Goal: Task Accomplishment & Management: Use online tool/utility

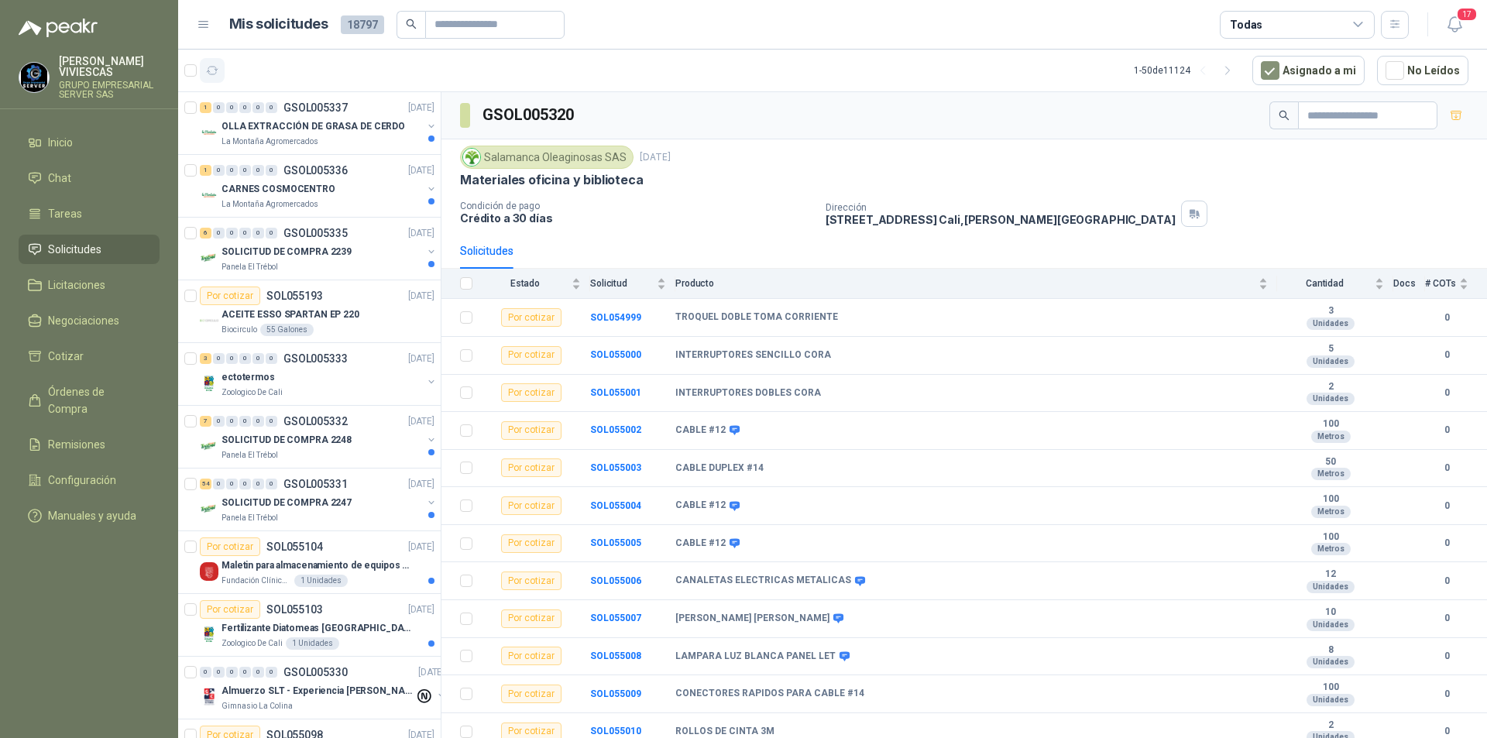
click at [212, 69] on icon "button" at bounding box center [212, 70] width 13 height 13
click at [211, 74] on icon "button" at bounding box center [213, 71] width 12 height 8
click at [362, 132] on div at bounding box center [309, 417] width 263 height 651
click at [288, 116] on div at bounding box center [309, 417] width 263 height 651
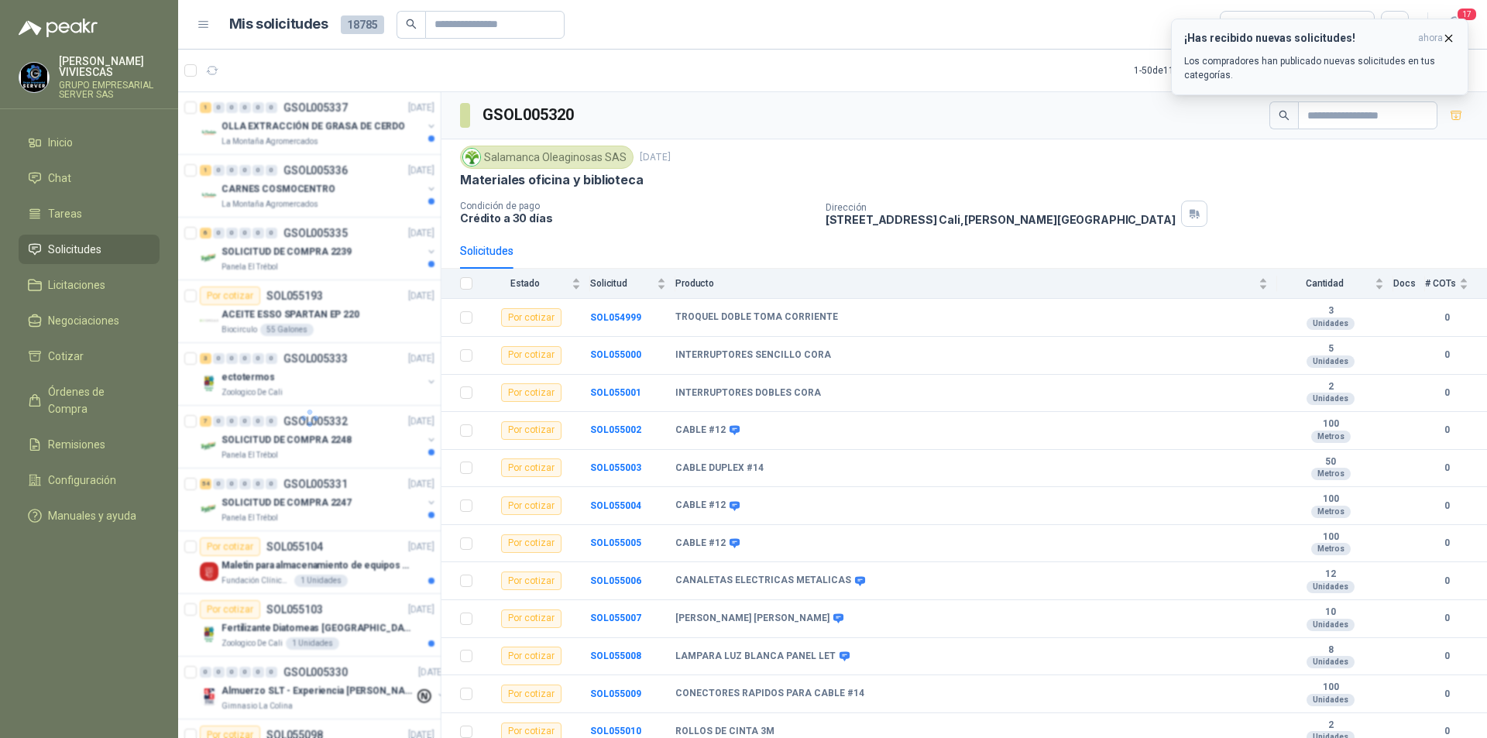
click at [1450, 41] on icon "button" at bounding box center [1448, 38] width 13 height 13
click at [122, 256] on li "Solicitudes" at bounding box center [89, 249] width 122 height 17
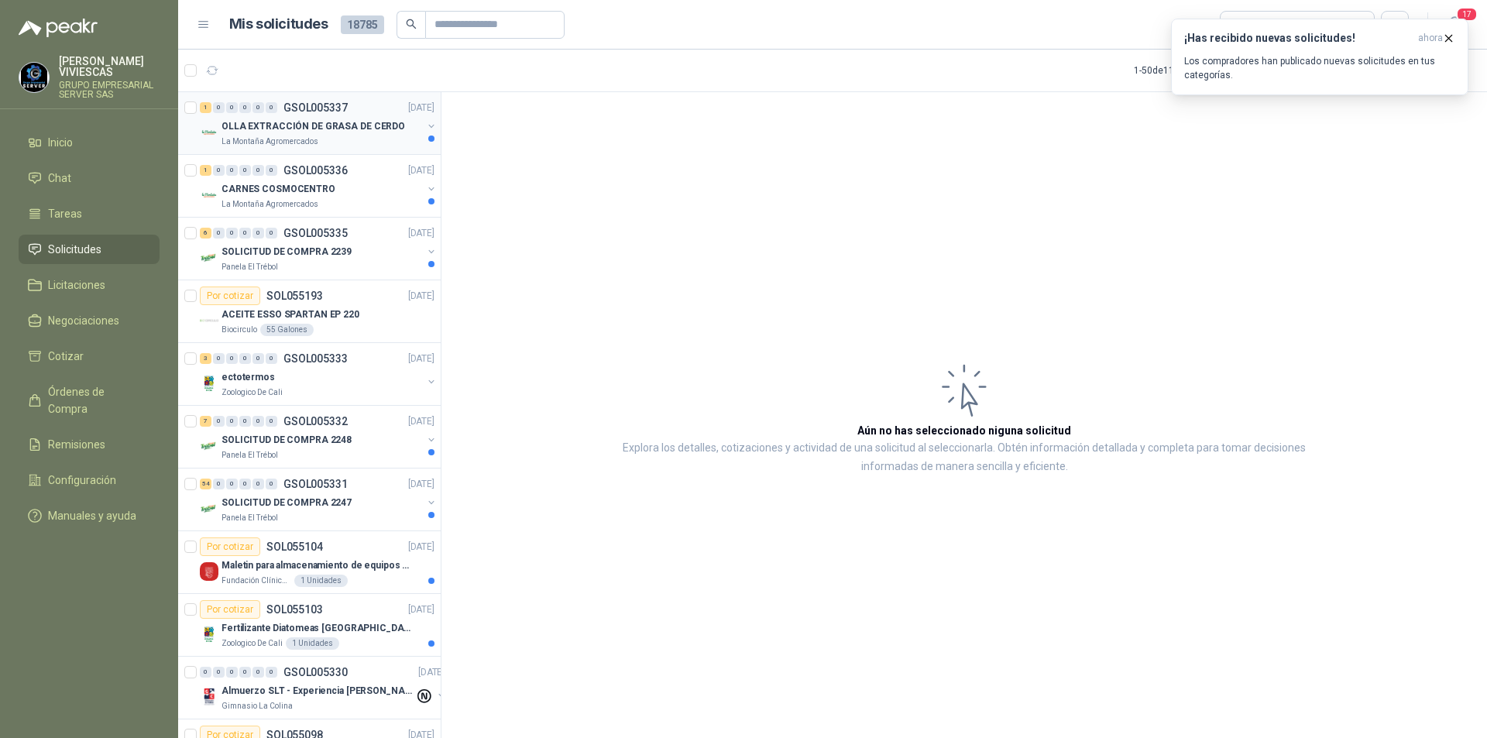
click at [300, 135] on div "OLLA EXTRACCIÓN DE GRASA DE CERDO" at bounding box center [322, 126] width 201 height 19
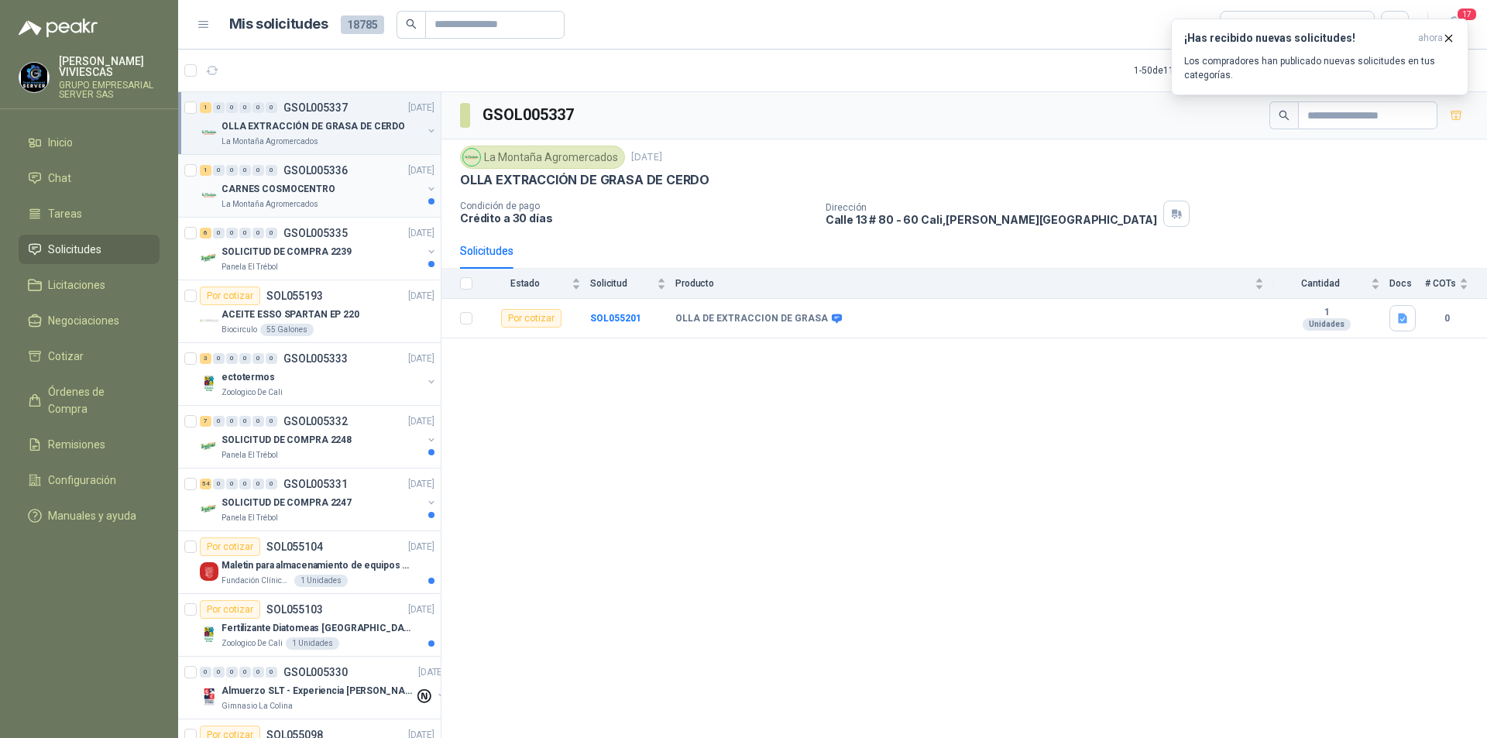
click at [342, 185] on div "CARNES COSMOCENTRO" at bounding box center [322, 189] width 201 height 19
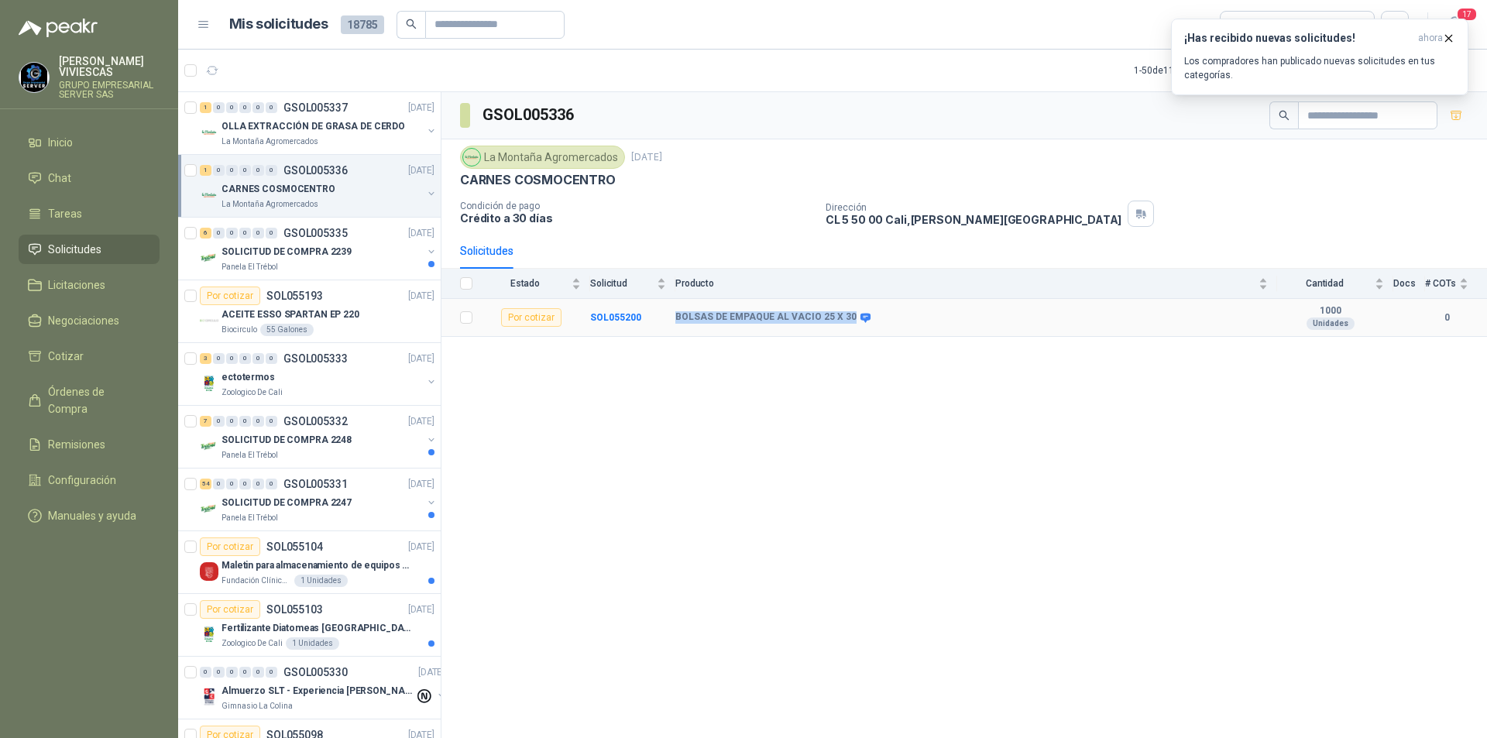
drag, startPoint x: 670, startPoint y: 315, endPoint x: 844, endPoint y: 311, distance: 174.3
click at [844, 311] on tr "Por cotizar SOL055200 BOLSAS DE EMPAQUE [PERSON_NAME] 25 X 30 1000 Unidades 0" at bounding box center [964, 318] width 1046 height 38
drag, startPoint x: 825, startPoint y: 317, endPoint x: 809, endPoint y: 325, distance: 17.3
copy tr "BOLSAS DE EMPAQUE AL VACIO 25 X 30"
click at [719, 362] on div "GSOL005336 [GEOGRAPHIC_DATA] [DATE] [PERSON_NAME] COSMOCENTRO Condición de pago…" at bounding box center [964, 417] width 1046 height 651
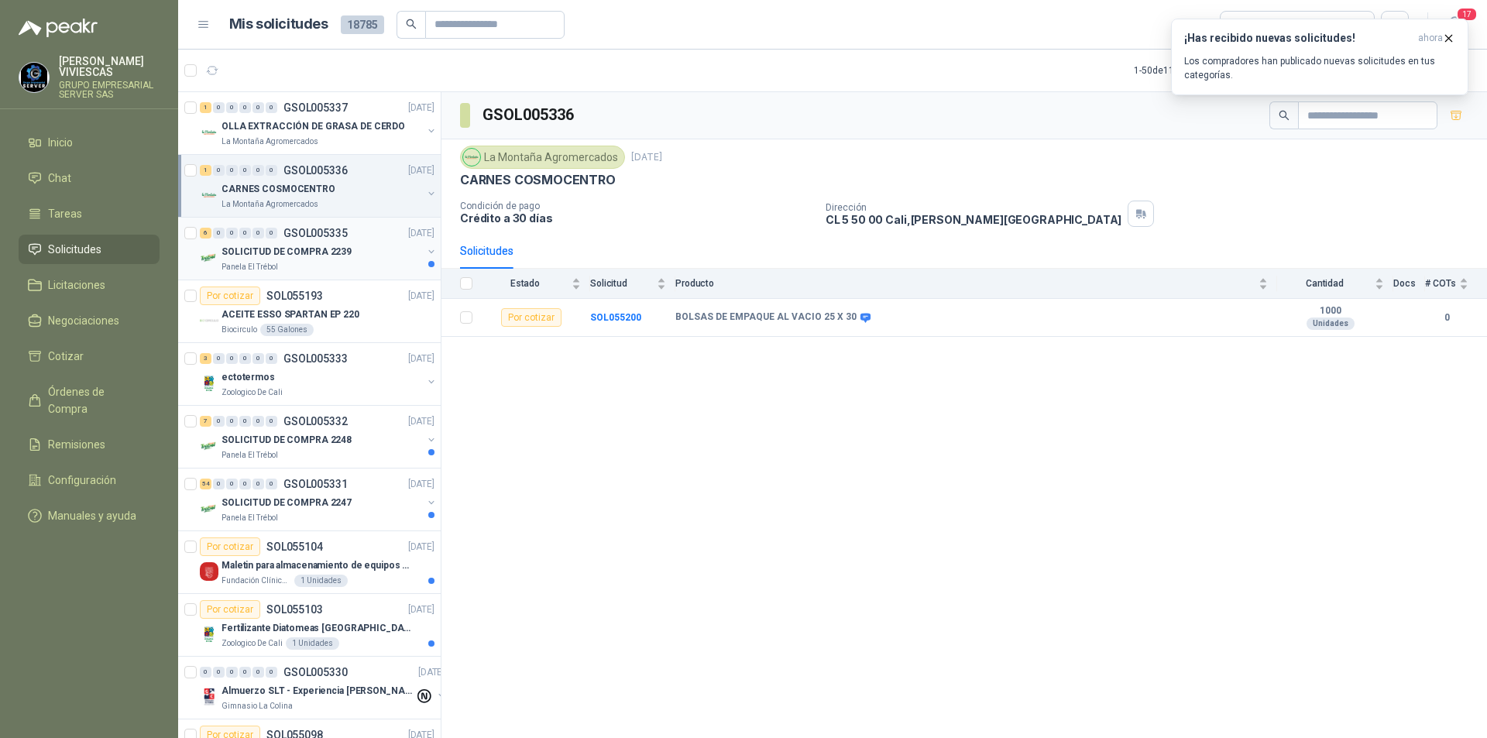
click at [324, 247] on p "SOLICITUD DE COMPRA 2239" at bounding box center [287, 252] width 130 height 15
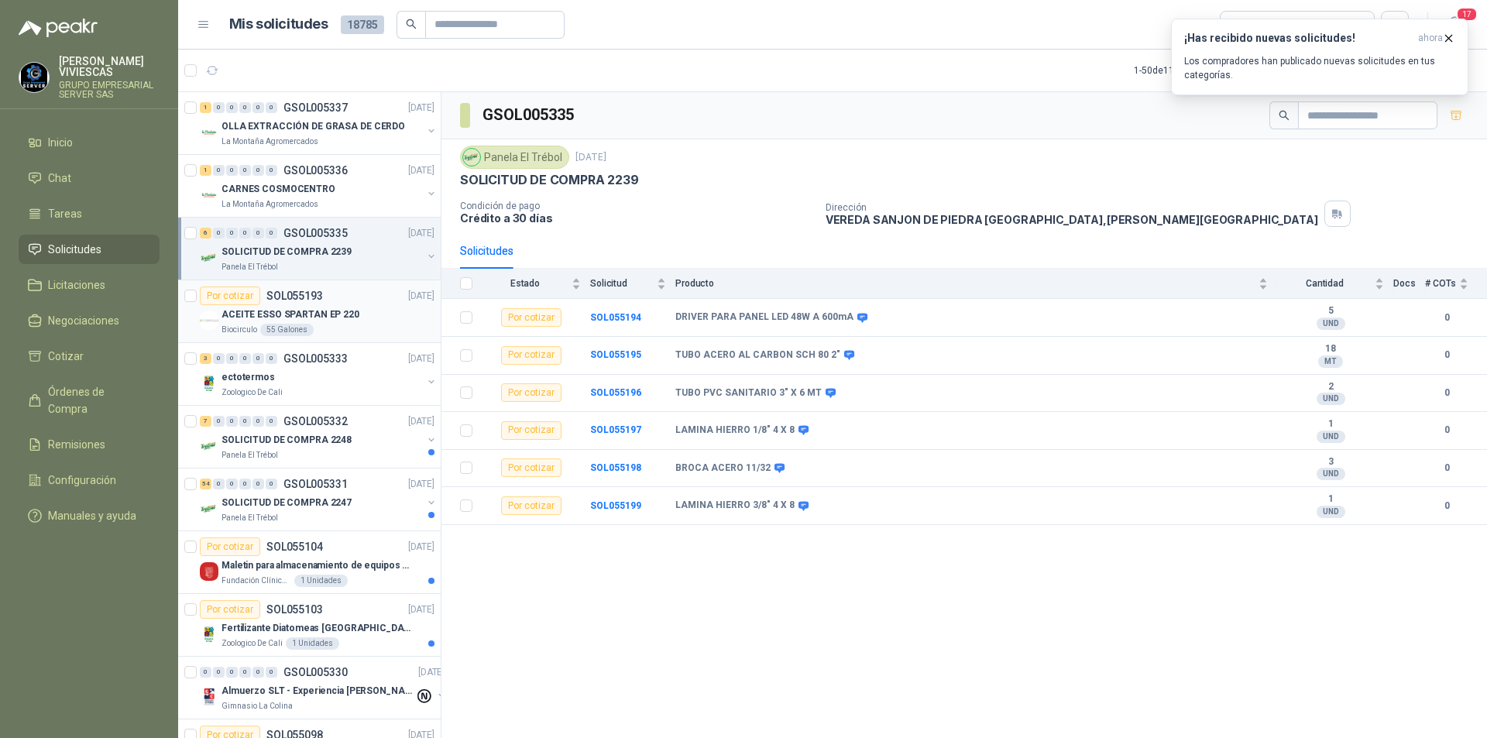
click at [364, 307] on div "ACEITE ESSO SPARTAN EP 220" at bounding box center [328, 314] width 213 height 19
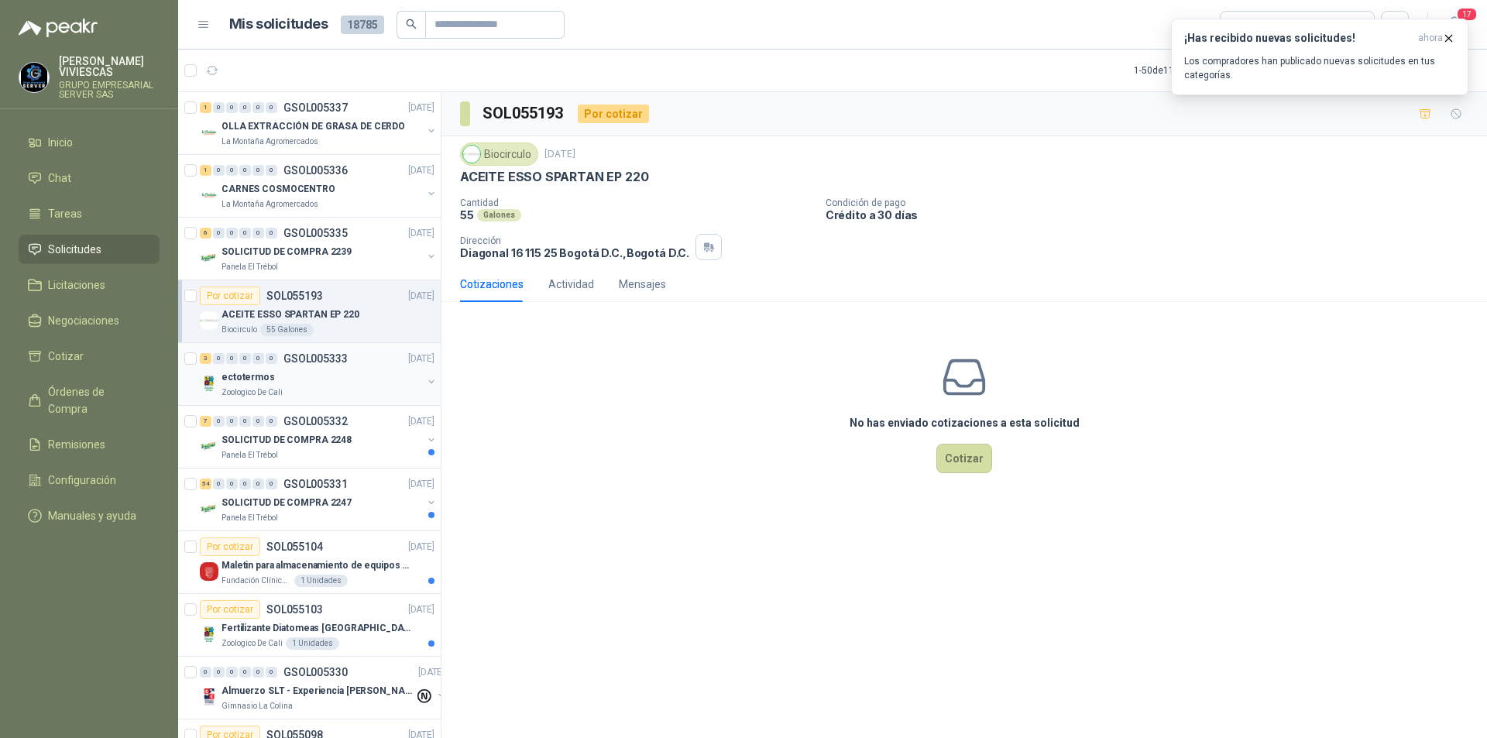
click at [340, 369] on div "ectotermos" at bounding box center [322, 377] width 201 height 19
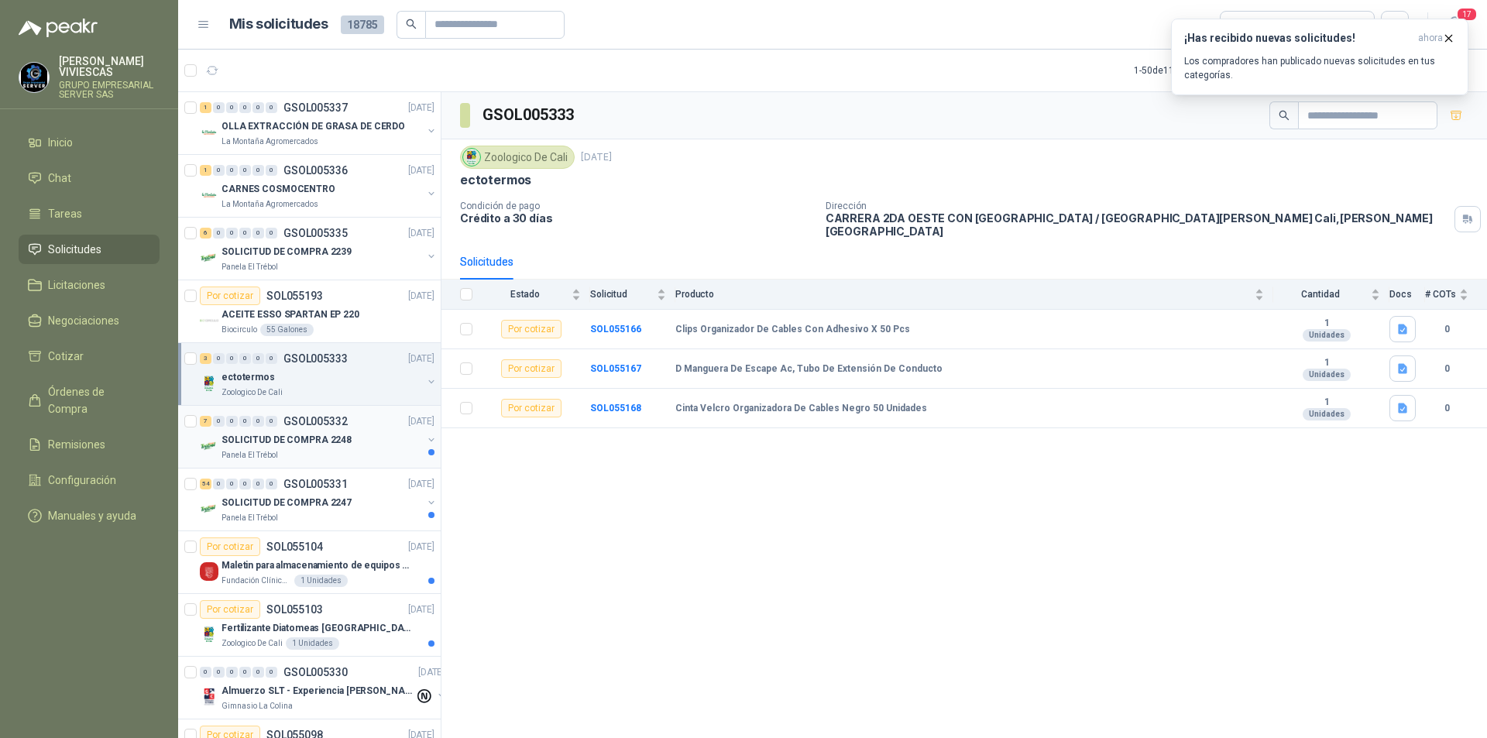
click at [282, 462] on div "7 0 0 0 0 0 GSOL005332 [DATE] SOLICITUD DE COMPRA 2248 Panela El Trébol" at bounding box center [309, 437] width 263 height 63
click at [342, 455] on div "Panela El Trébol" at bounding box center [322, 455] width 201 height 12
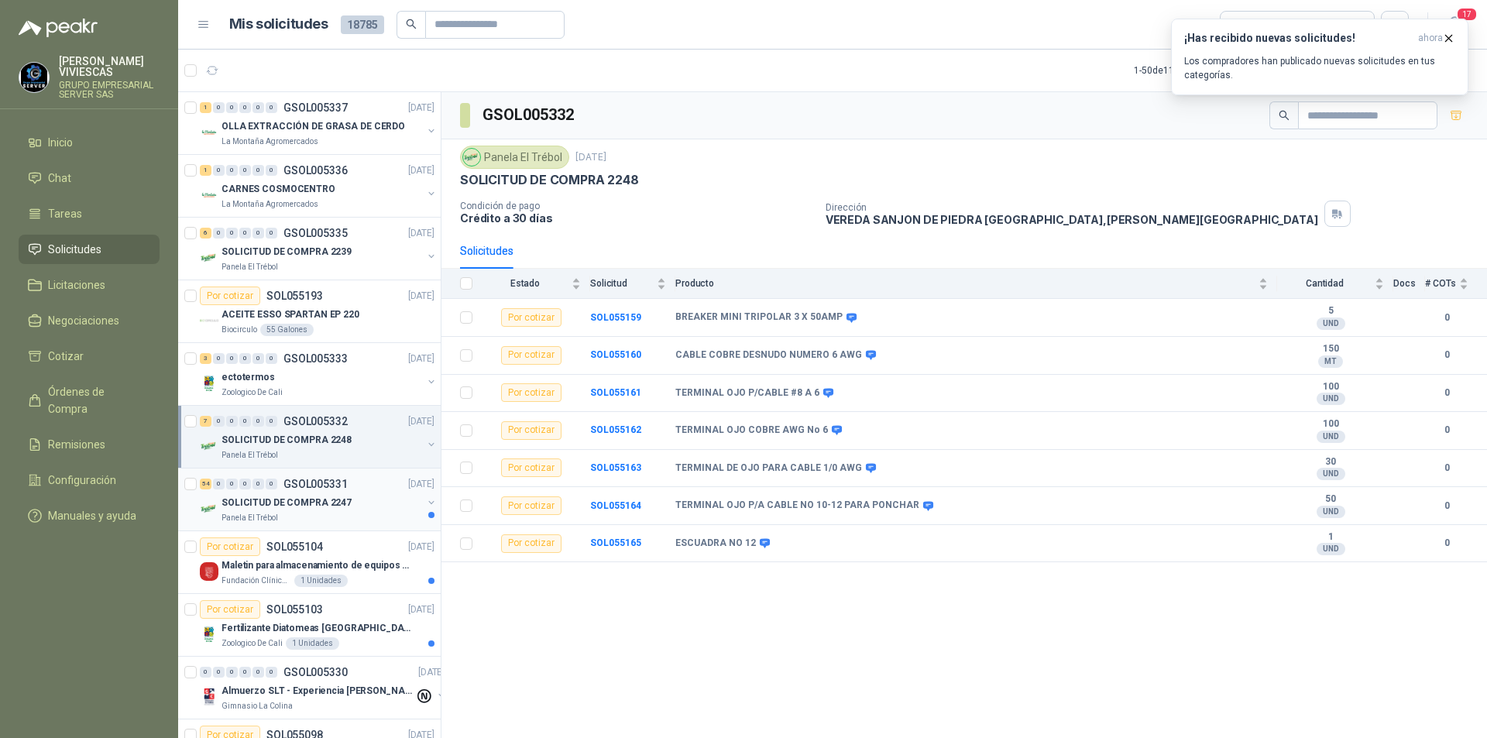
click at [325, 513] on div "Panela El Trébol" at bounding box center [322, 518] width 201 height 12
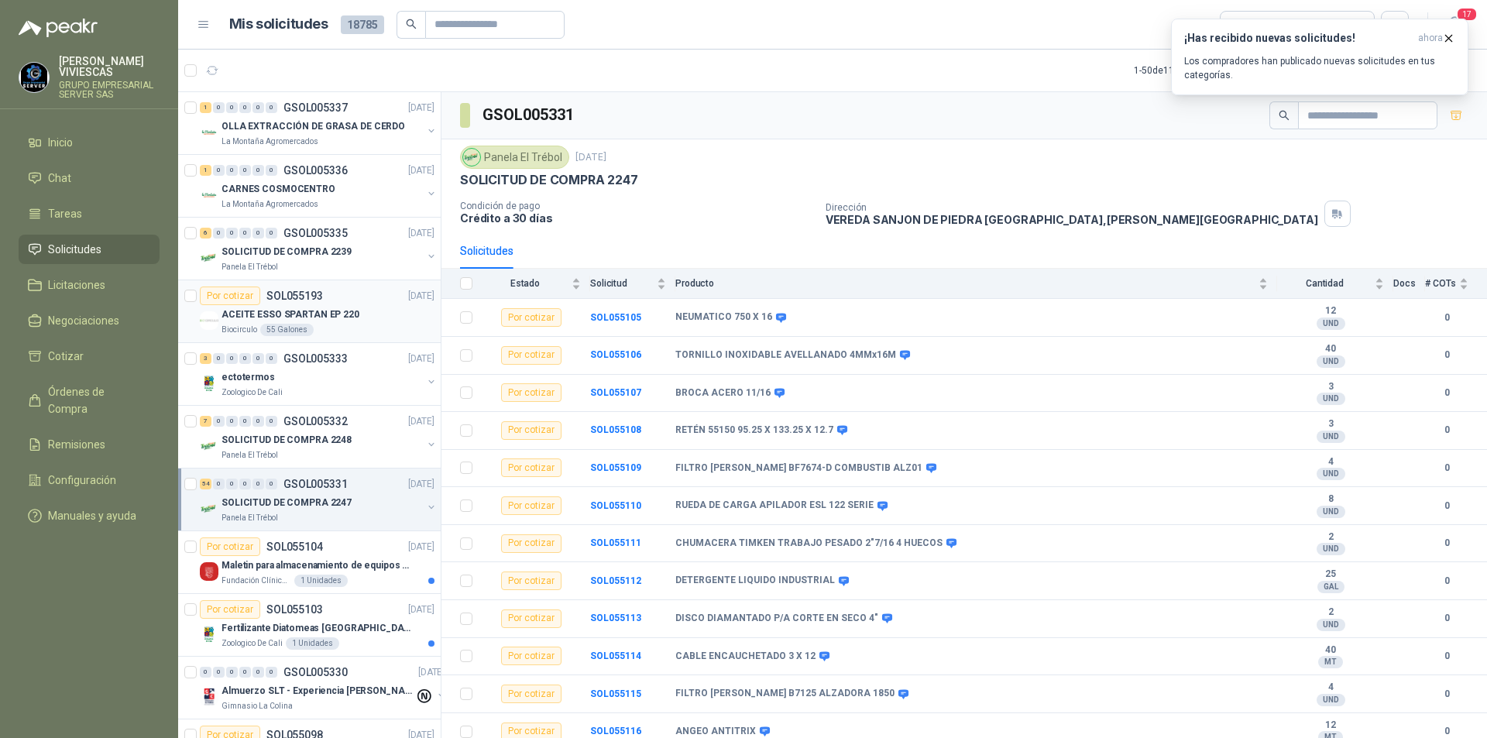
scroll to position [77, 0]
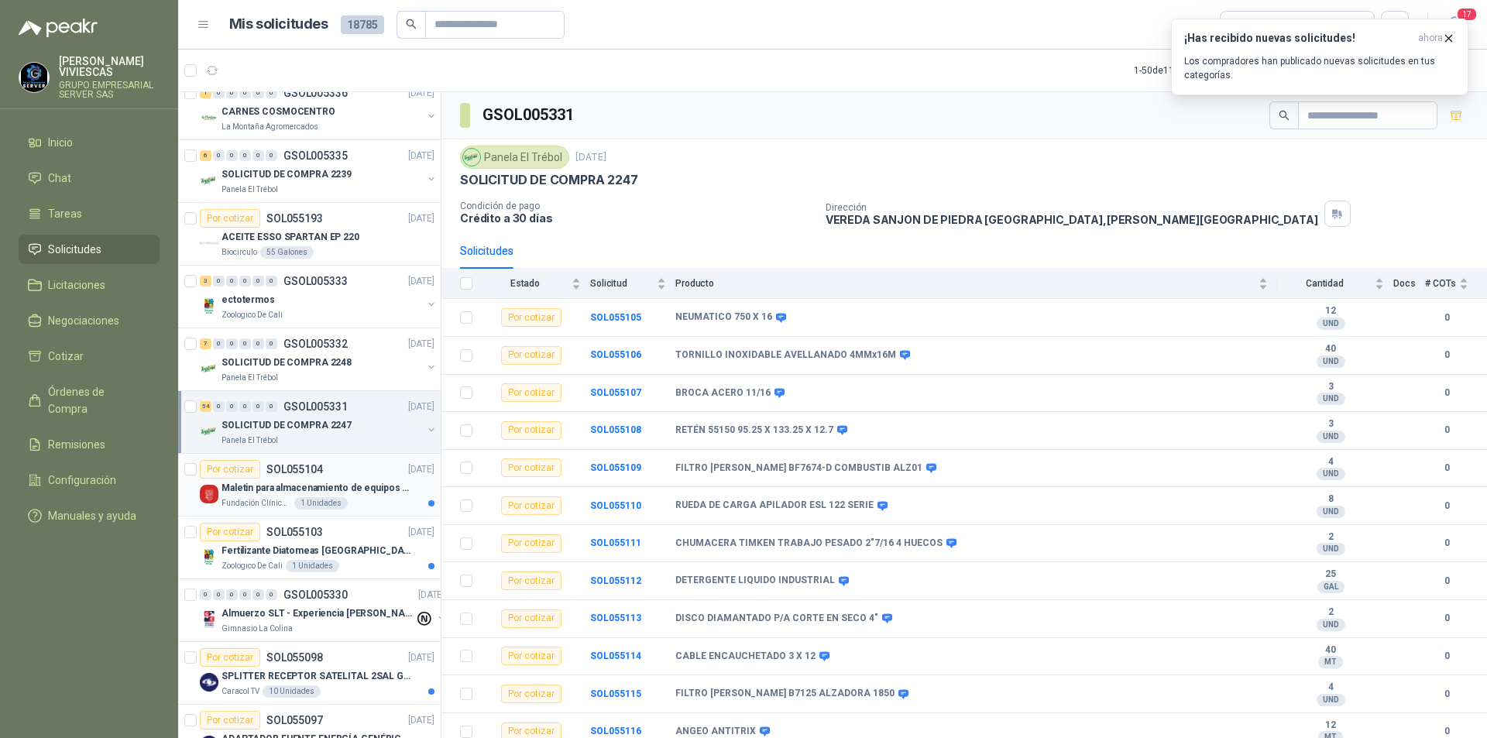
click at [349, 475] on div "Por cotizar SOL055104 [DATE]" at bounding box center [317, 469] width 235 height 19
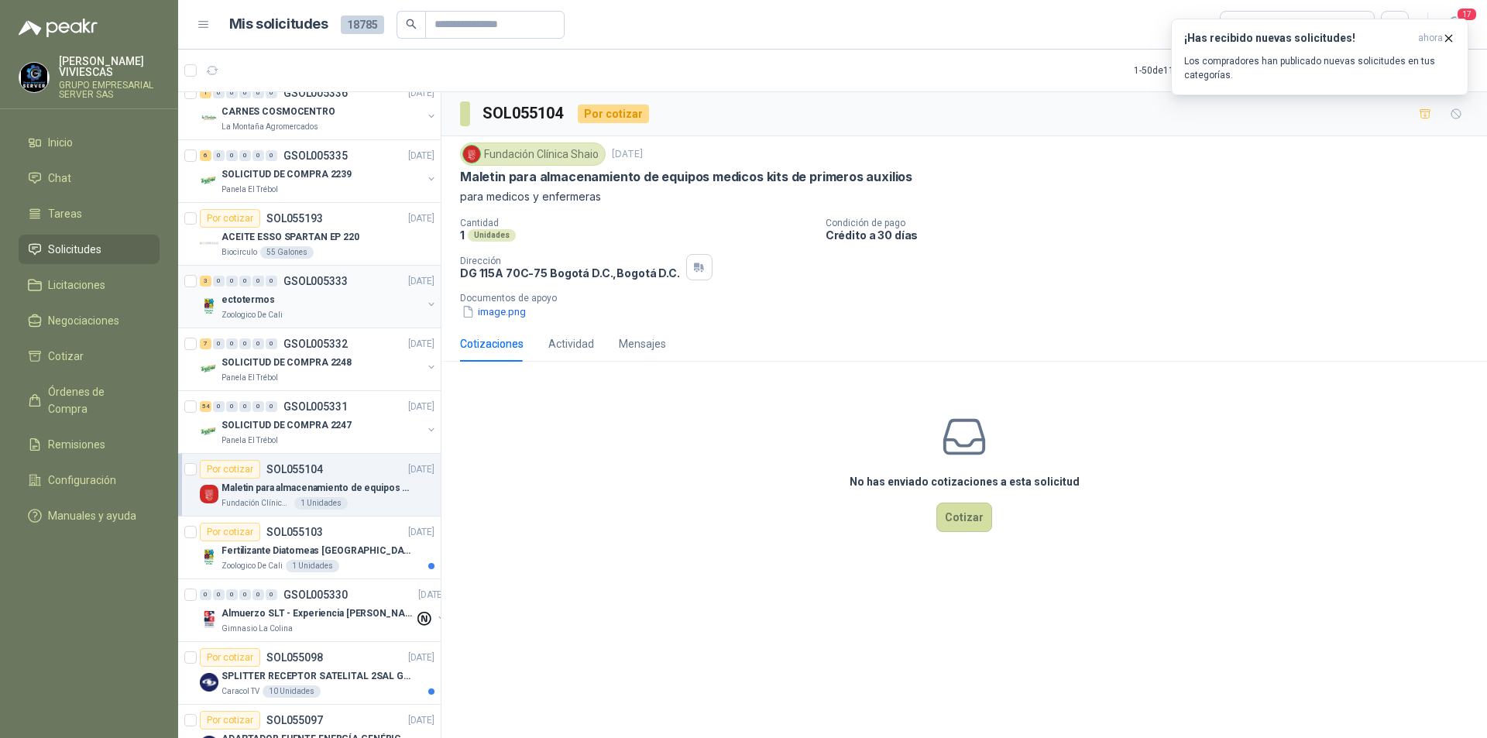
scroll to position [155, 0]
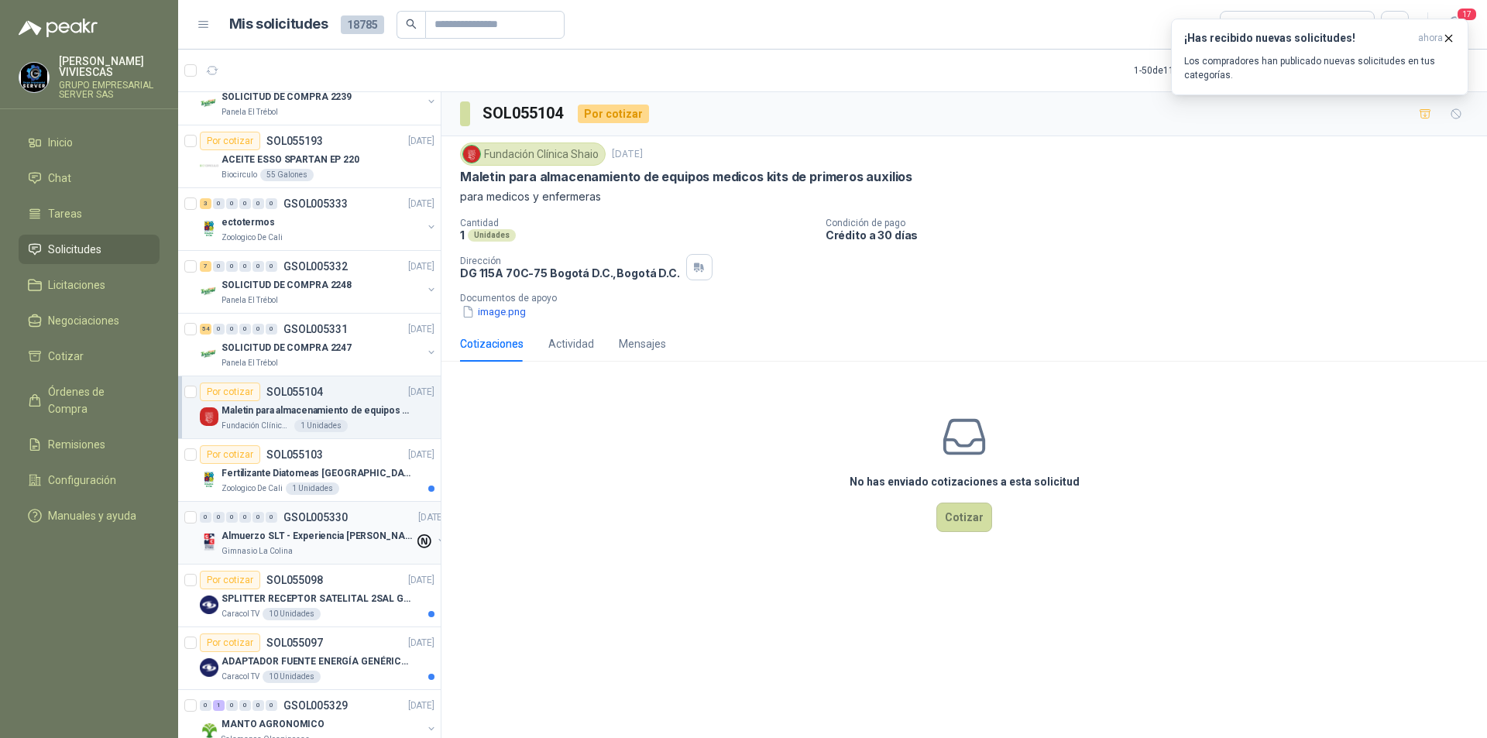
click at [330, 529] on p "Almuerzo SLT - Experiencia [PERSON_NAME] [PERSON_NAME]" at bounding box center [318, 536] width 193 height 15
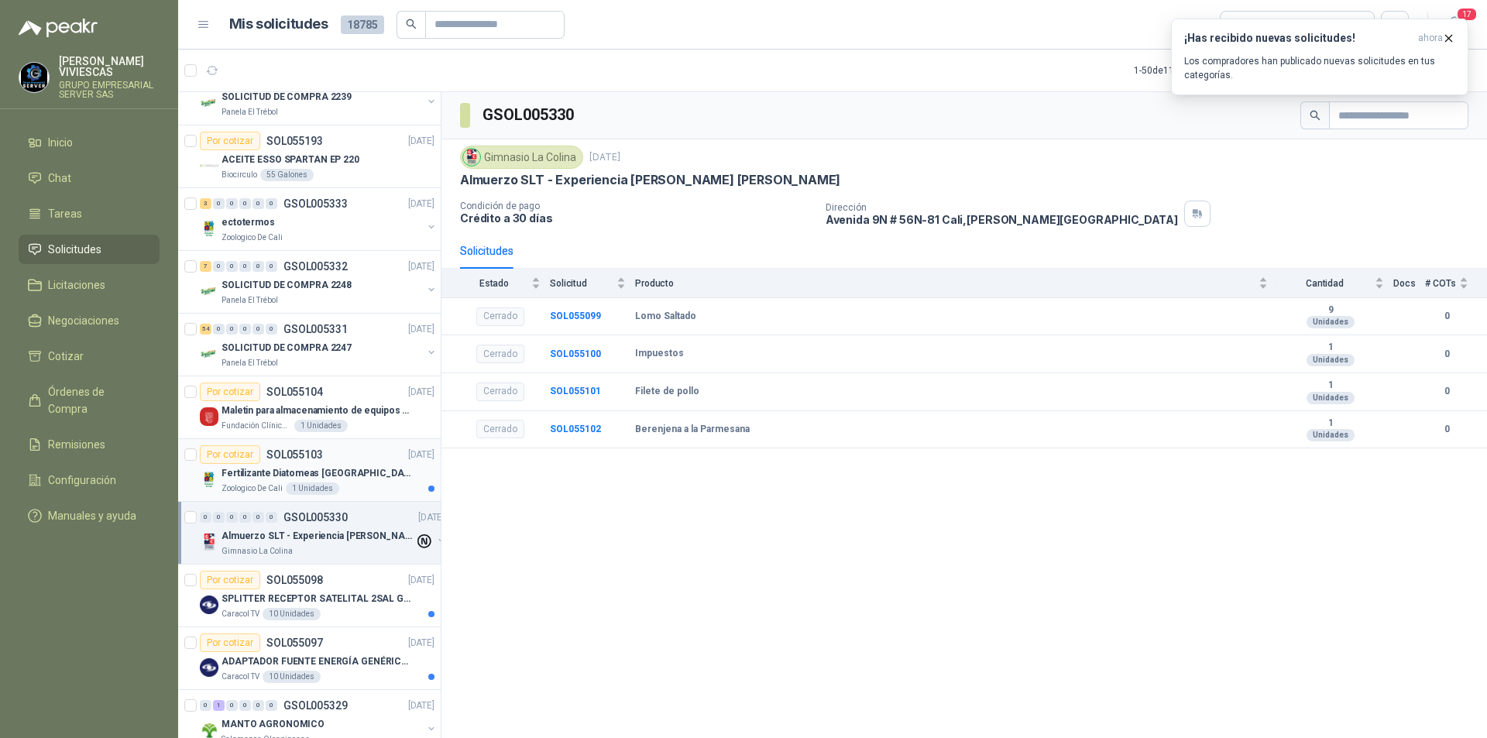
scroll to position [542, 0]
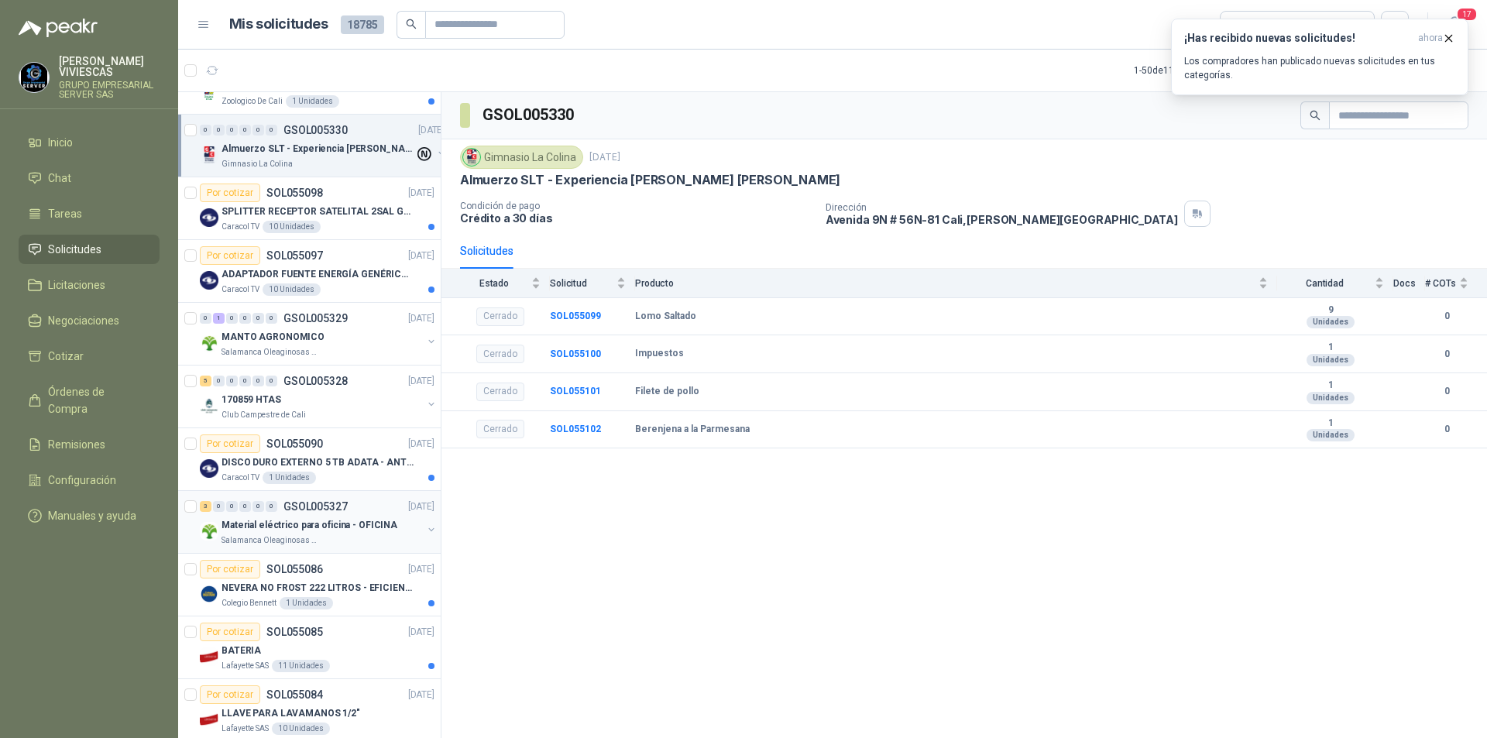
click at [317, 519] on p "Material eléctrico para oficina - OFICINA" at bounding box center [310, 525] width 176 height 15
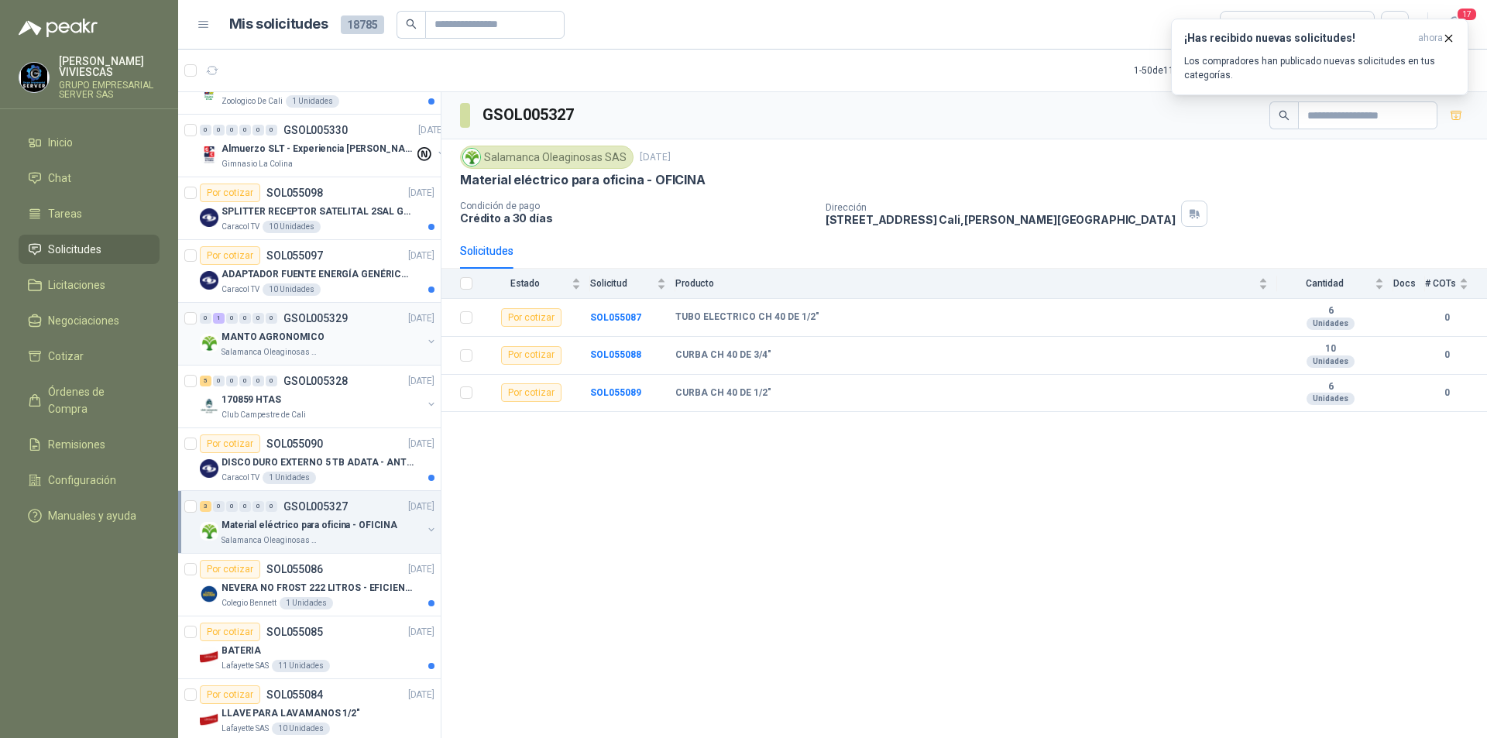
scroll to position [697, 0]
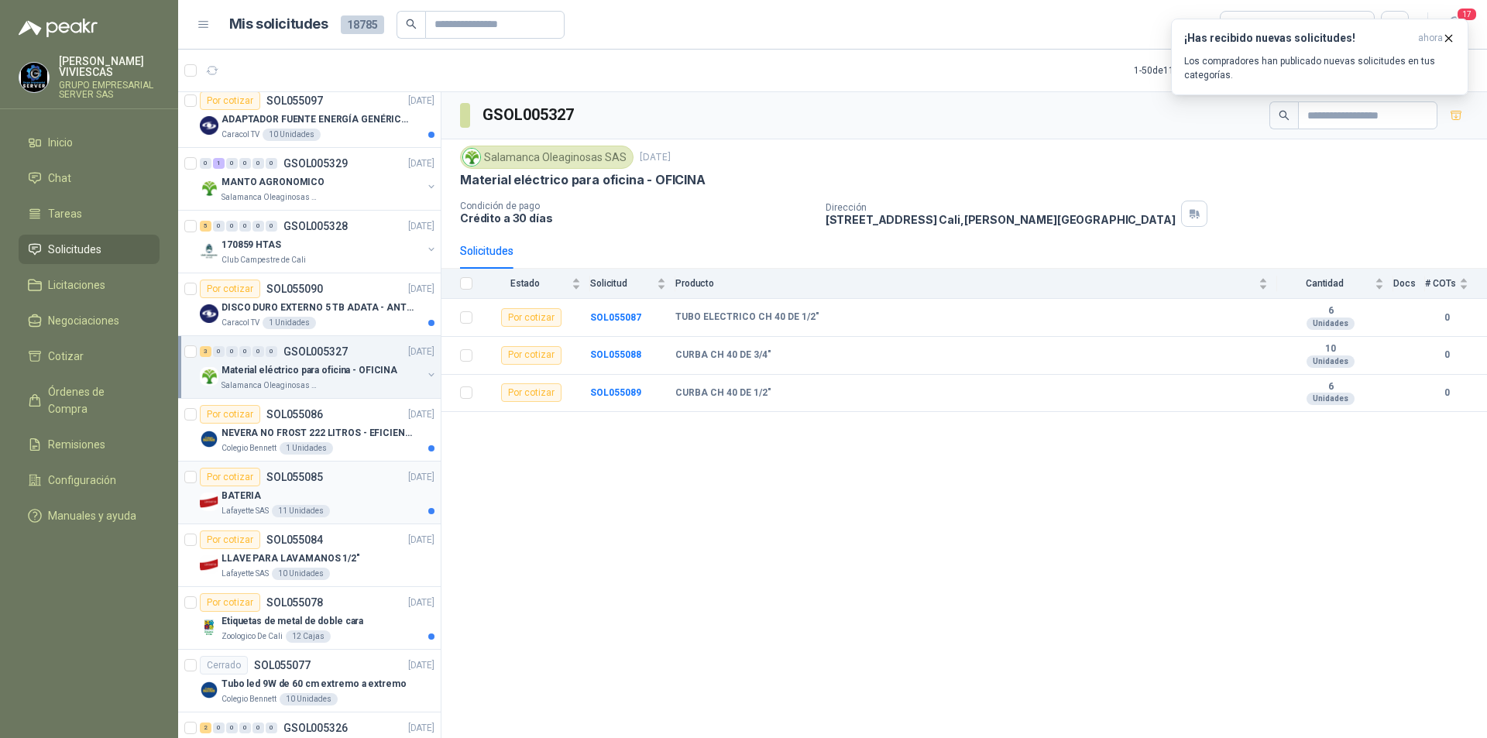
click at [362, 481] on div "Por cotizar SOL055085 [DATE]" at bounding box center [317, 477] width 235 height 19
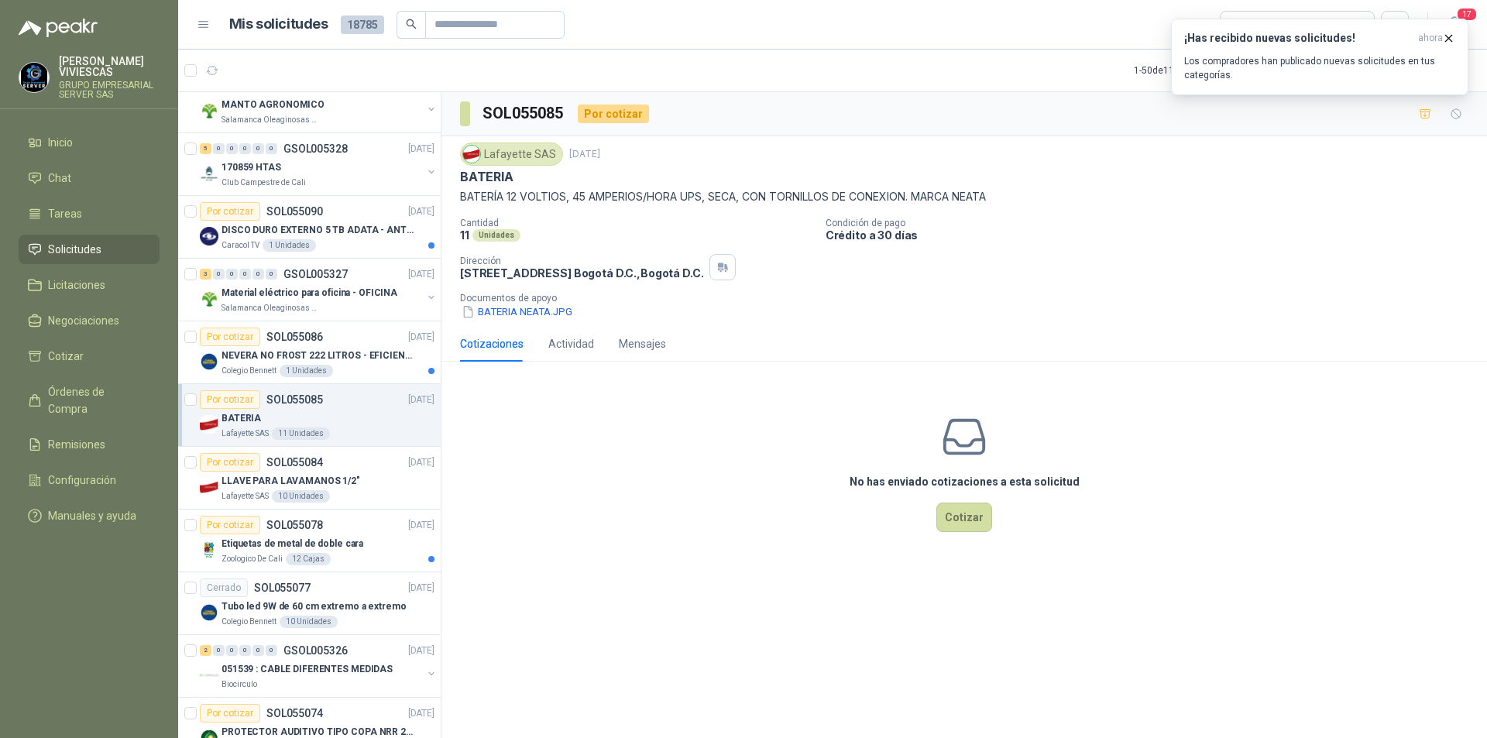
scroll to position [929, 0]
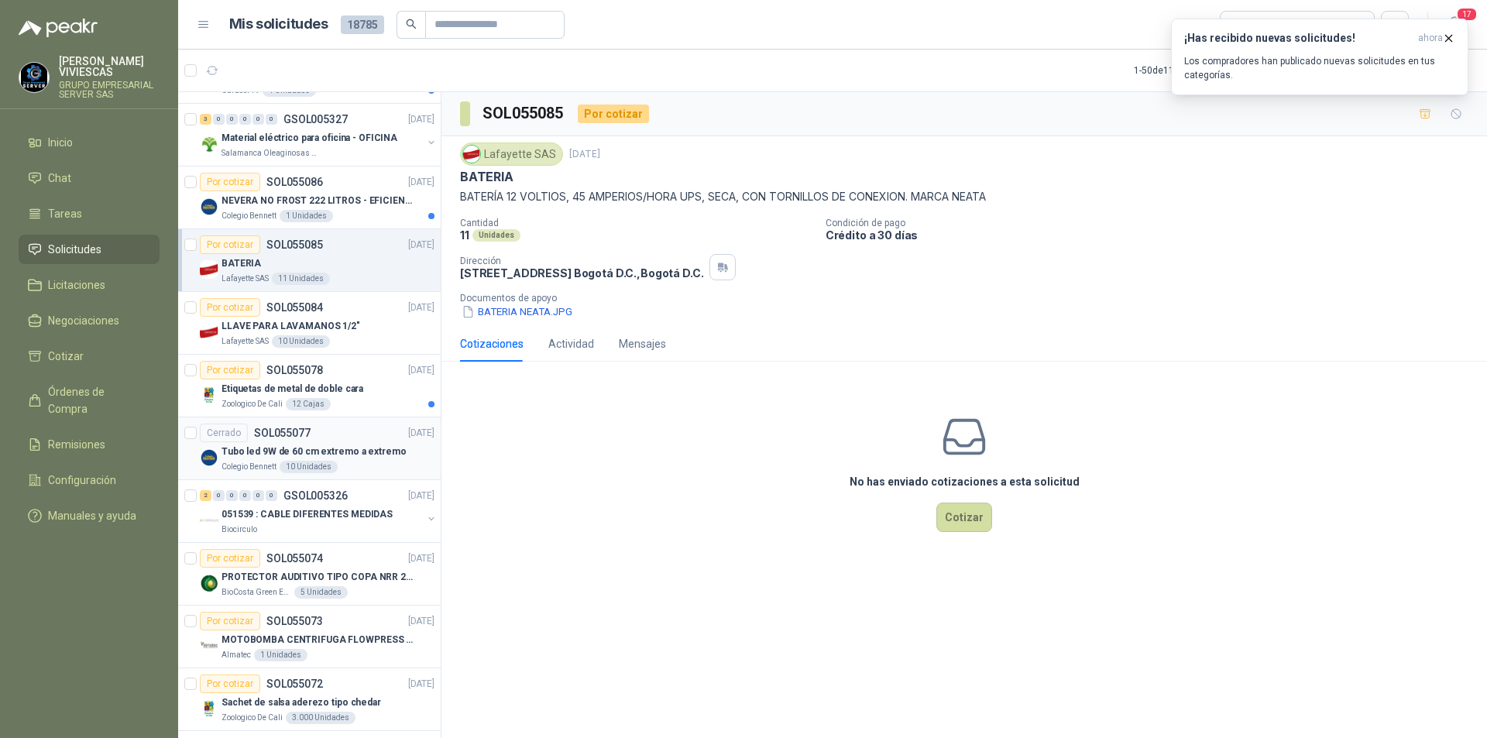
click at [362, 476] on article "Cerrado SOL055077 [DATE] Tubo led 9W de 60 cm extremo a extremo Colegio [PERSON…" at bounding box center [309, 448] width 263 height 63
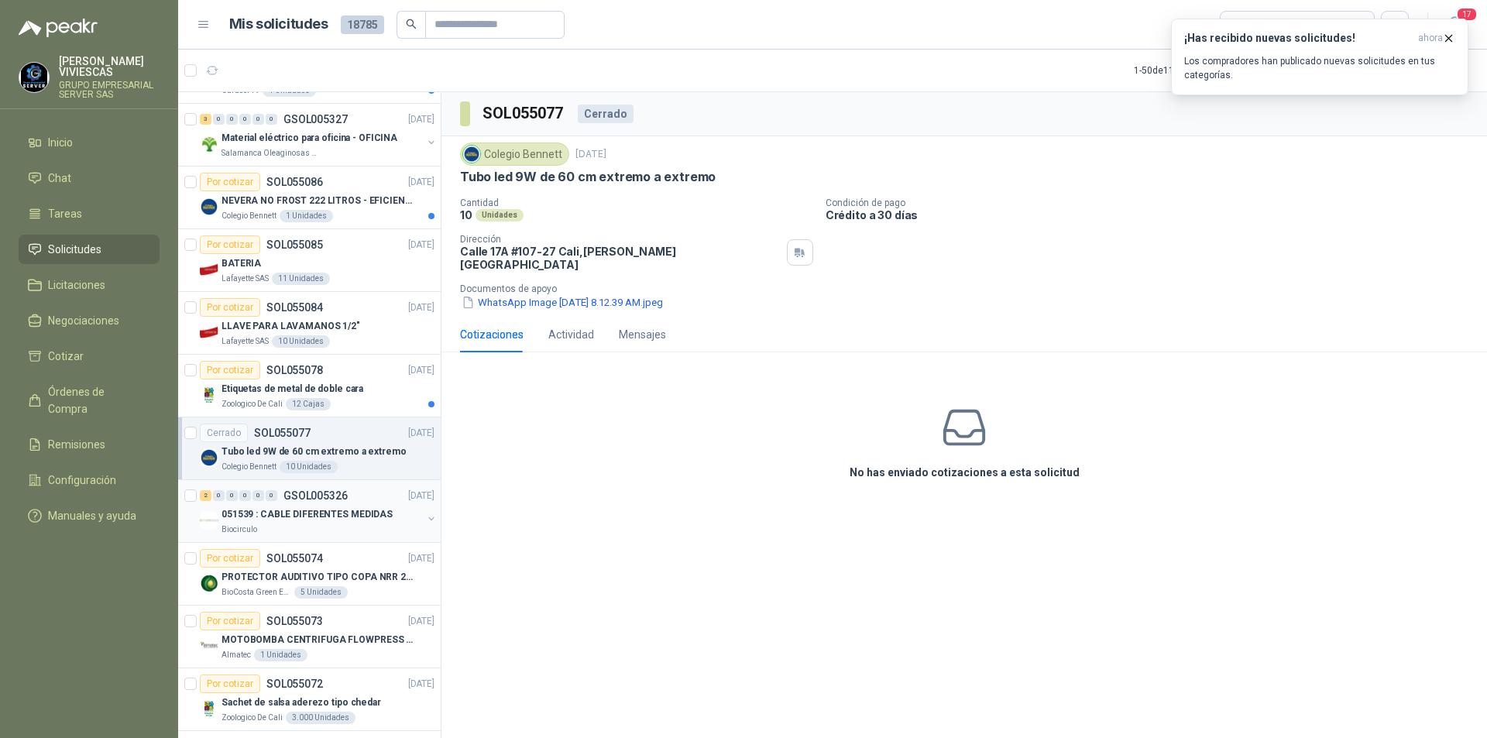
click at [360, 510] on p "051539 : CABLE DIFERENTES MEDIDAS" at bounding box center [307, 514] width 171 height 15
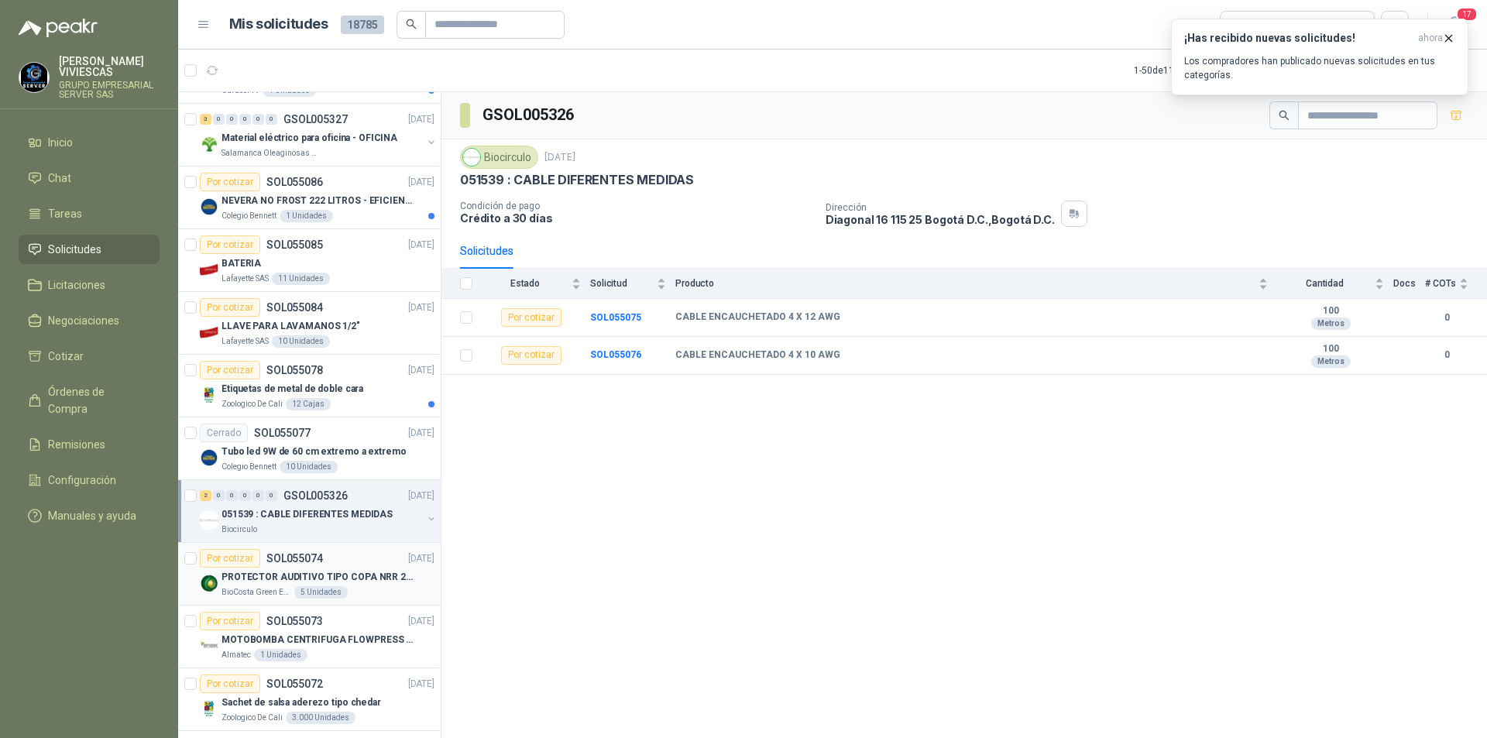
click at [346, 586] on div "PROTECTOR AUDITIVO TIPO COPA NRR 23dB" at bounding box center [328, 577] width 213 height 19
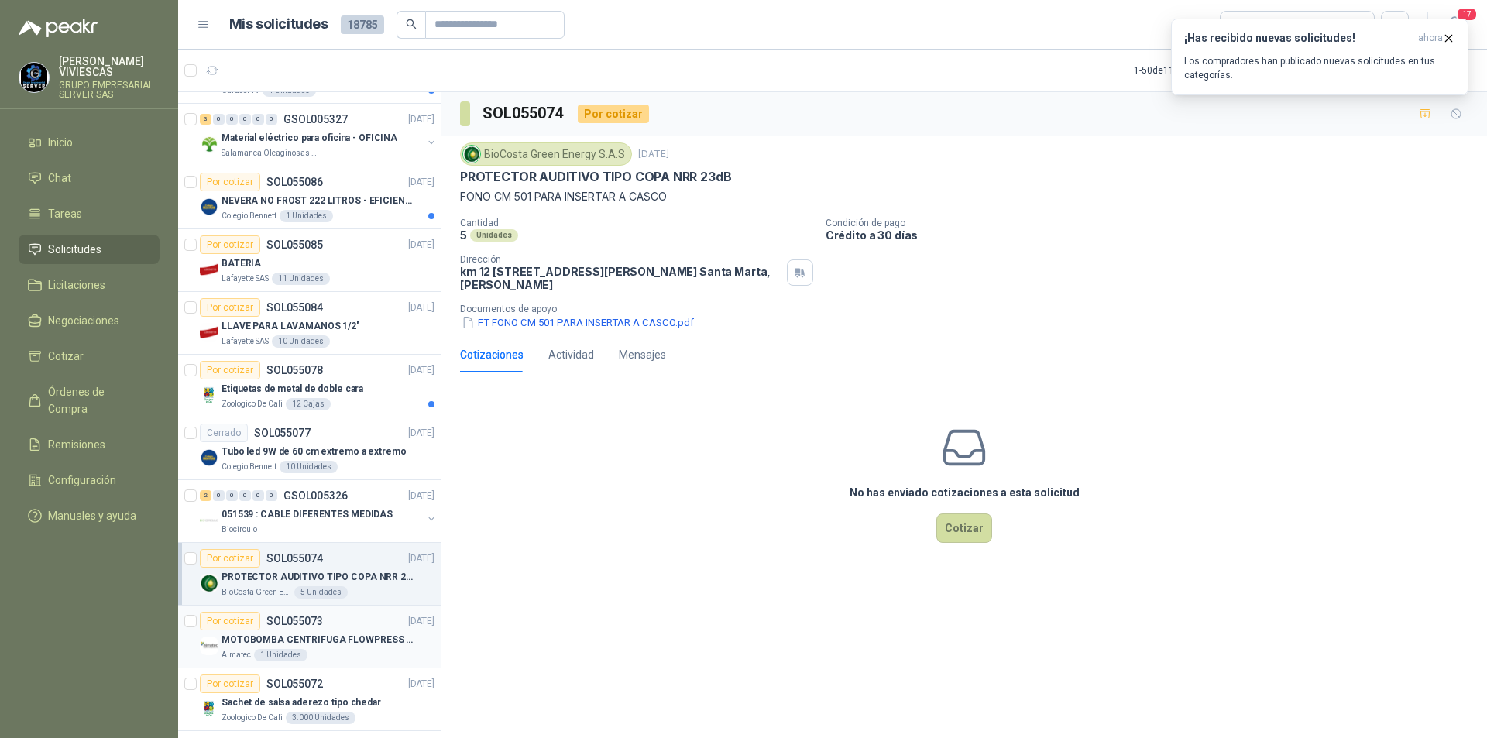
click at [376, 627] on div "Por cotizar SOL055073 [DATE]" at bounding box center [317, 621] width 235 height 19
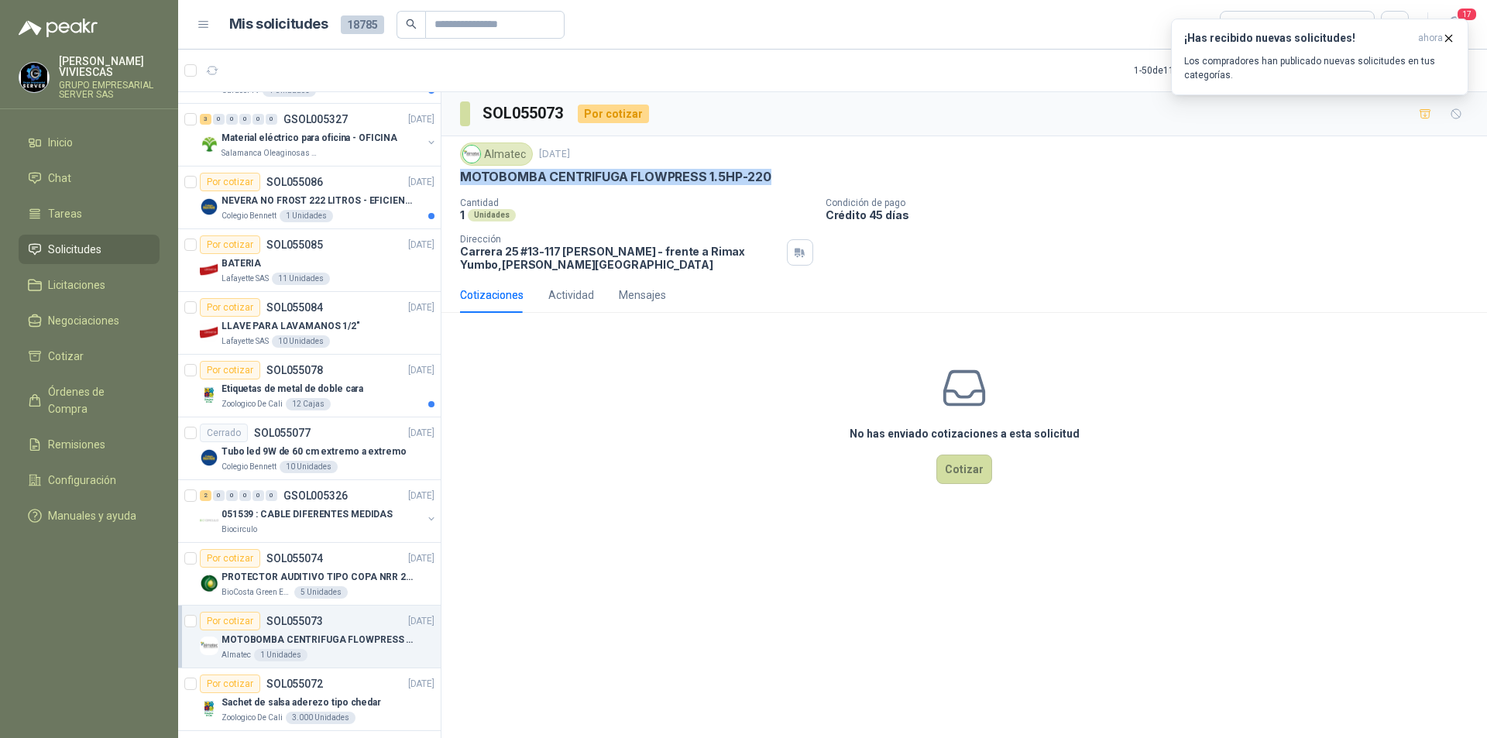
drag, startPoint x: 770, startPoint y: 177, endPoint x: 462, endPoint y: 173, distance: 308.3
click at [462, 173] on div "MOTOBOMBA CENTRIFUGA FLOWPRESS 1.5HP-220" at bounding box center [964, 177] width 1008 height 16
copy p "MOTOBOMBA CENTRIFUGA FLOWPRESS 1.5HP-220"
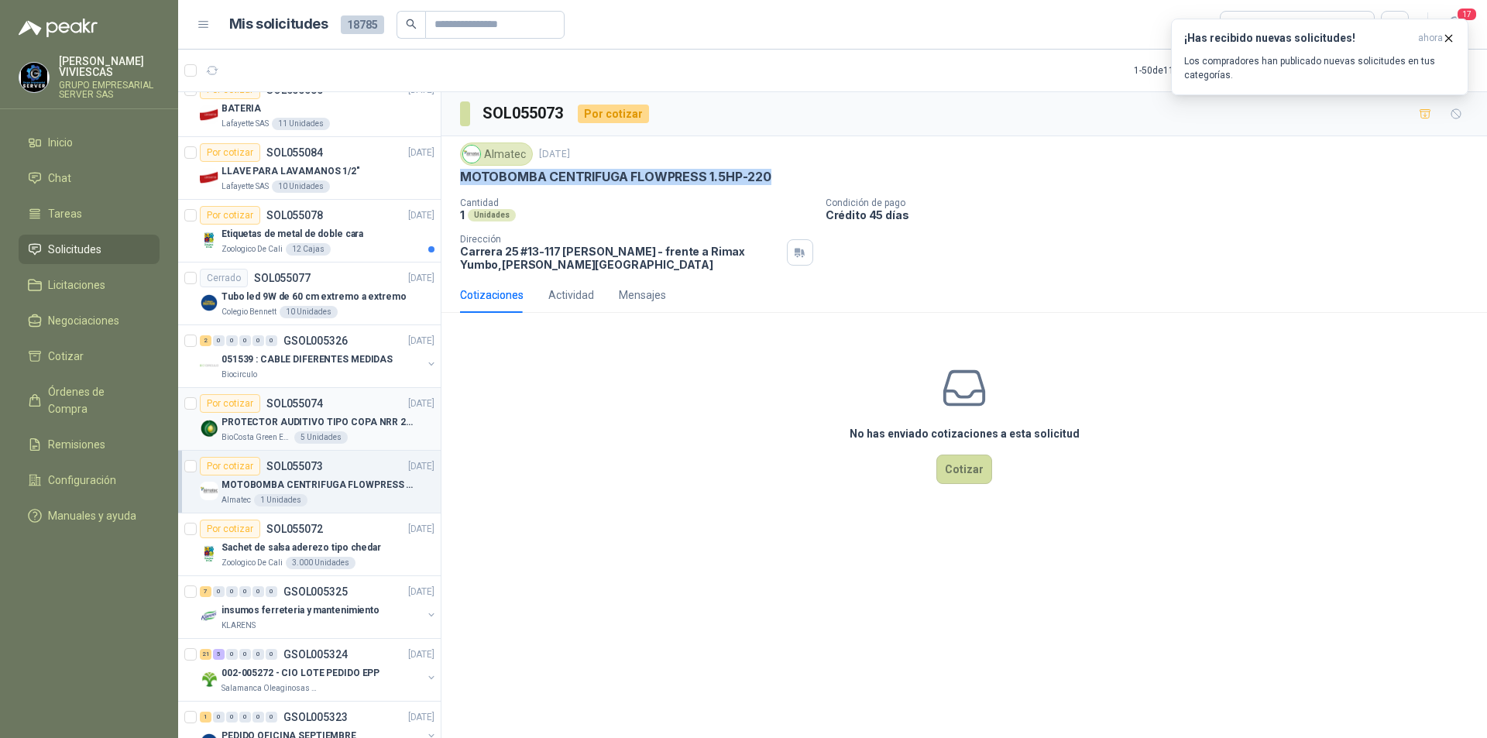
scroll to position [1162, 0]
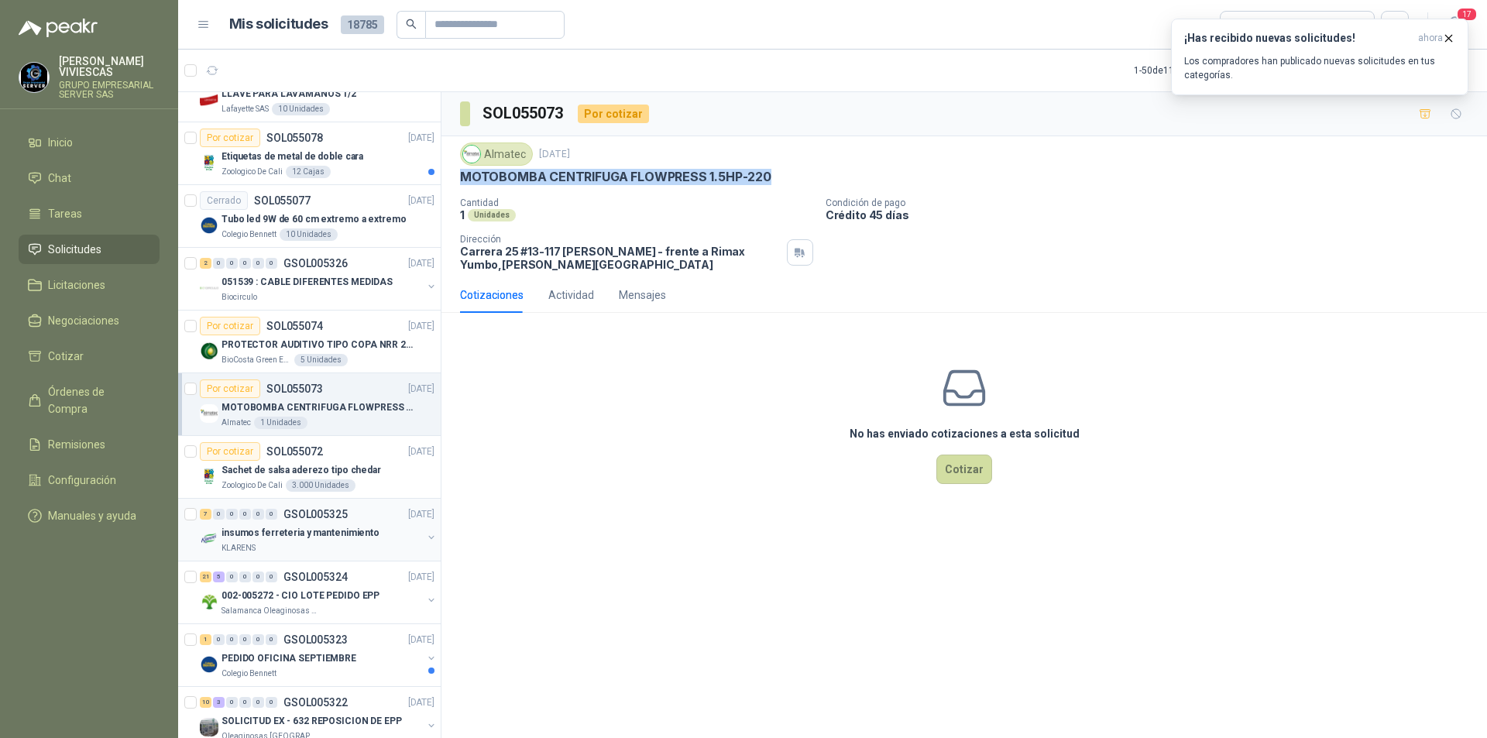
click at [344, 527] on p "insumos ferreteria y mantenimiento" at bounding box center [301, 533] width 158 height 15
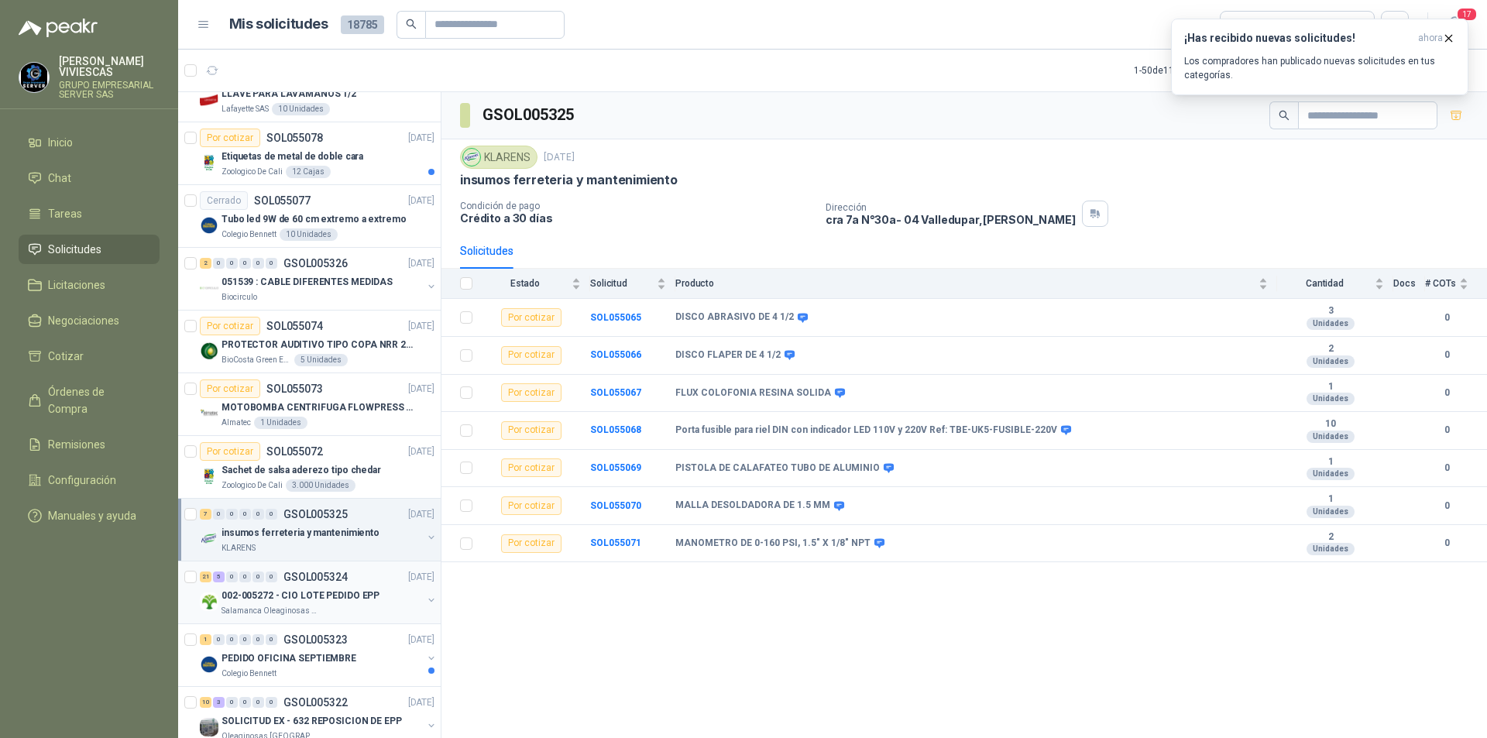
click at [318, 610] on div "Salamanca Oleaginosas SAS" at bounding box center [322, 611] width 201 height 12
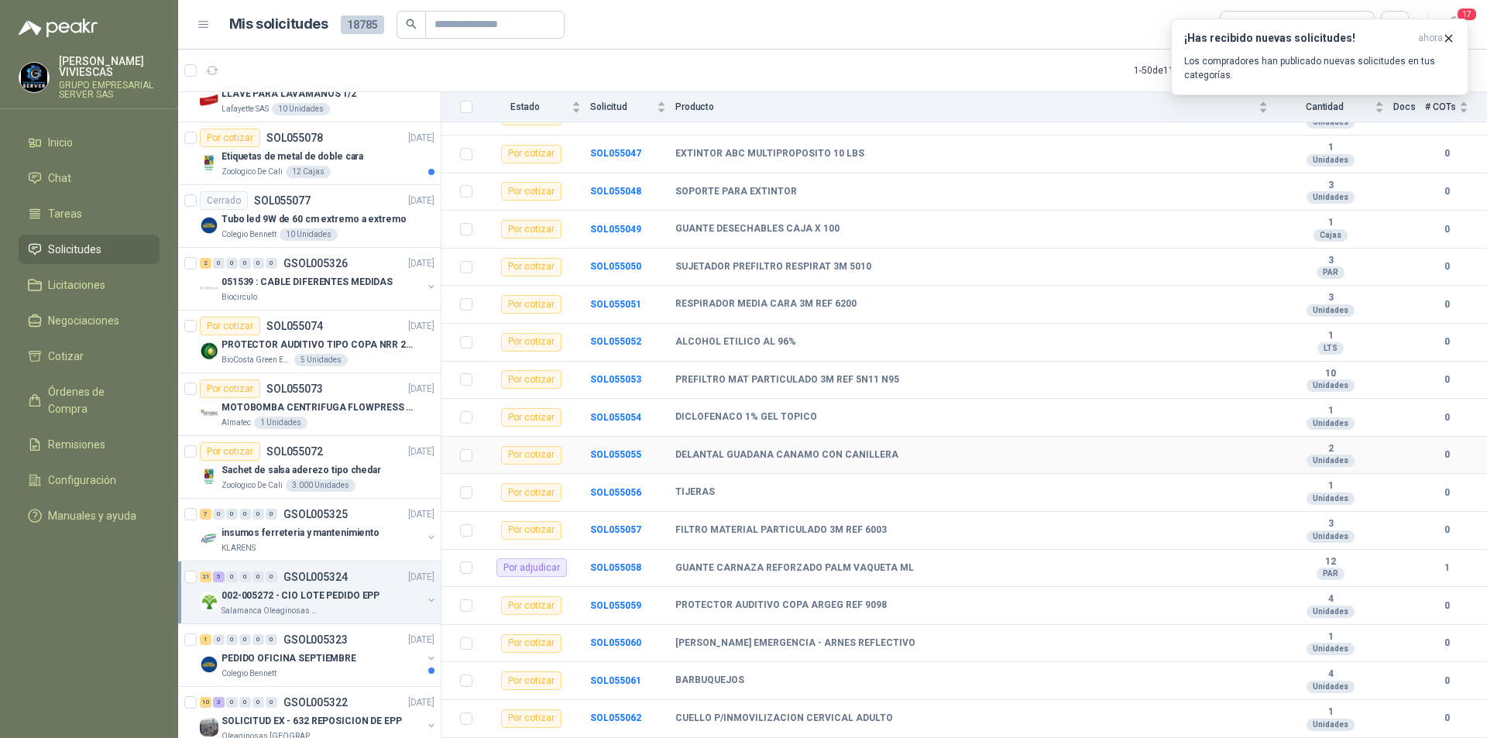
scroll to position [534, 0]
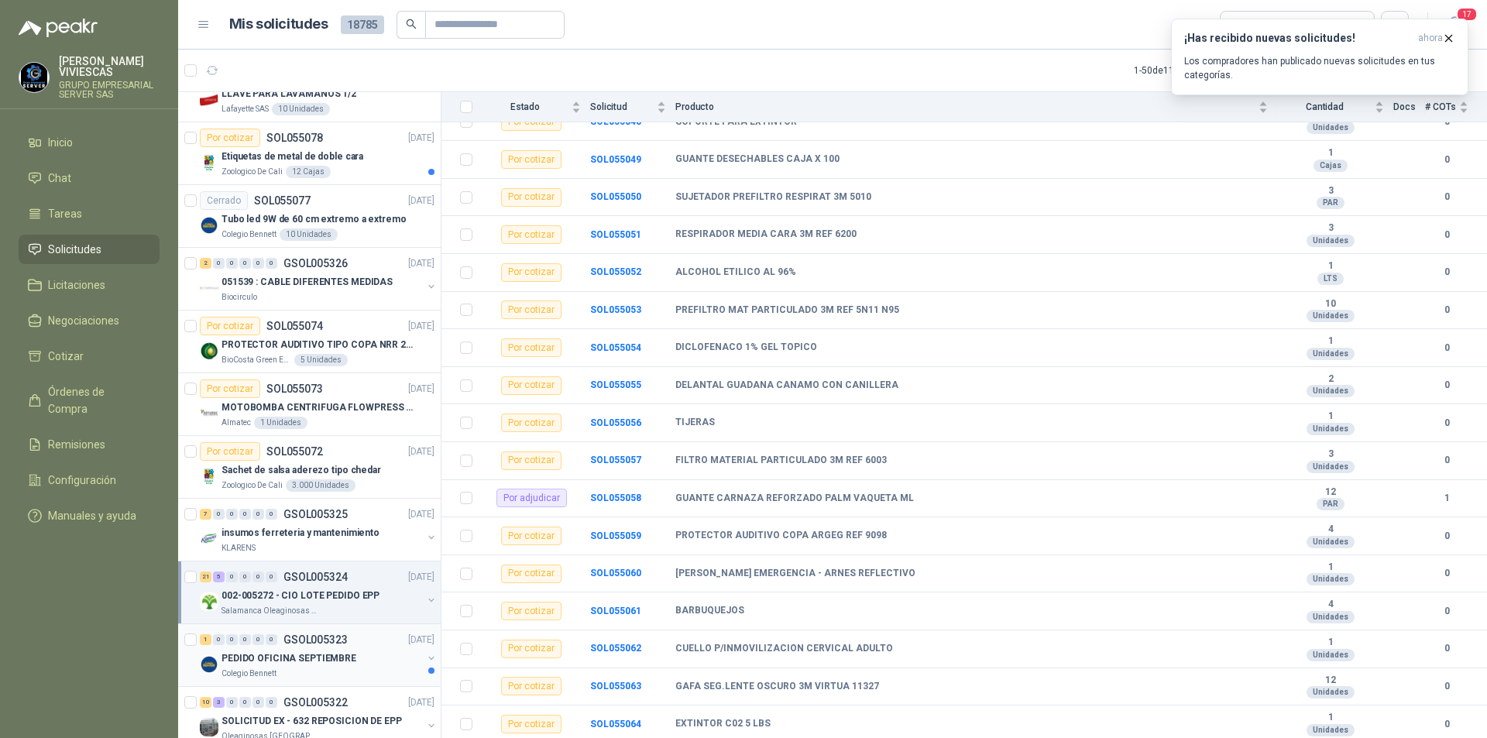
click at [338, 639] on p "GSOL005323" at bounding box center [315, 639] width 64 height 11
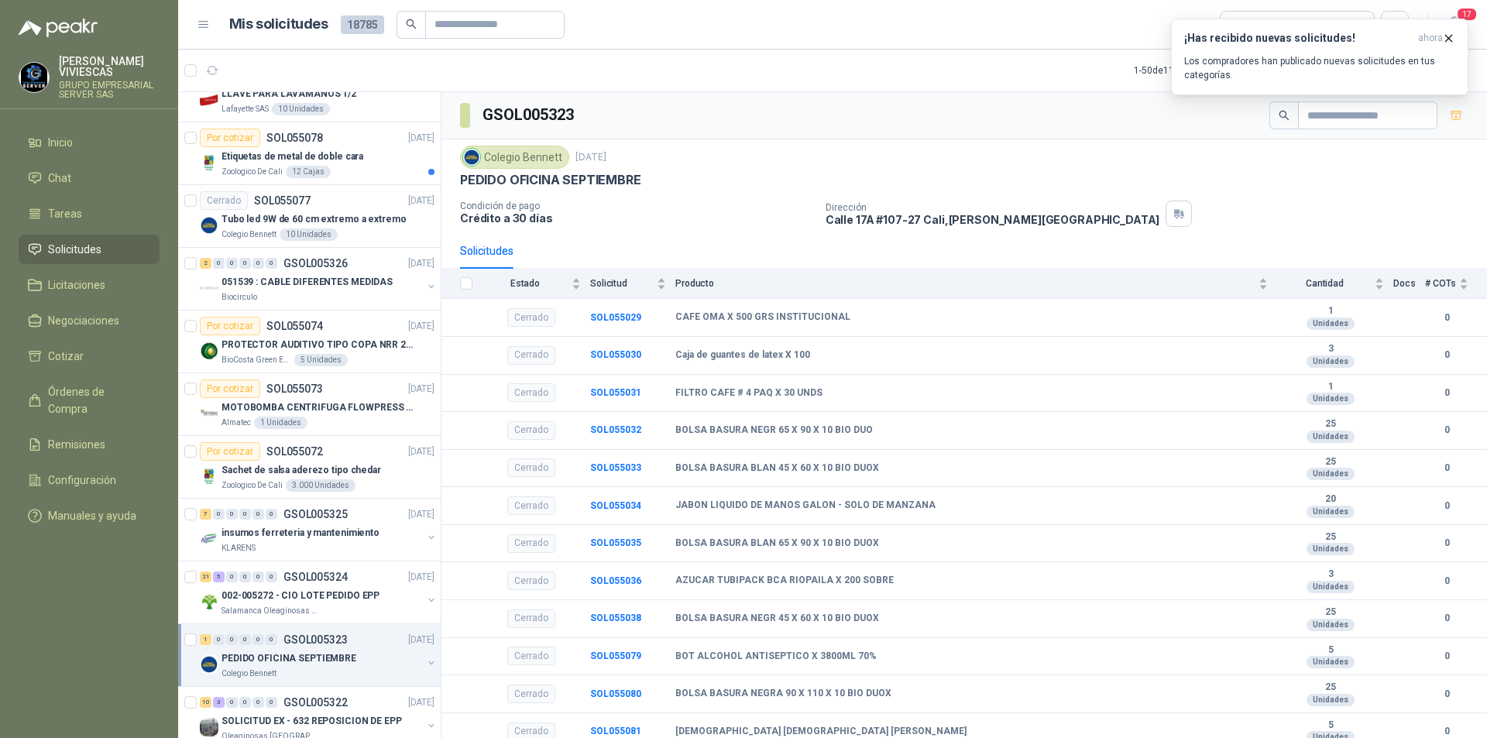
scroll to position [1472, 0]
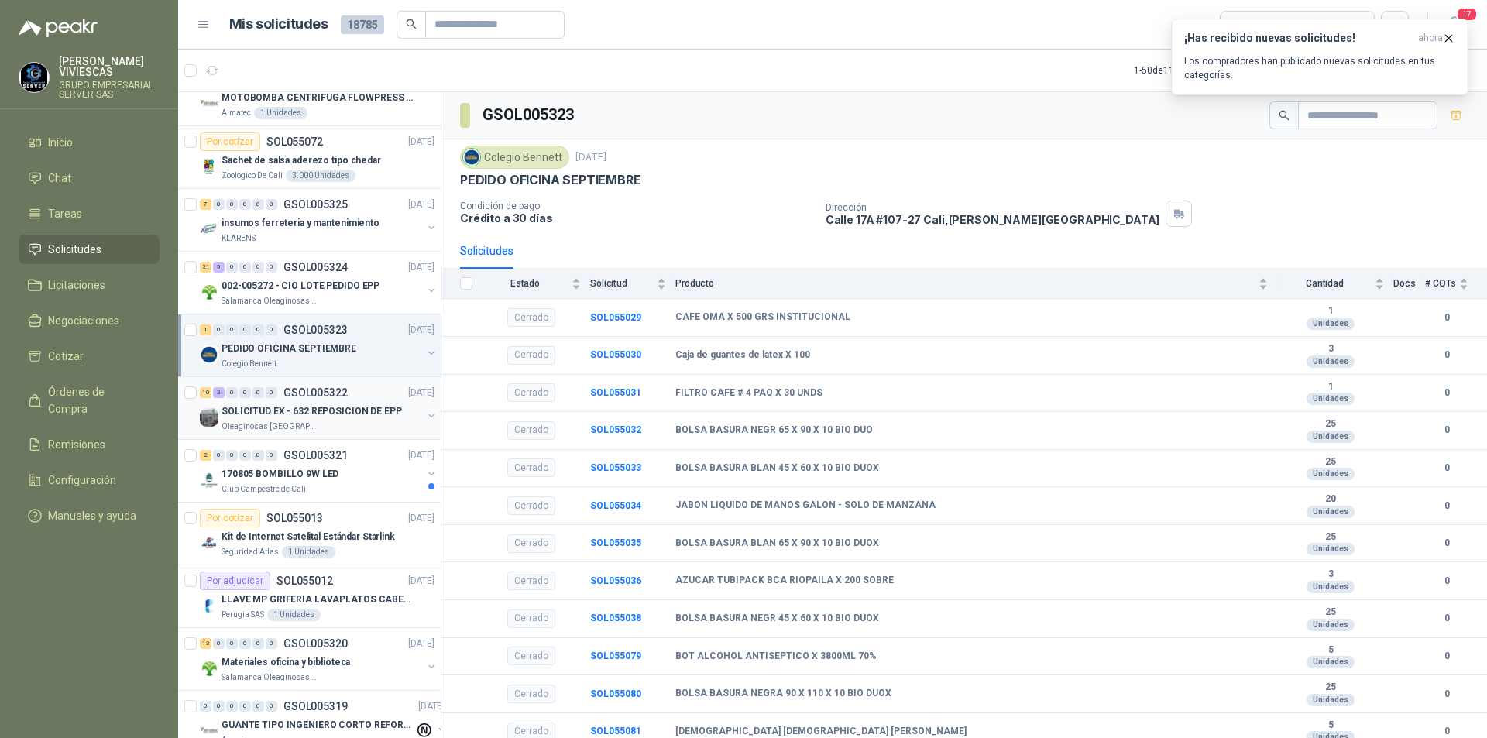
click at [359, 420] on div "SOLICITUD EX - 632 REPOSICION DE EPP" at bounding box center [322, 411] width 201 height 19
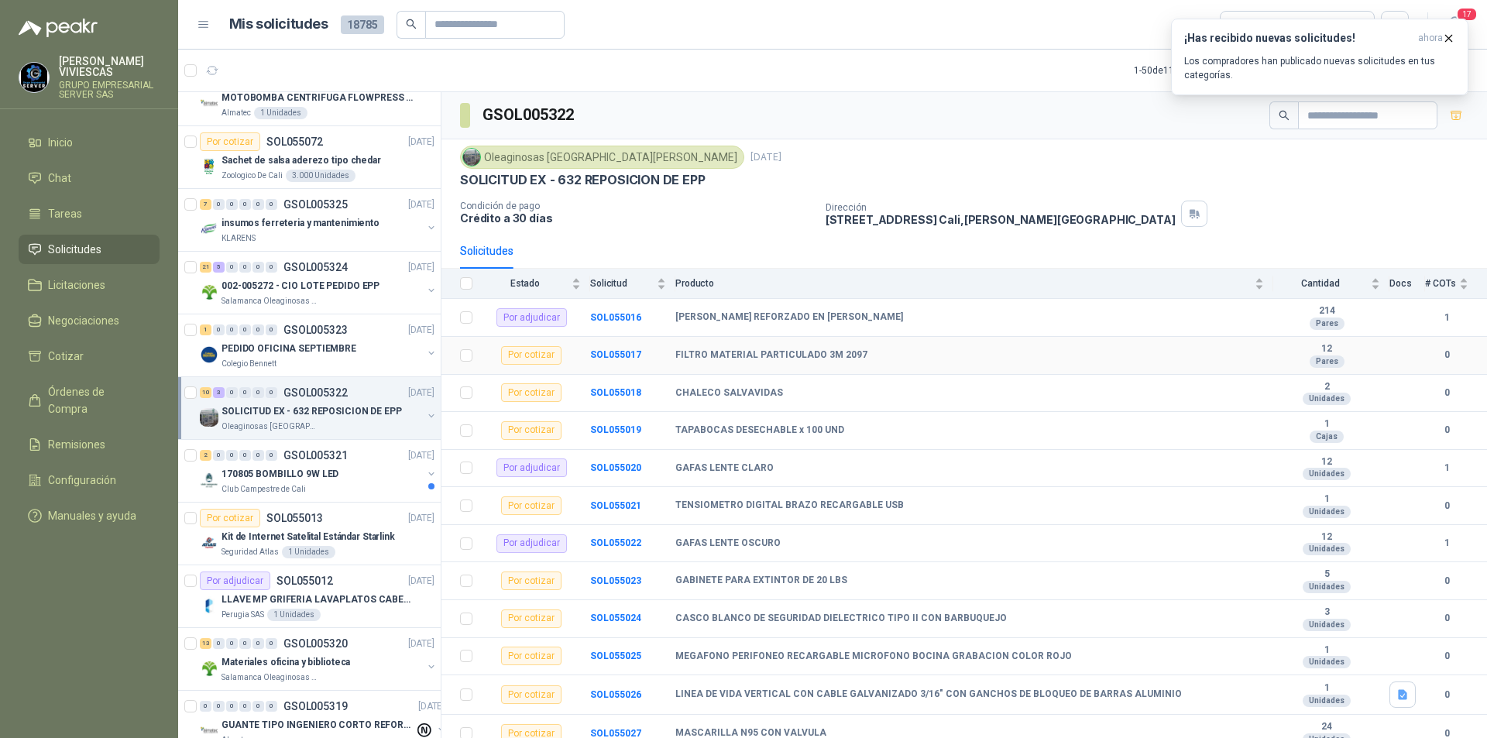
scroll to position [46, 0]
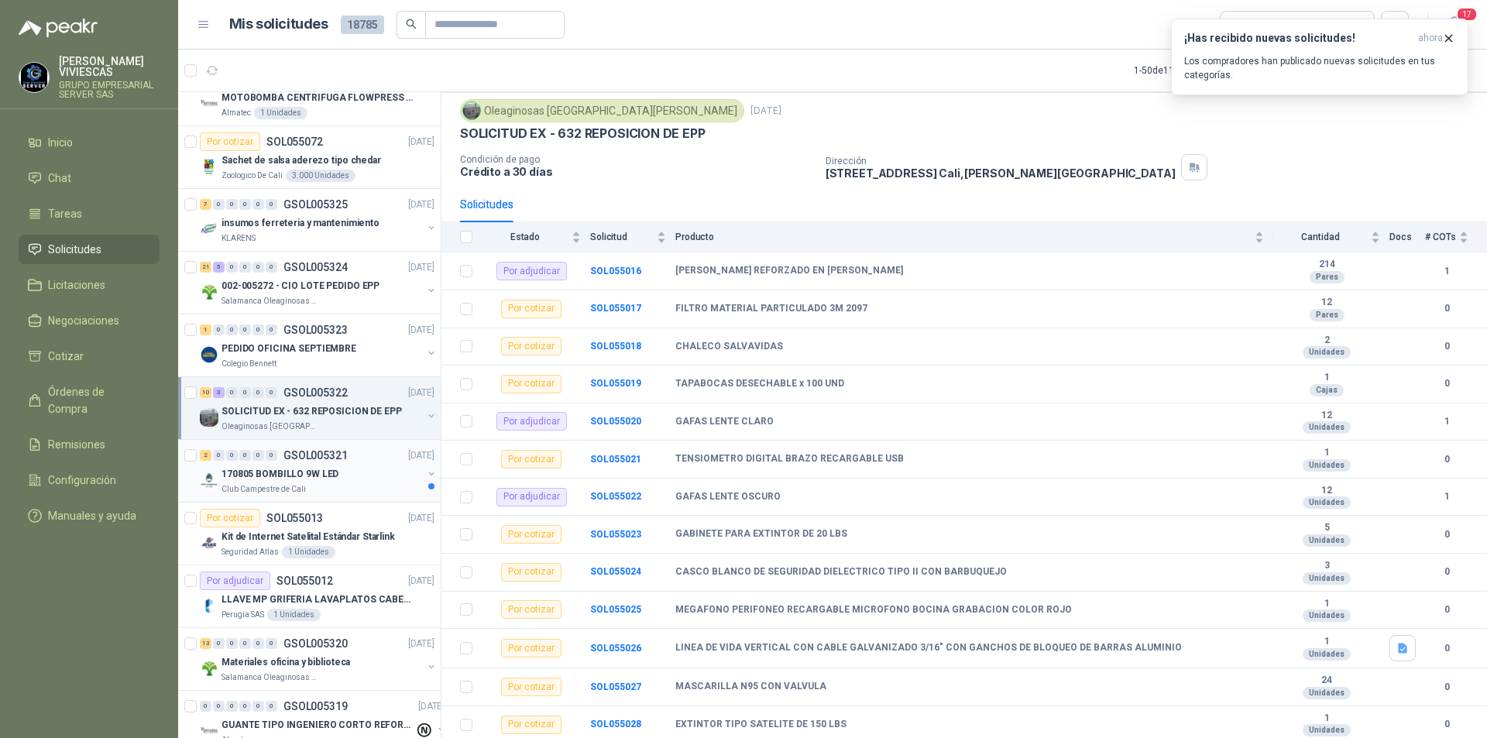
click at [358, 476] on div "170805 BOMBILLO 9W LED" at bounding box center [322, 474] width 201 height 19
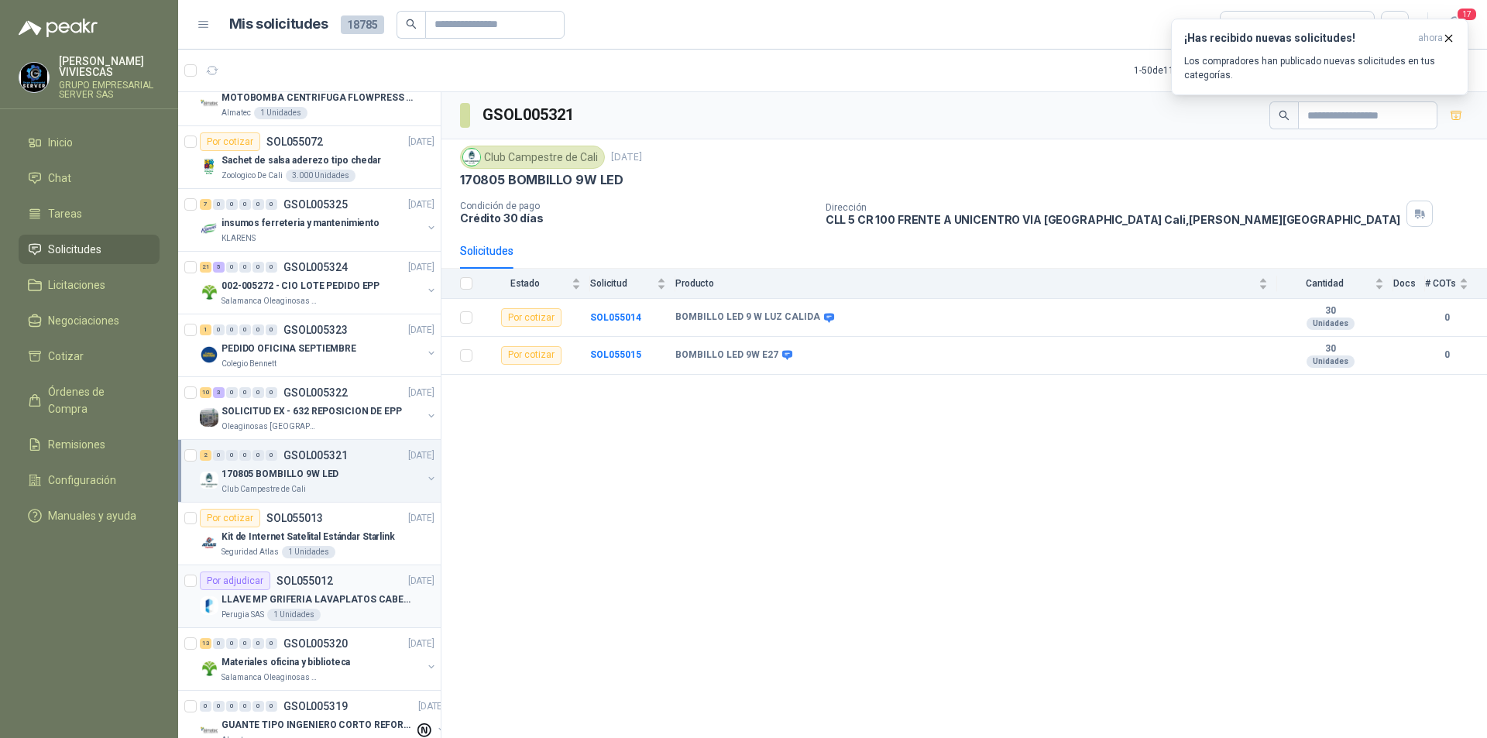
click at [362, 591] on div "LLAVE MP GRIFERIA LAVAPLATOS CABEZA EXTRAIBLE" at bounding box center [328, 599] width 213 height 19
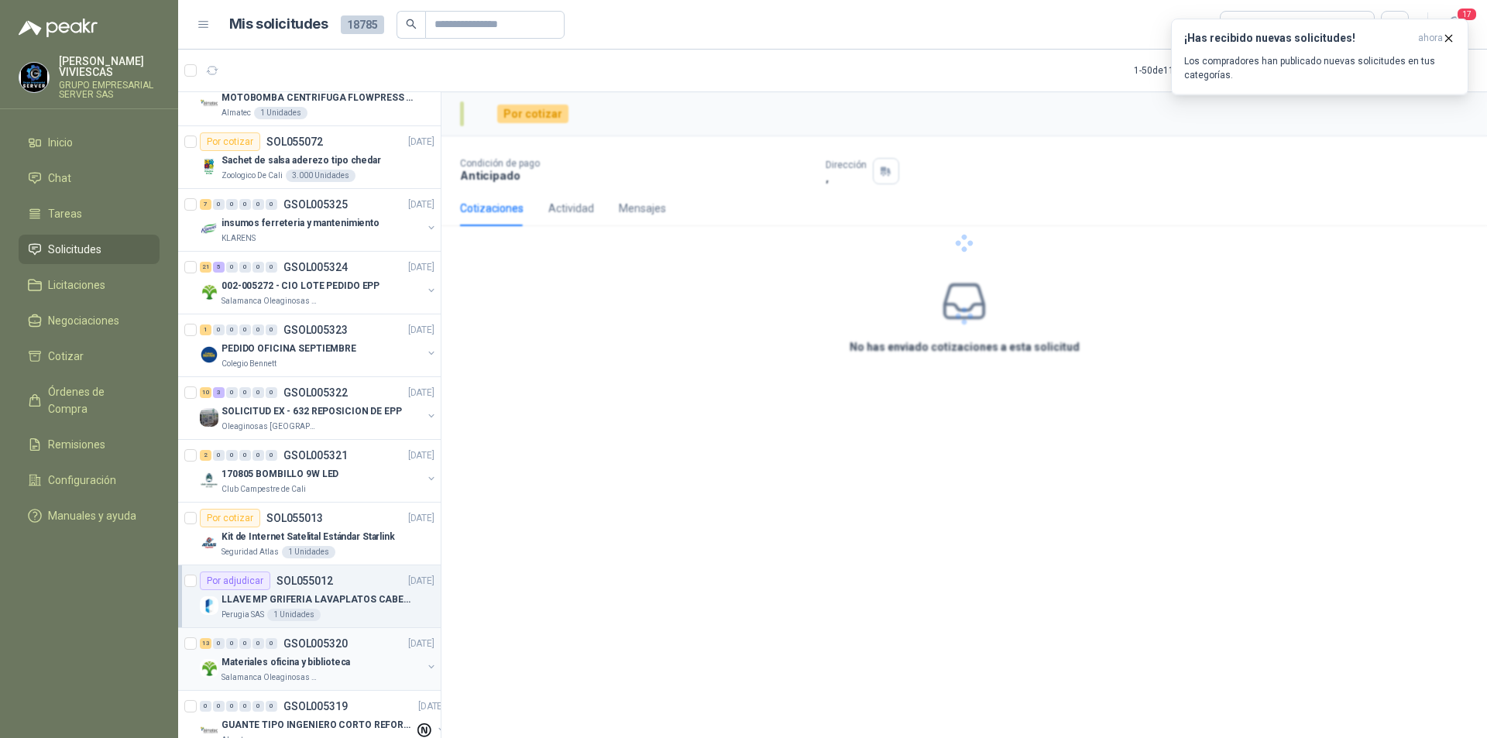
click at [359, 645] on div "13 0 0 0 0 0 GSOL005320 [DATE]" at bounding box center [319, 643] width 238 height 19
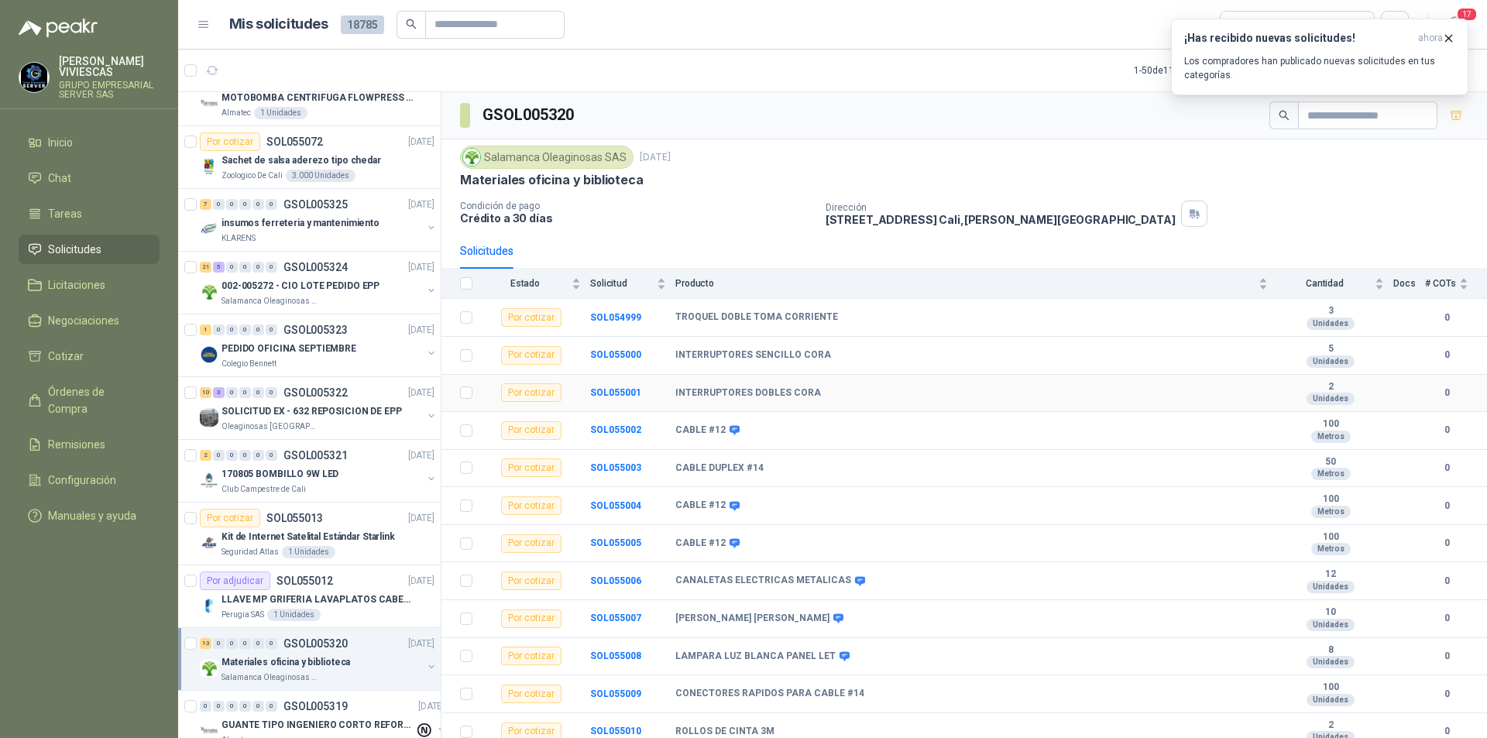
scroll to position [45, 0]
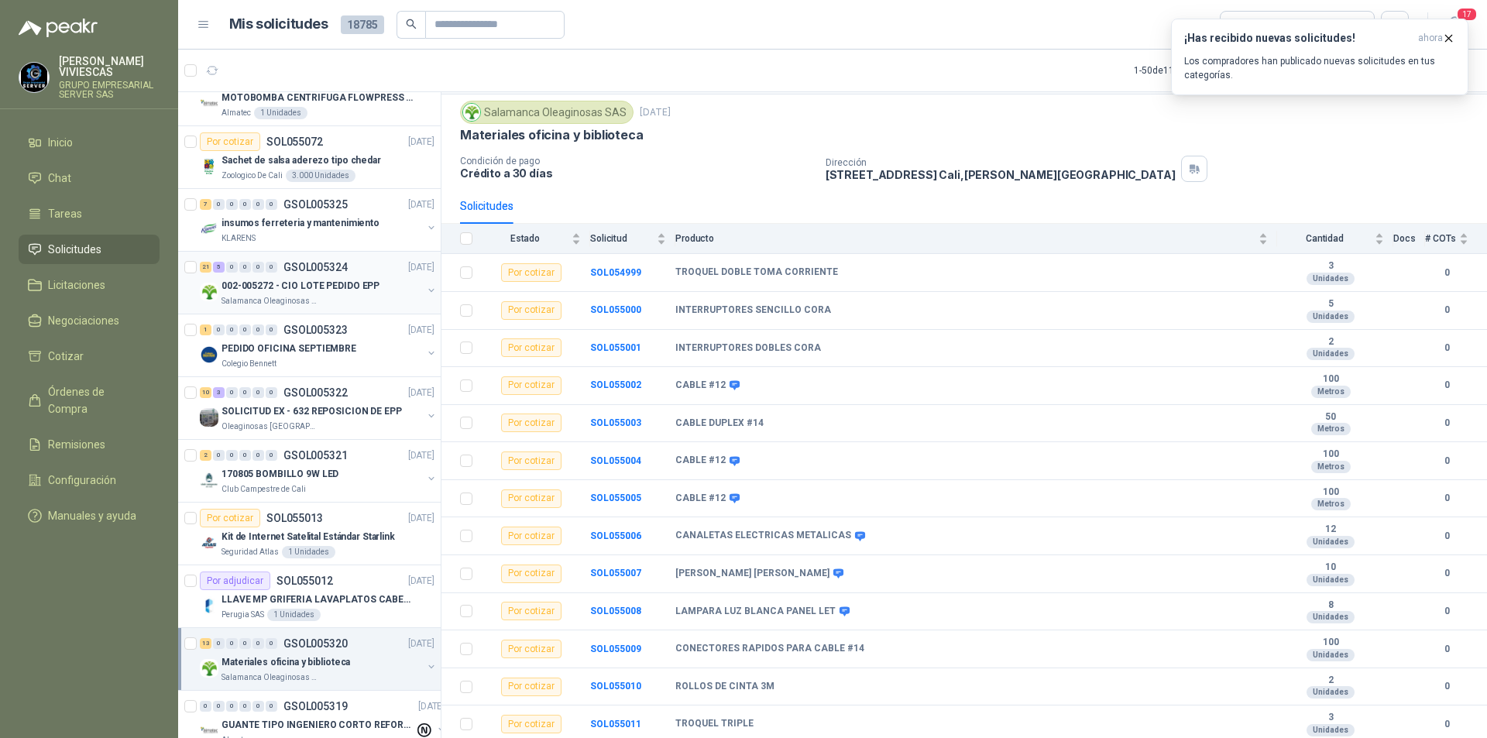
click at [317, 292] on p "002-005272 - CIO LOTE PEDIDO EPP" at bounding box center [301, 286] width 158 height 15
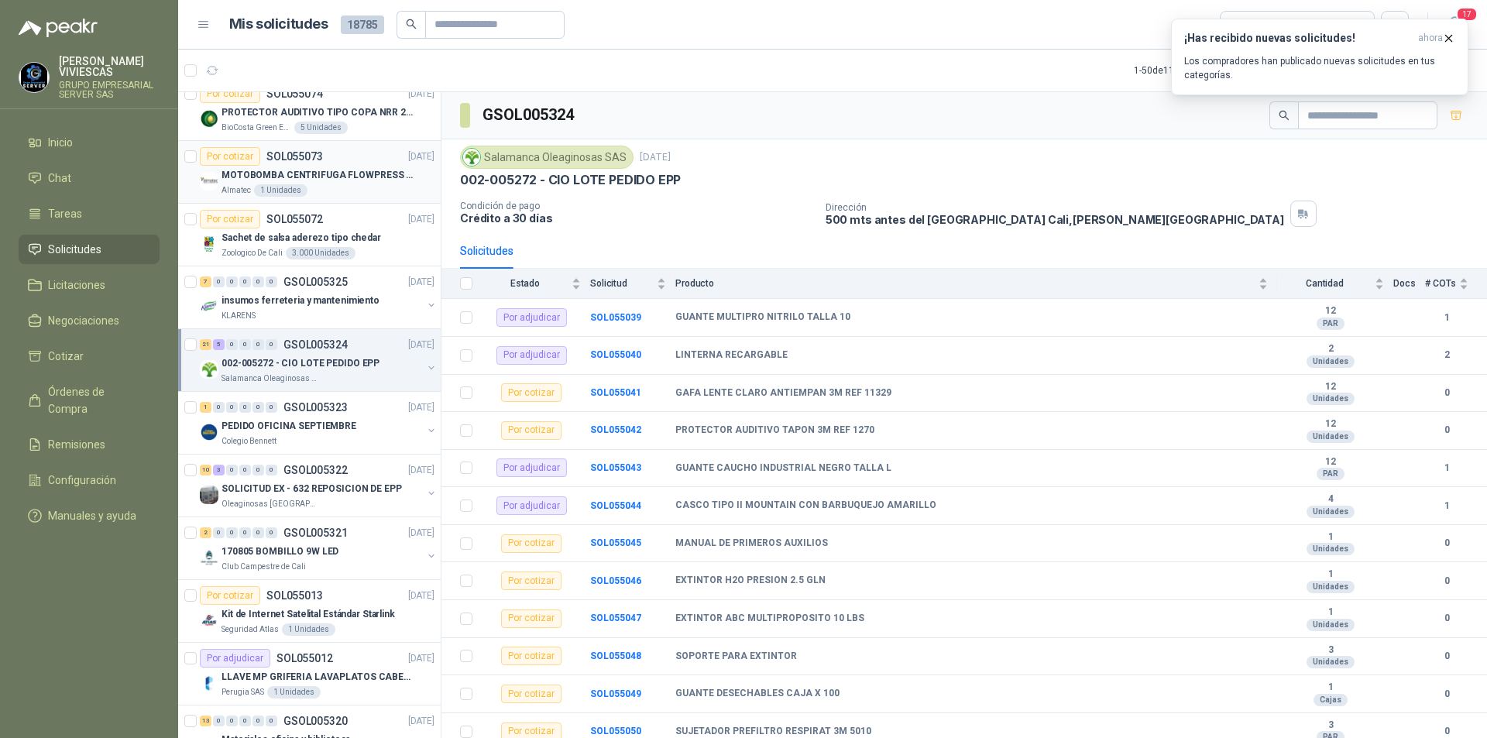
scroll to position [1239, 0]
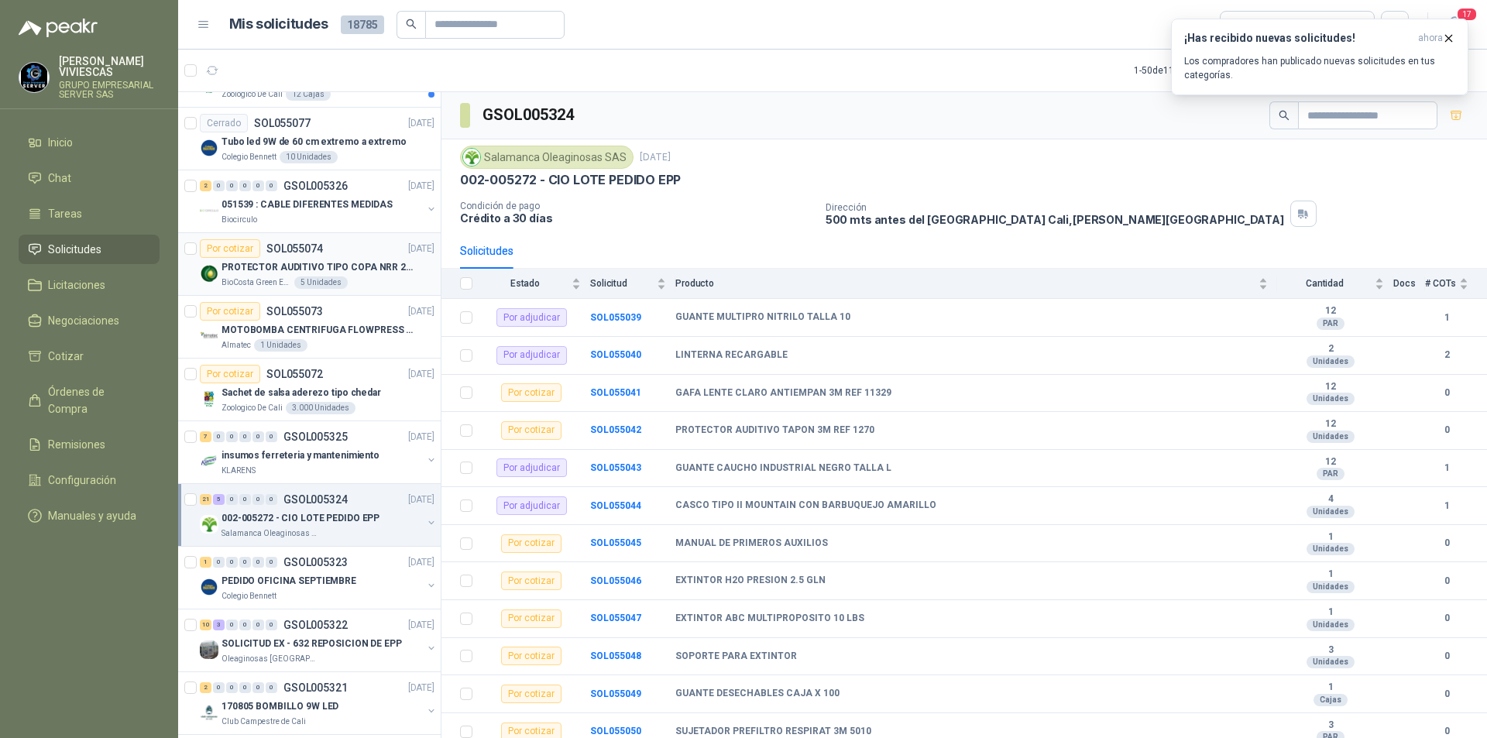
click at [310, 273] on p "PROTECTOR AUDITIVO TIPO COPA NRR 23dB" at bounding box center [318, 267] width 193 height 15
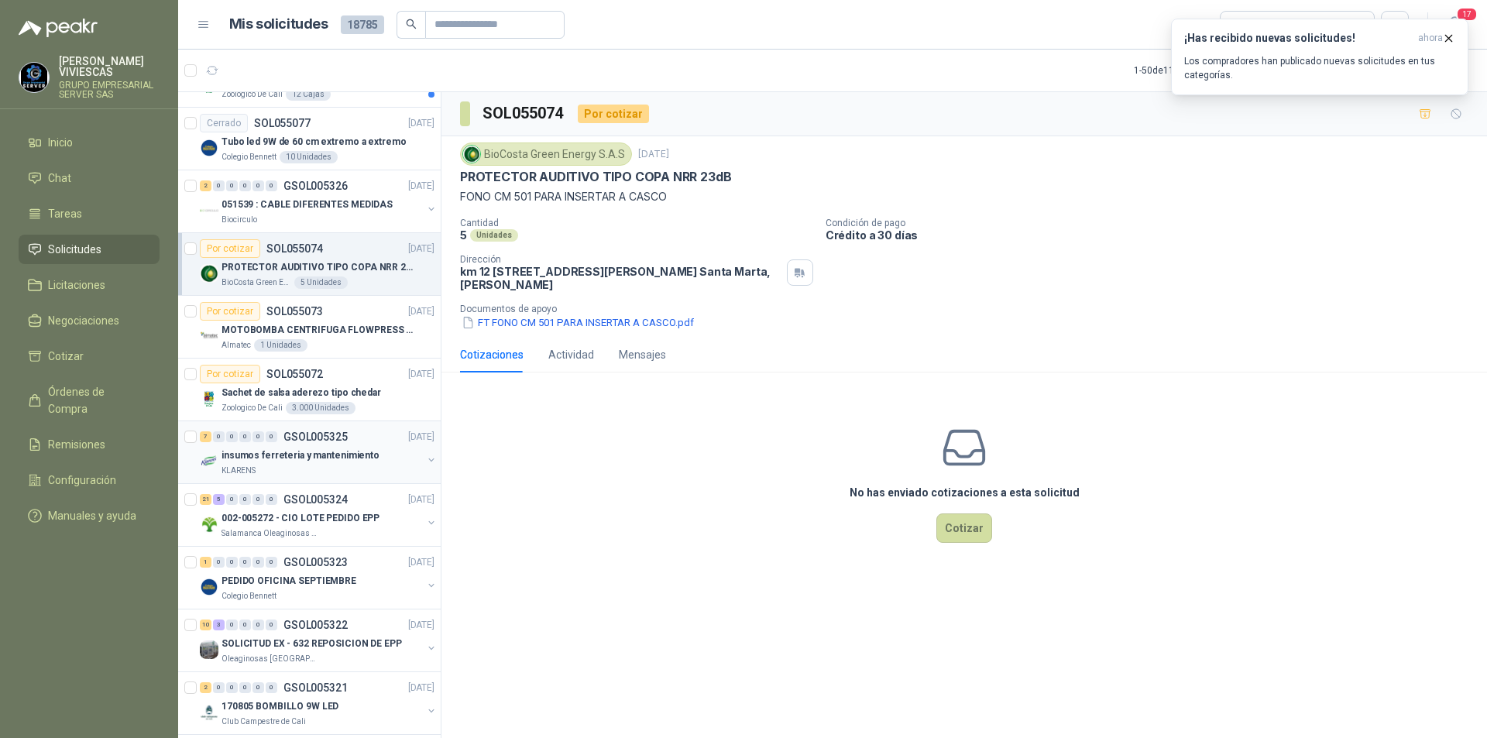
click at [373, 466] on div "KLARENS" at bounding box center [322, 471] width 201 height 12
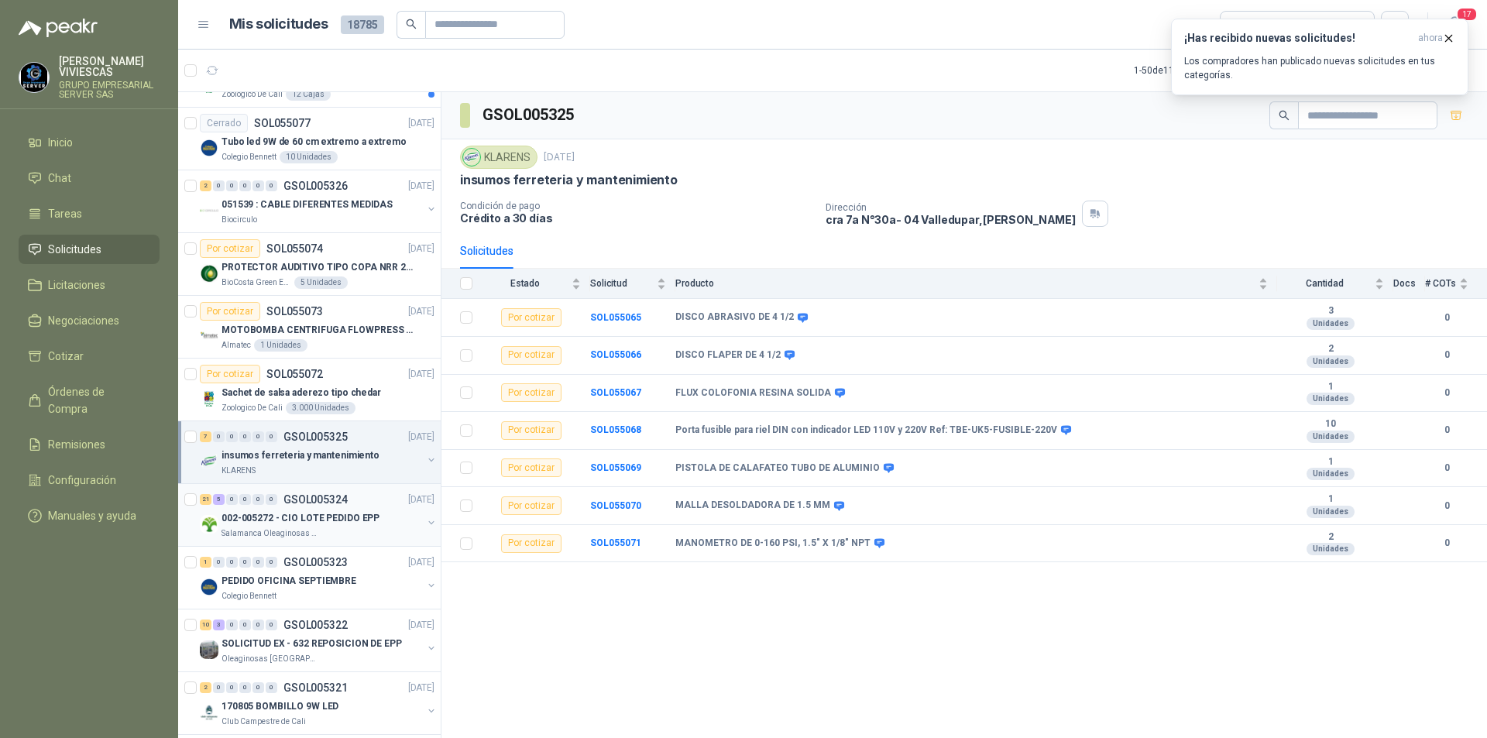
click at [288, 521] on p "002-005272 - CIO LOTE PEDIDO EPP" at bounding box center [301, 518] width 158 height 15
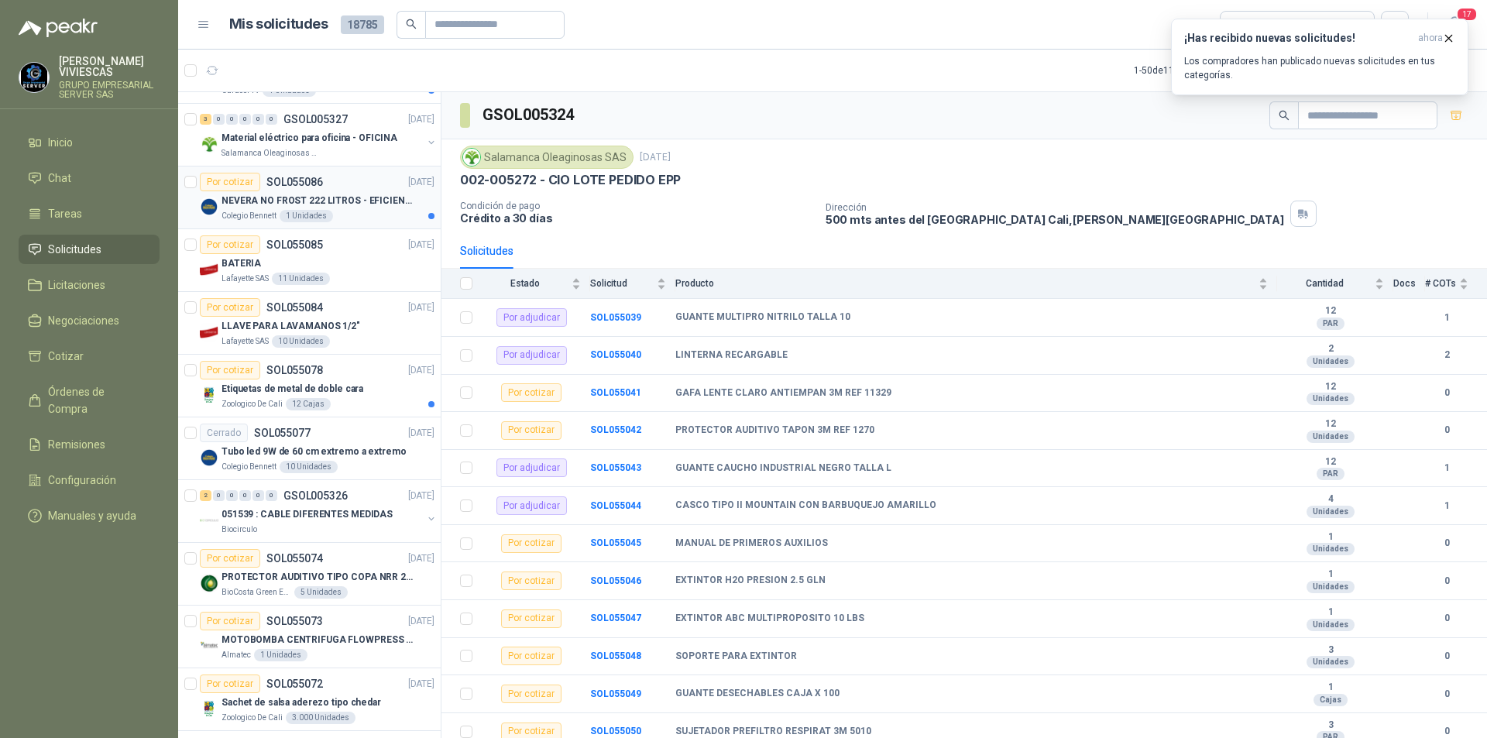
scroll to position [852, 0]
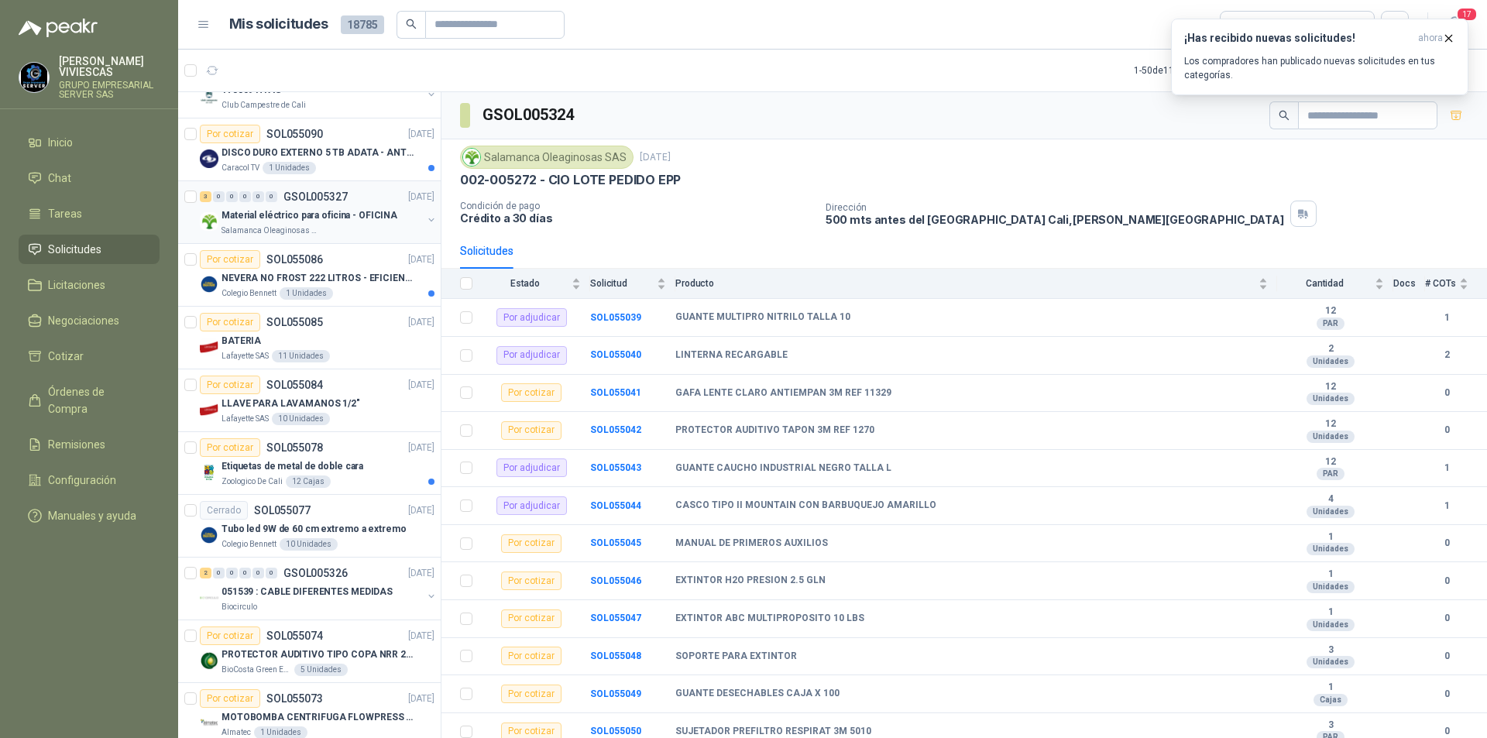
click at [334, 226] on div "Salamanca Oleaginosas SAS" at bounding box center [322, 231] width 201 height 12
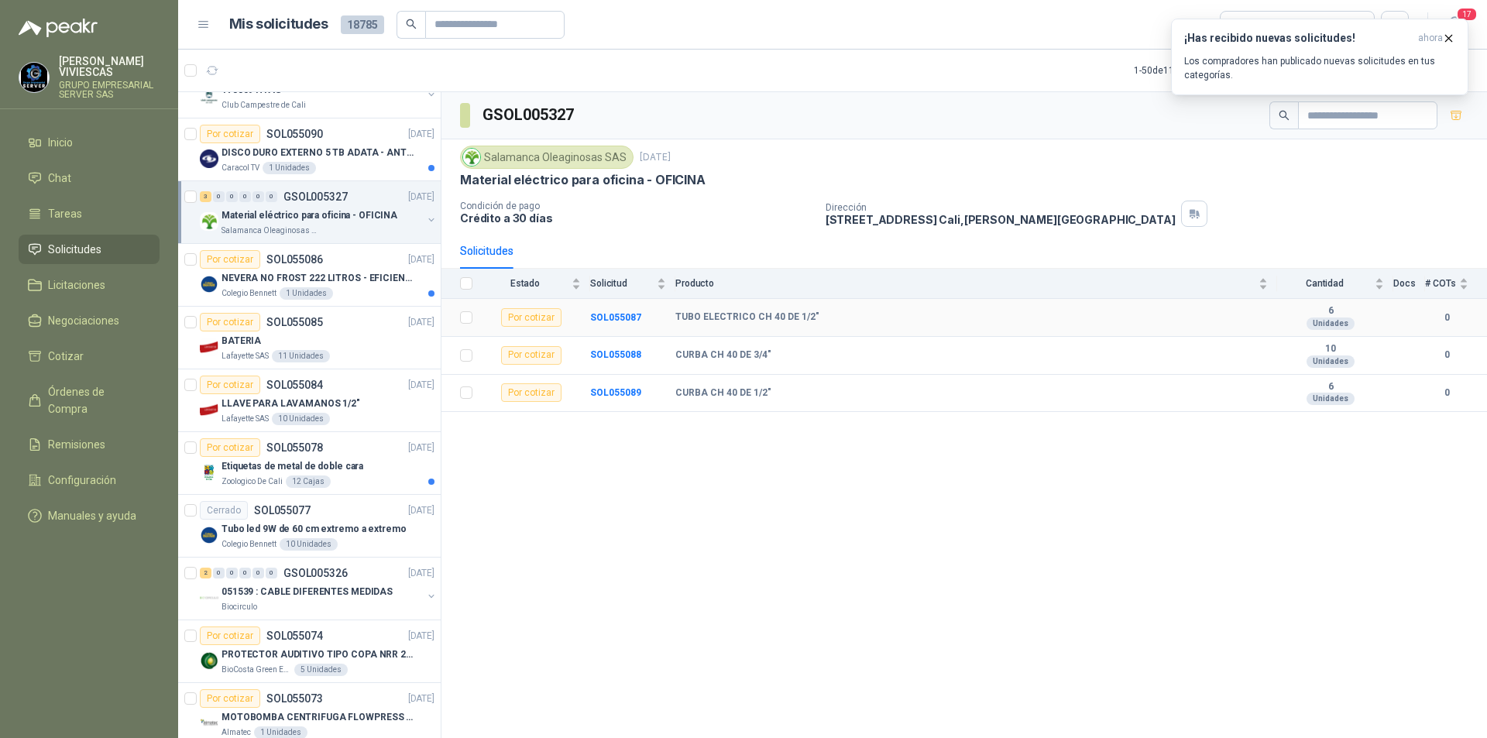
click at [699, 318] on b "TUBO ELECTRICO CH 40 DE 1/2"" at bounding box center [747, 317] width 144 height 12
click at [627, 317] on b "SOL055087" at bounding box center [615, 317] width 51 height 11
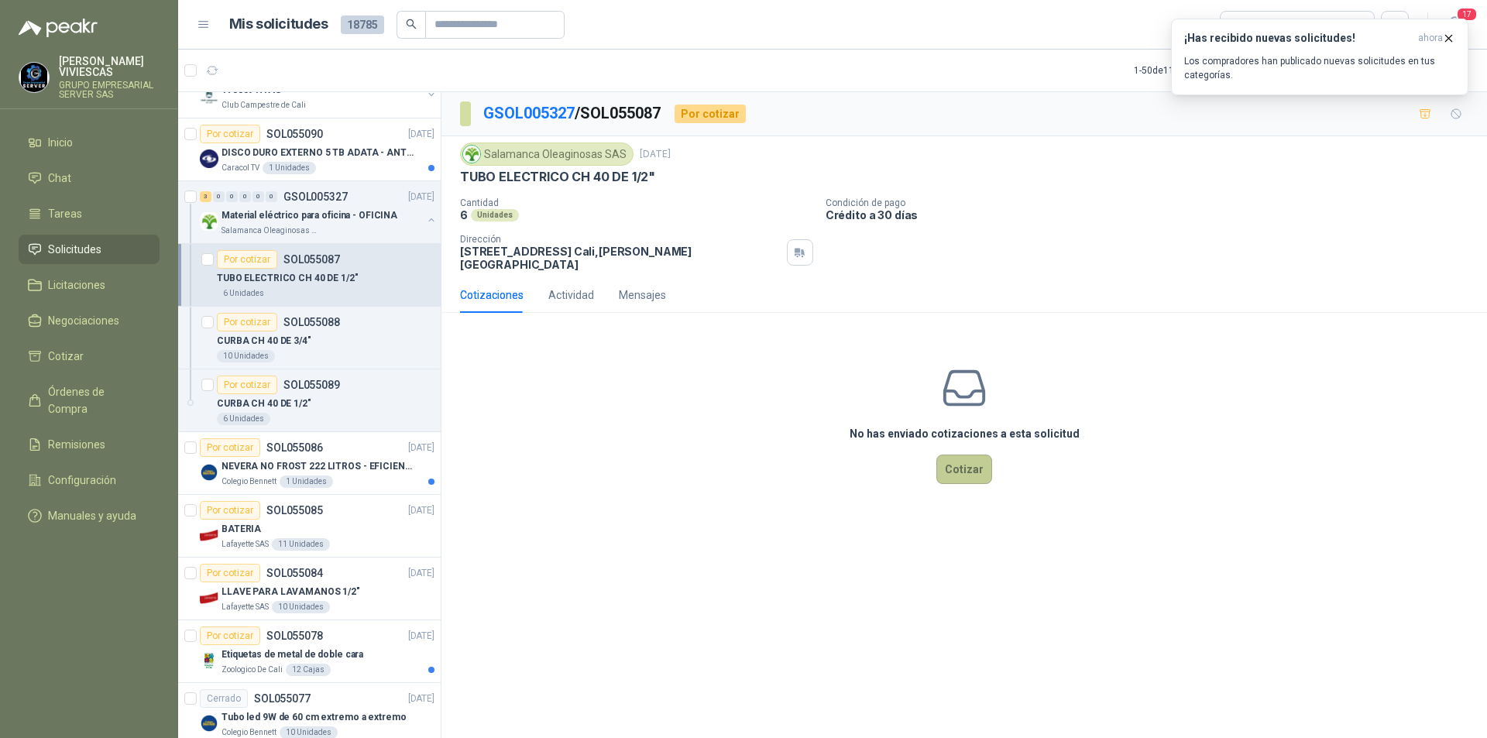
click at [957, 470] on button "Cotizar" at bounding box center [964, 469] width 56 height 29
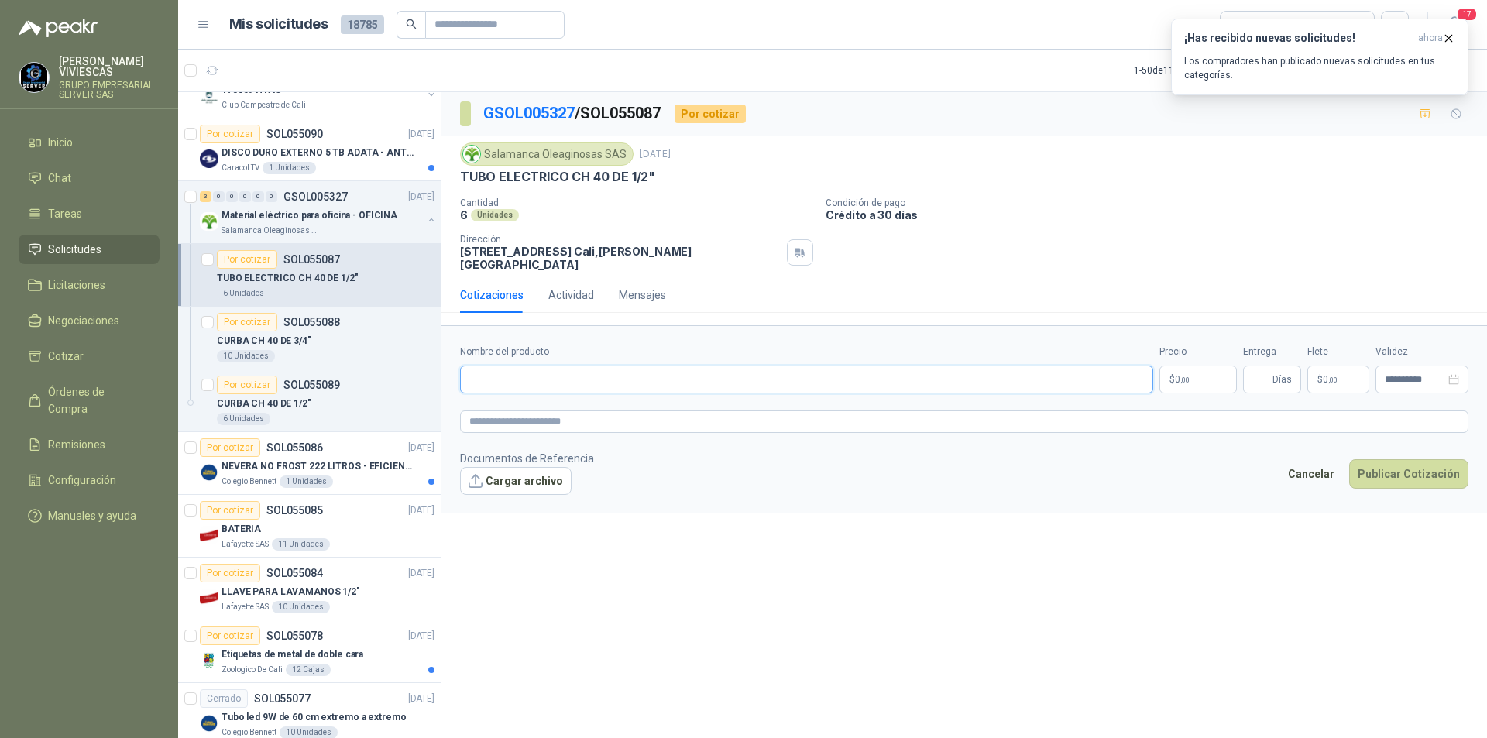
paste input "**********"
type input "**********"
click at [1202, 369] on body "[PERSON_NAME] GRUPO EMPRESARIAL SERVER SAS Inicio Chat Tareas Solicitudes Licit…" at bounding box center [743, 369] width 1487 height 738
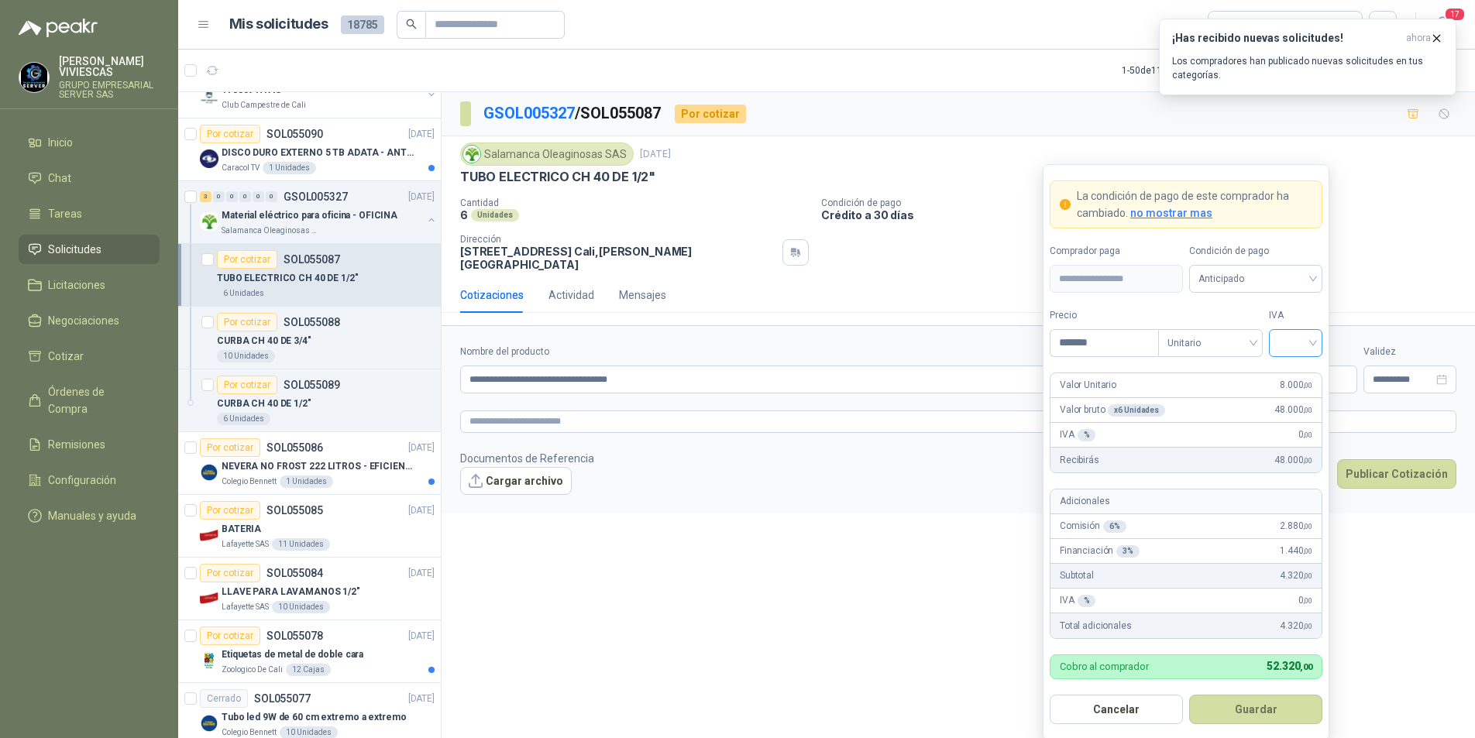
type input "*******"
drag, startPoint x: 1310, startPoint y: 345, endPoint x: 1298, endPoint y: 345, distance: 11.6
click at [1305, 345] on input "search" at bounding box center [1295, 341] width 35 height 23
click at [1280, 376] on div "19%" at bounding box center [1295, 375] width 47 height 25
click at [1294, 279] on span "Anticipado" at bounding box center [1255, 278] width 115 height 23
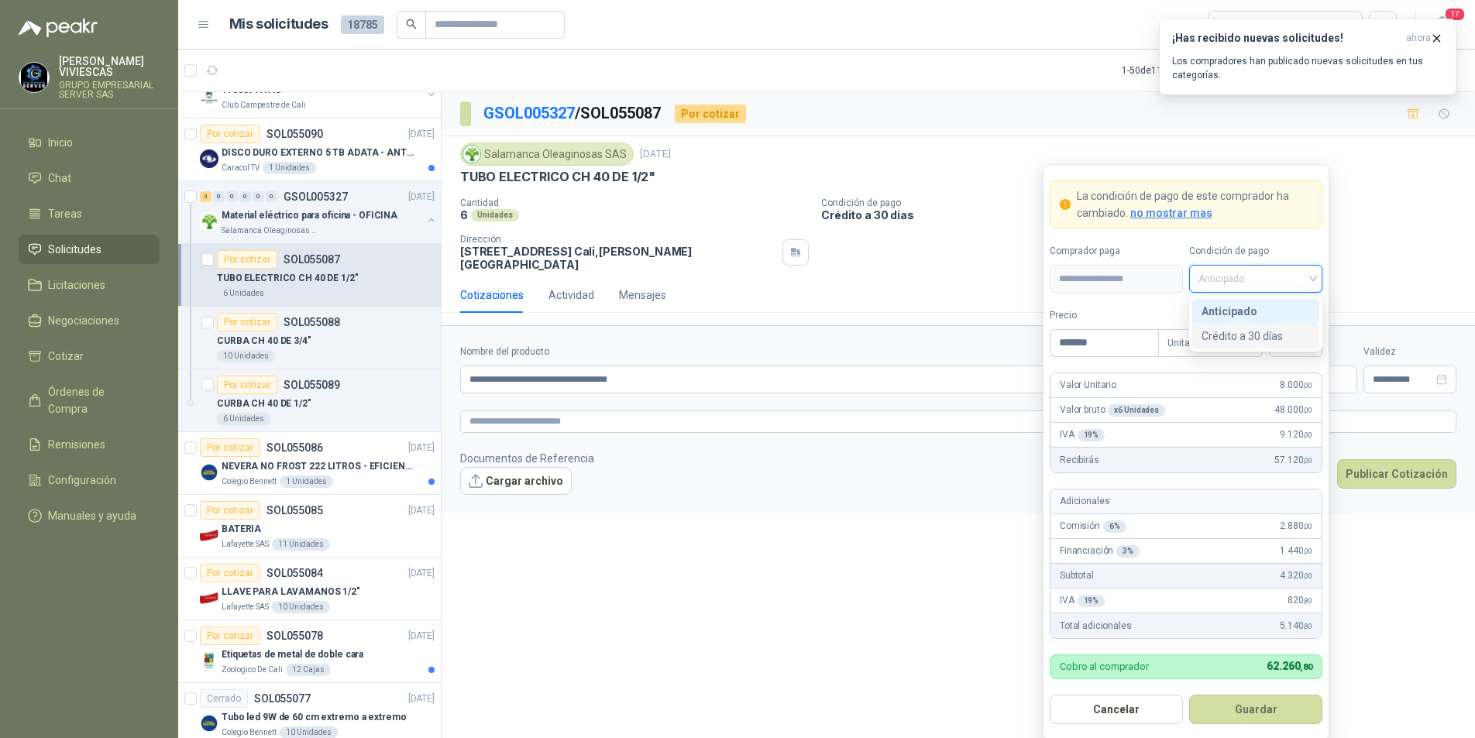
click at [1265, 339] on div "Crédito a 30 días" at bounding box center [1255, 336] width 108 height 17
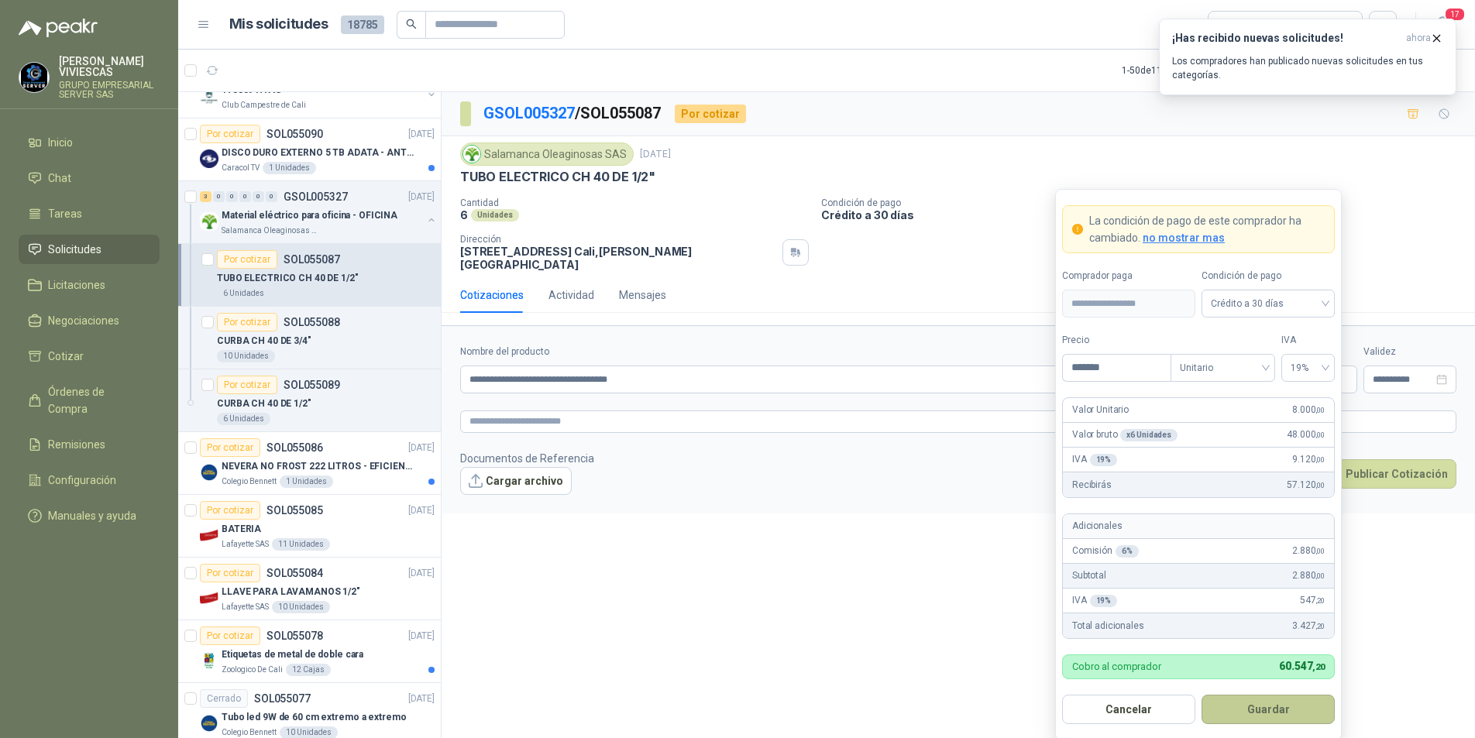
click at [1253, 706] on button "Guardar" at bounding box center [1267, 709] width 133 height 29
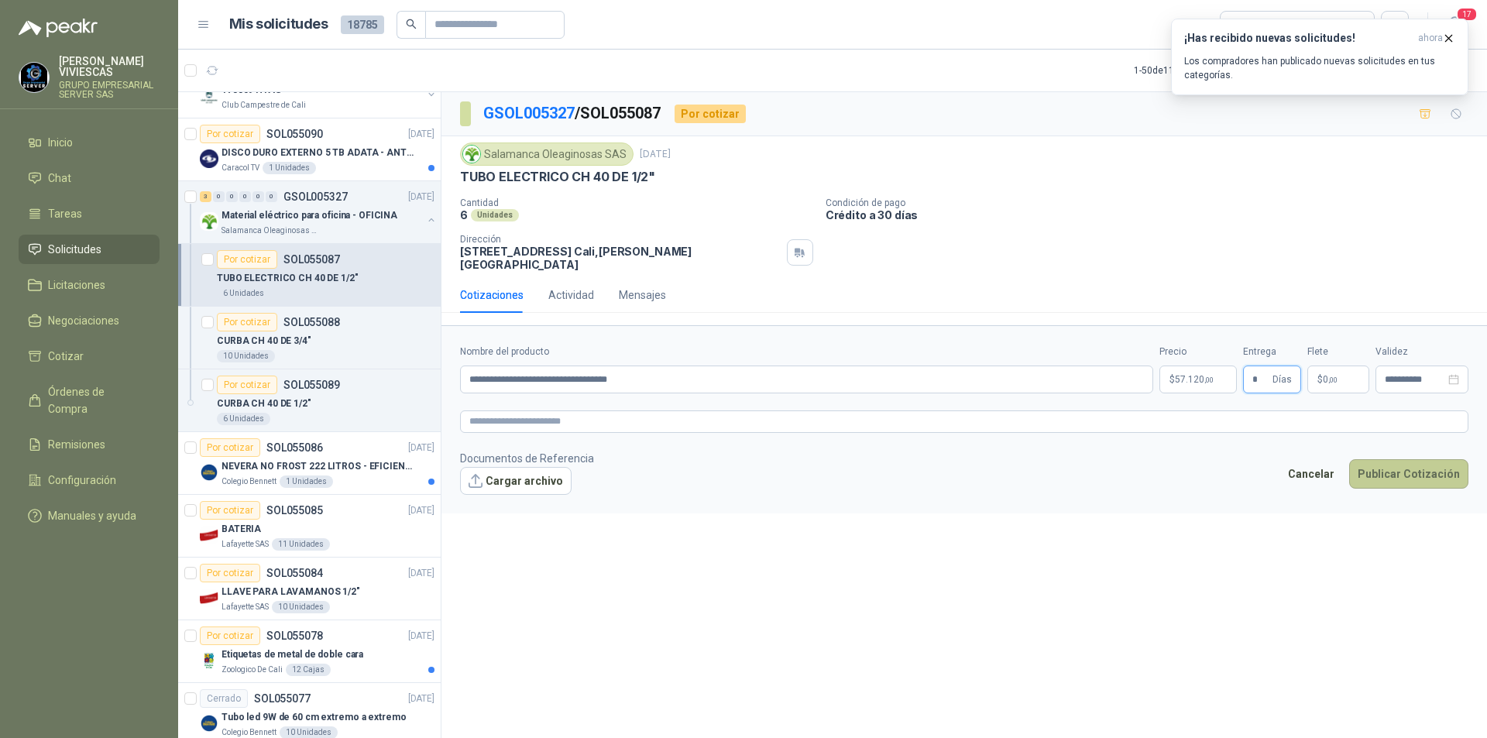
type input "*"
click at [1399, 465] on button "Publicar Cotización" at bounding box center [1408, 473] width 119 height 29
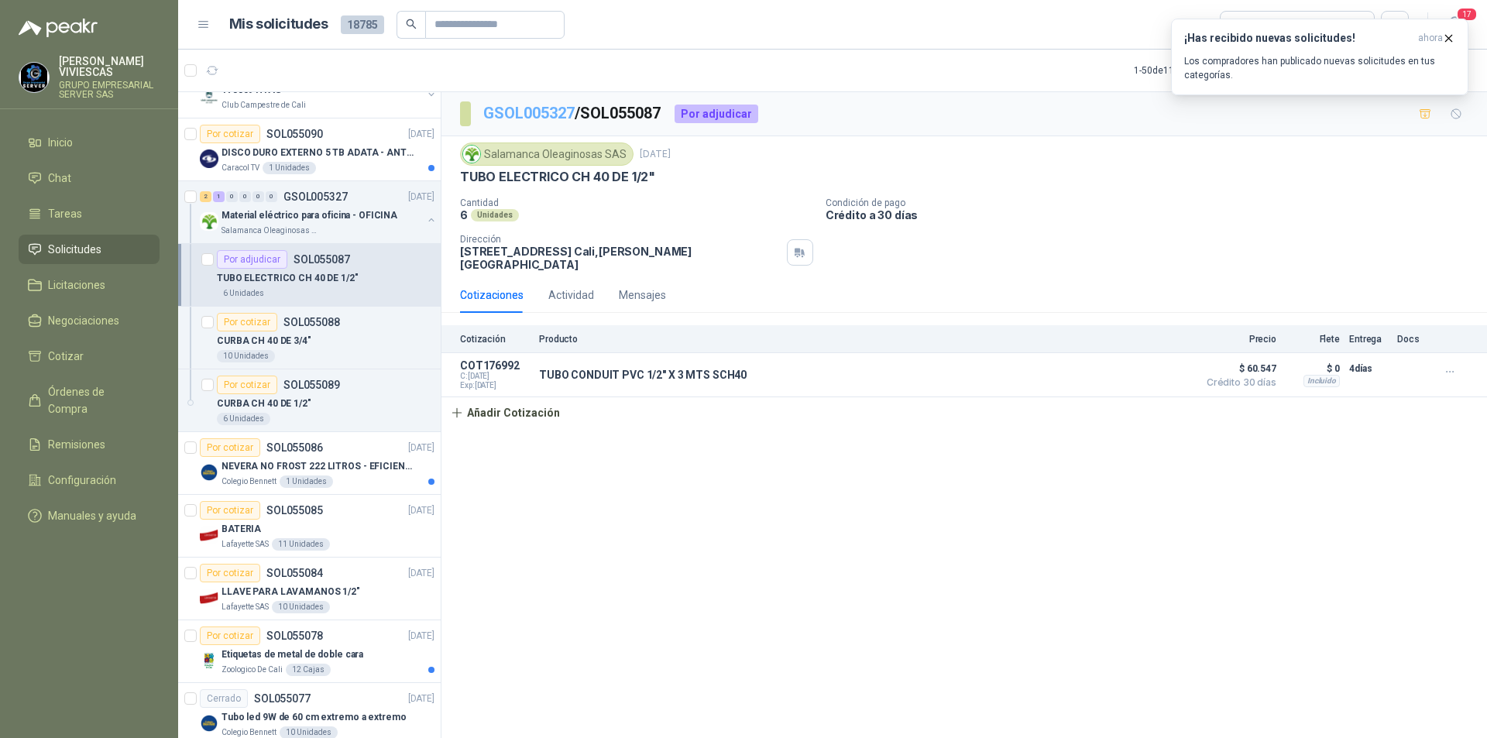
click at [524, 118] on link "GSOL005327" at bounding box center [528, 113] width 91 height 19
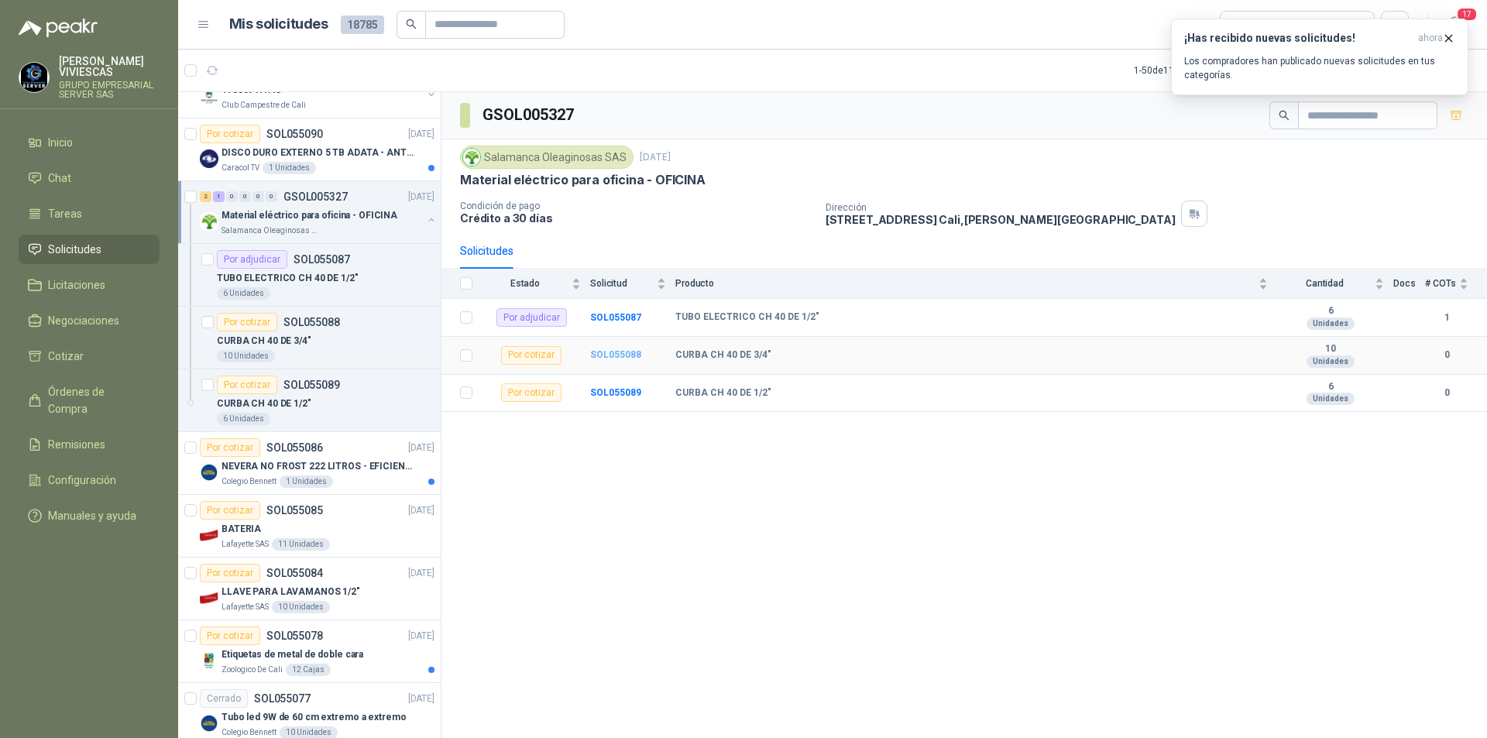
click at [629, 352] on b "SOL055088" at bounding box center [615, 354] width 51 height 11
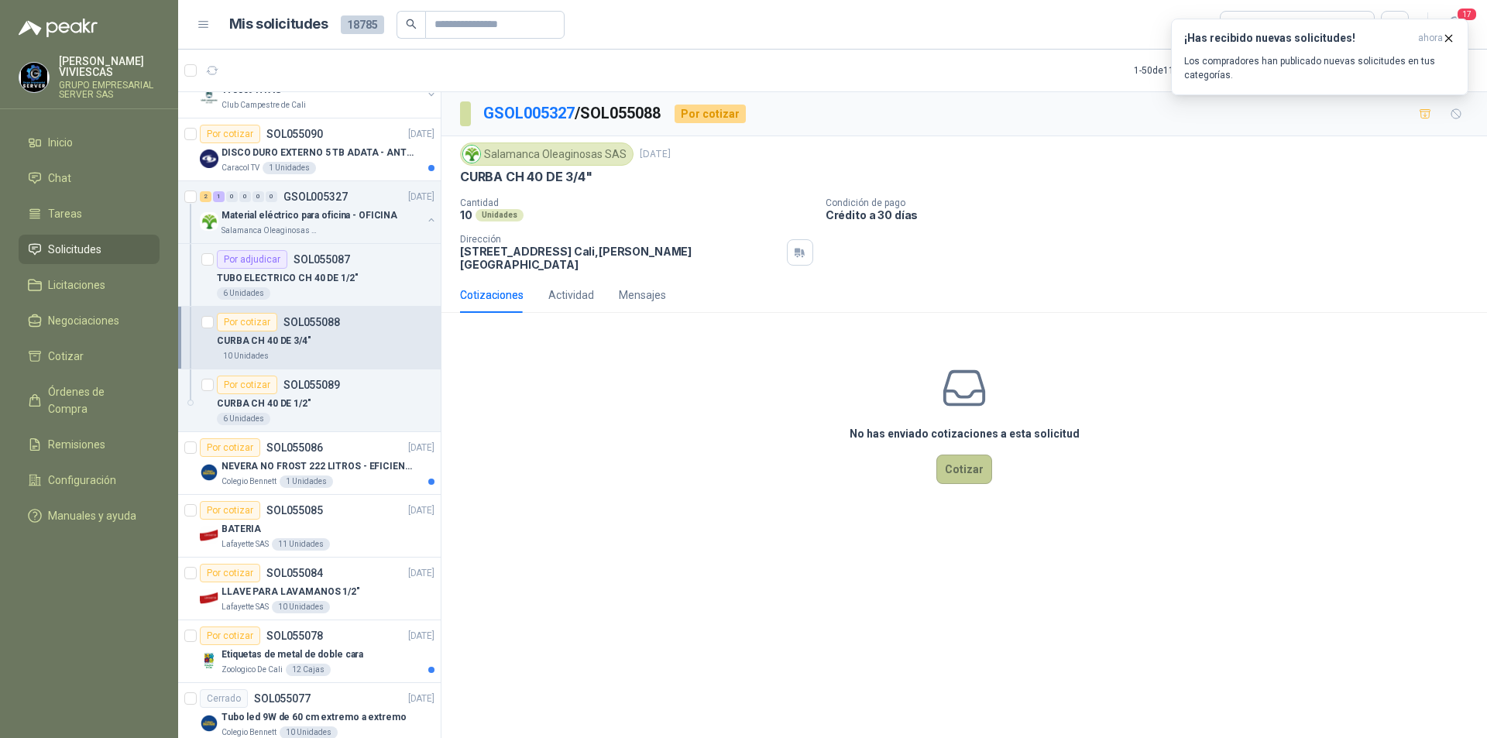
click at [970, 455] on button "Cotizar" at bounding box center [964, 469] width 56 height 29
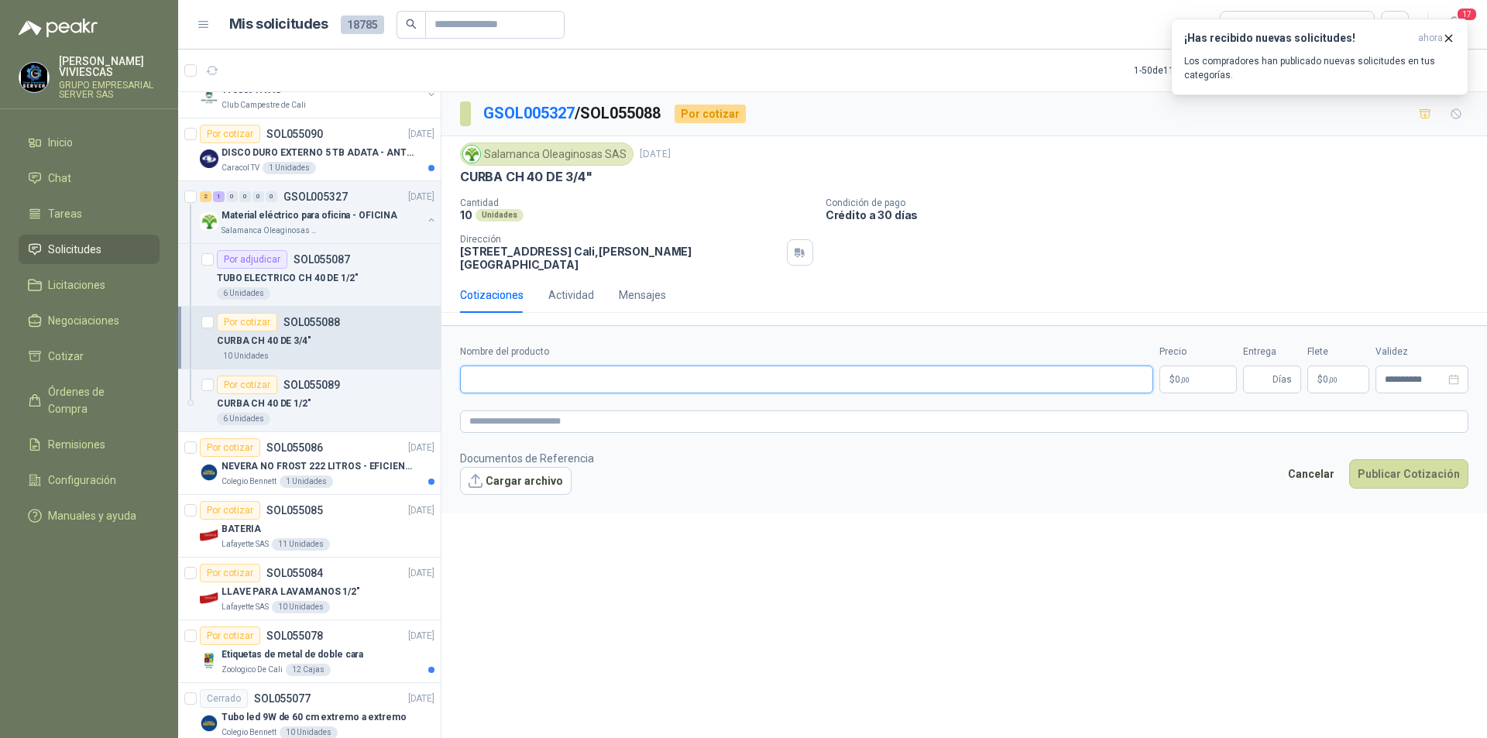
paste input "**********"
type input "**********"
click at [1177, 362] on body "[PERSON_NAME] GRUPO EMPRESARIAL SERVER SAS Inicio Chat Tareas Solicitudes Licit…" at bounding box center [743, 369] width 1487 height 738
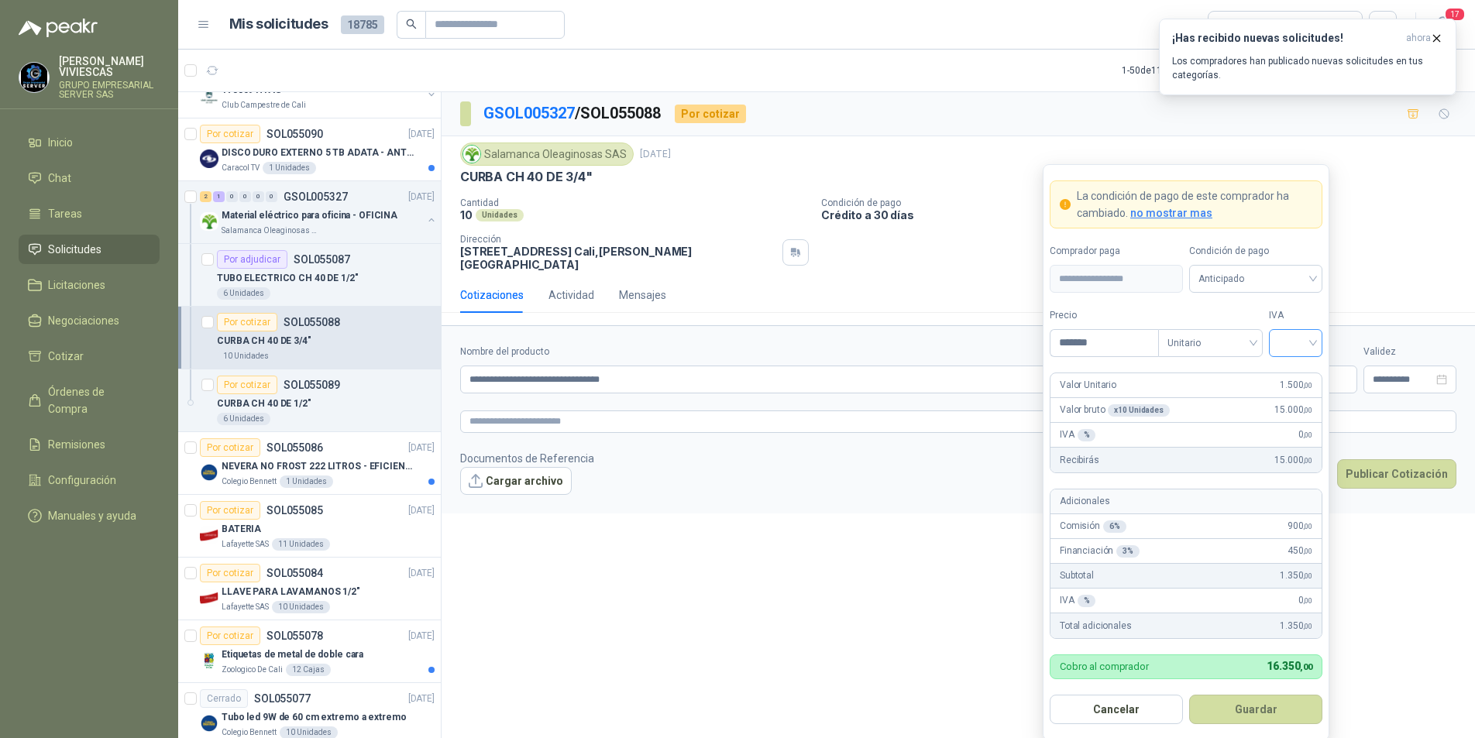
click at [1317, 337] on div at bounding box center [1295, 343] width 53 height 28
type input "*******"
click at [1308, 373] on div "19%" at bounding box center [1295, 375] width 29 height 17
click at [1286, 277] on span "Anticipado" at bounding box center [1255, 278] width 115 height 23
click at [1260, 338] on div "Crédito a 30 días" at bounding box center [1255, 336] width 108 height 17
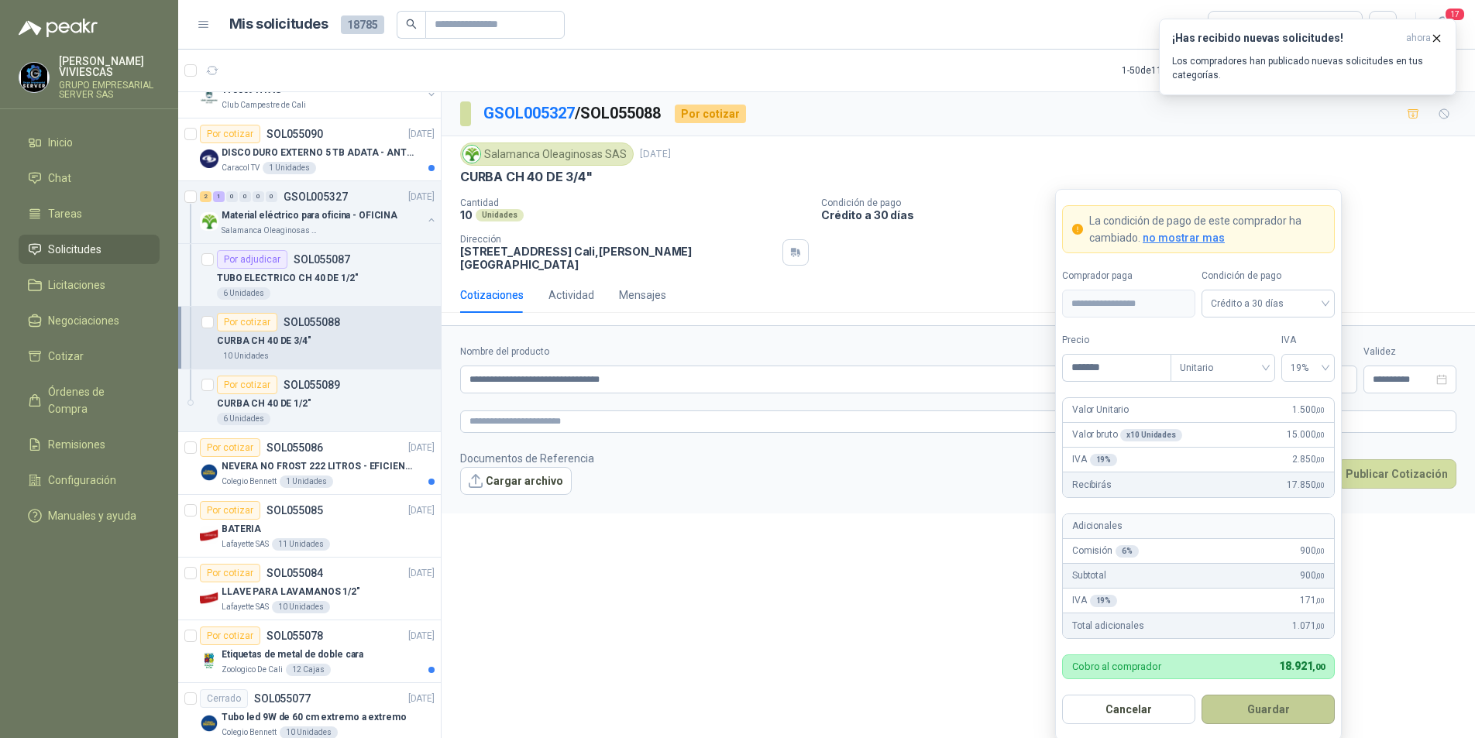
click at [1258, 699] on button "Guardar" at bounding box center [1267, 709] width 133 height 29
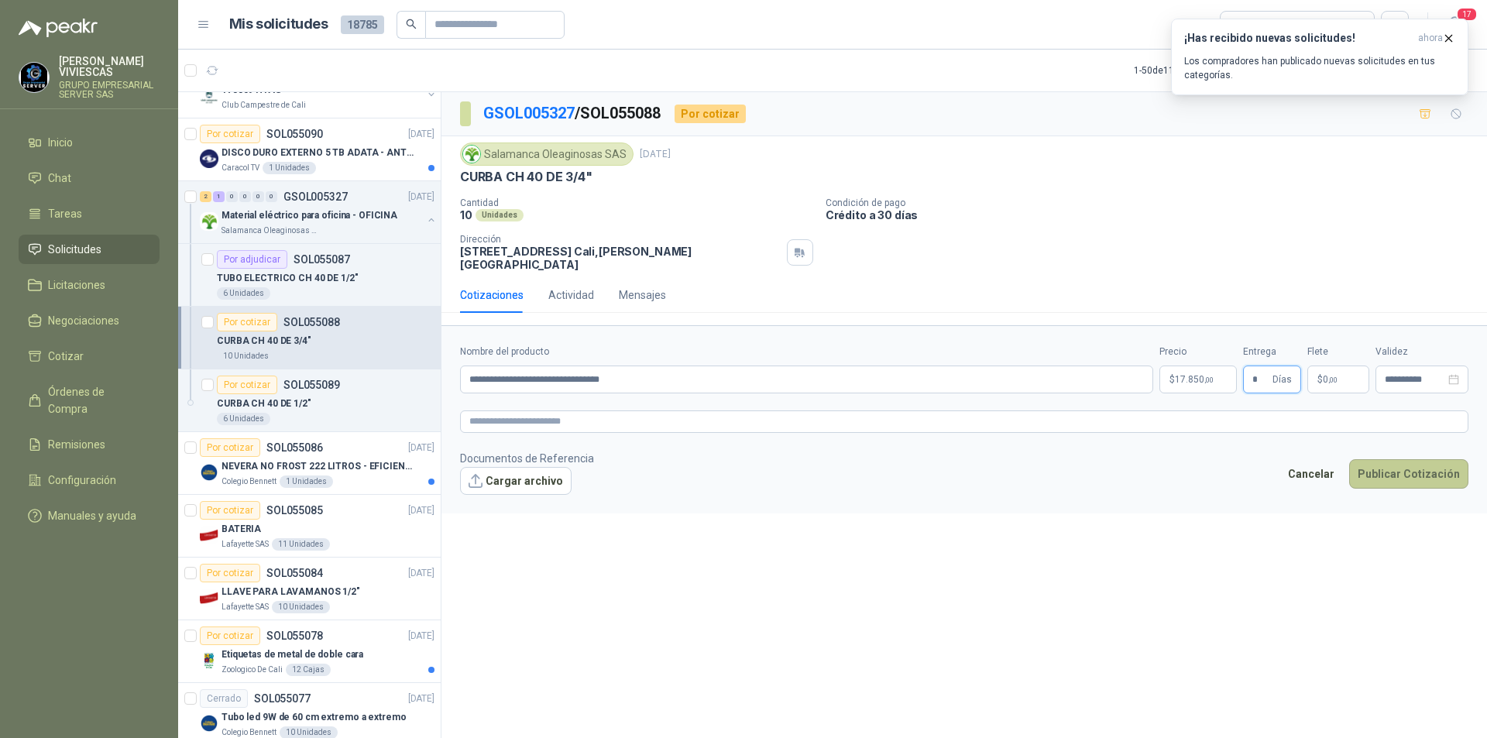
type input "*"
click at [1415, 462] on button "Publicar Cotización" at bounding box center [1408, 473] width 119 height 29
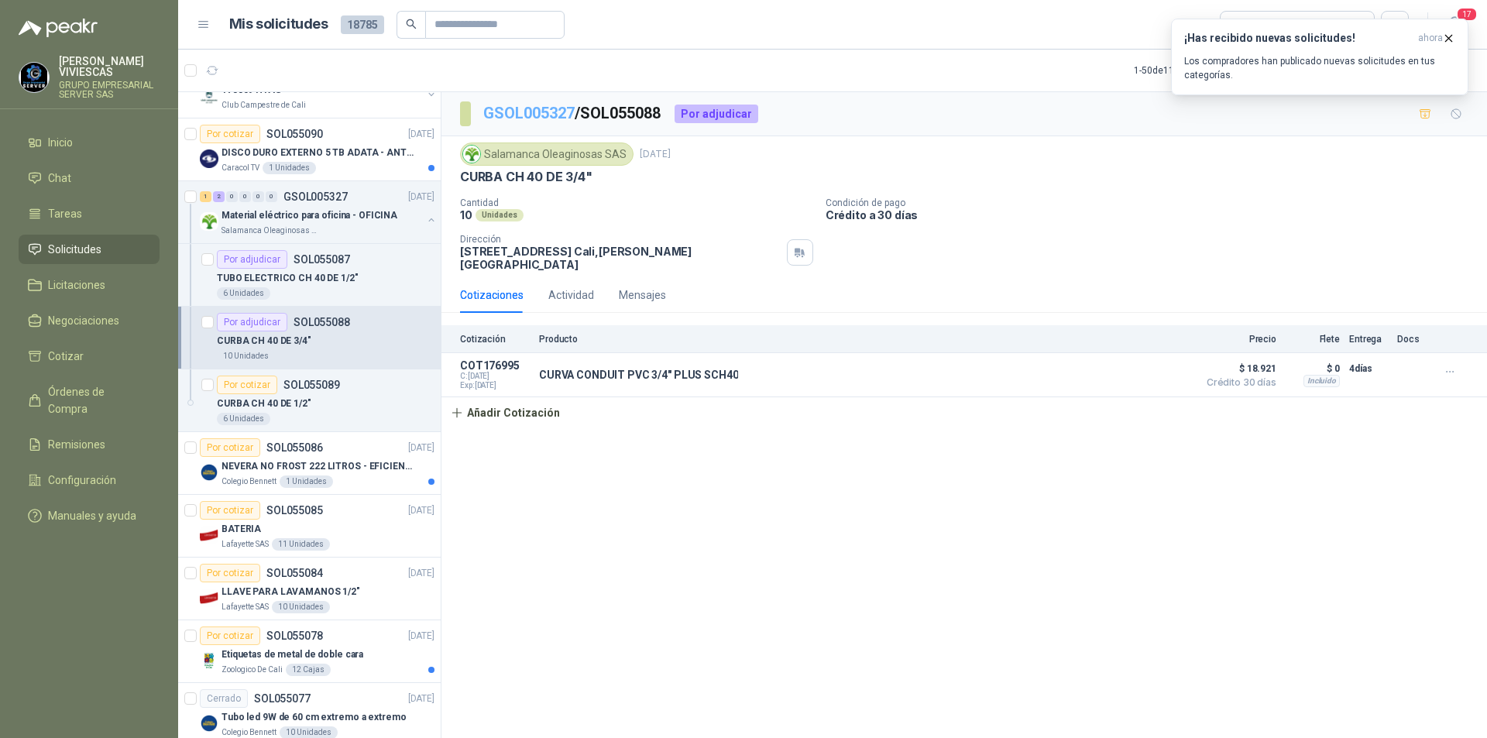
click at [536, 115] on link "GSOL005327" at bounding box center [528, 113] width 91 height 19
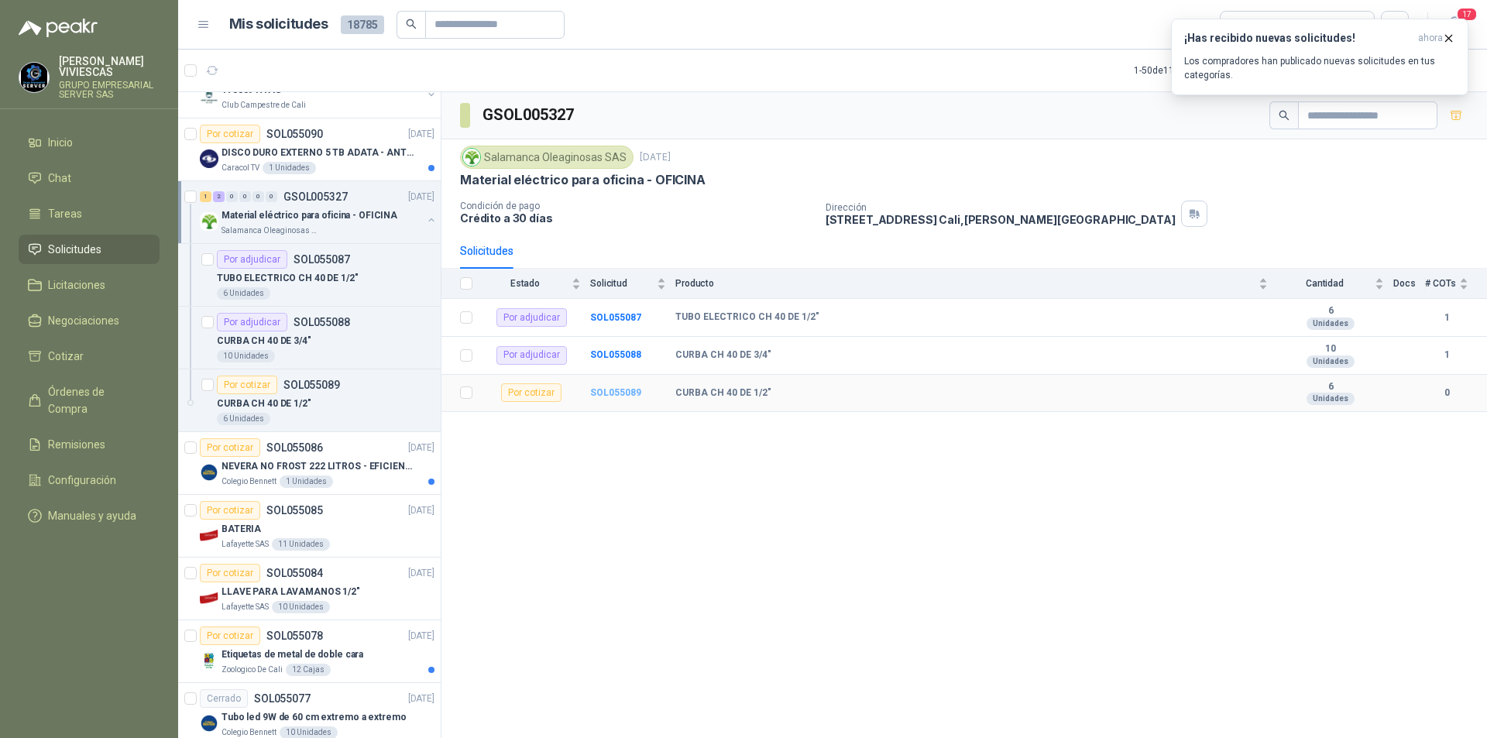
click at [618, 389] on b "SOL055089" at bounding box center [615, 392] width 51 height 11
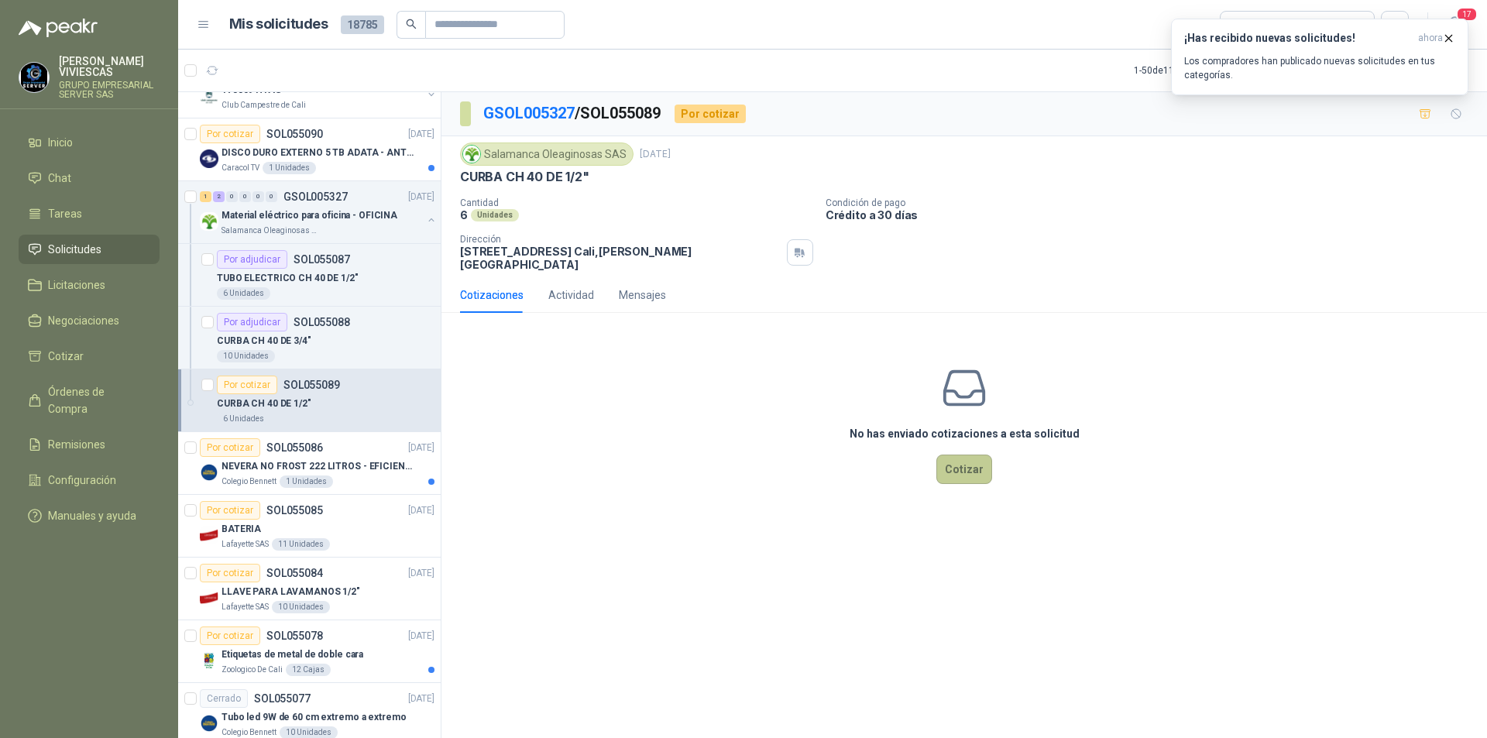
click at [958, 459] on button "Cotizar" at bounding box center [964, 469] width 56 height 29
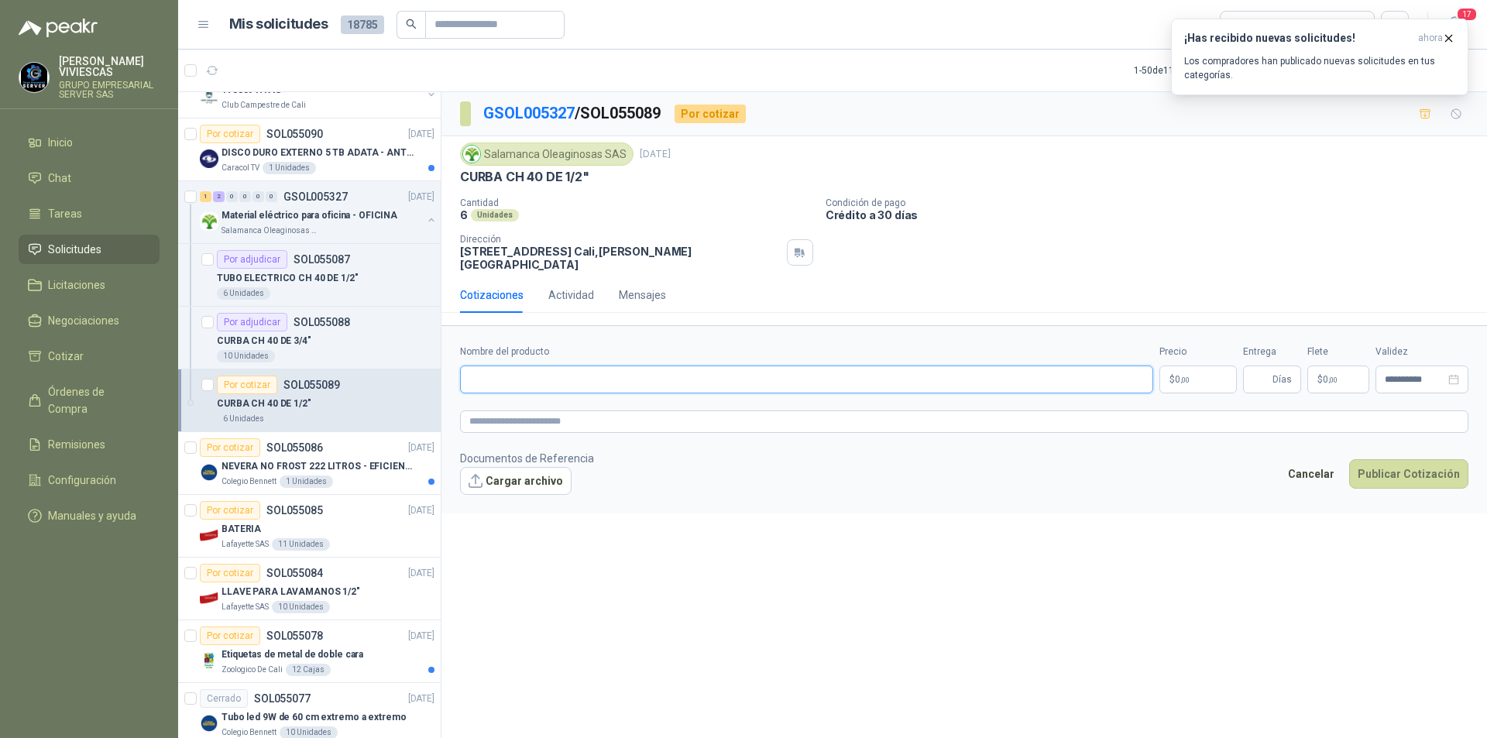
paste input "**********"
type input "**********"
click at [1191, 366] on p "$ 0 ,00" at bounding box center [1197, 380] width 77 height 28
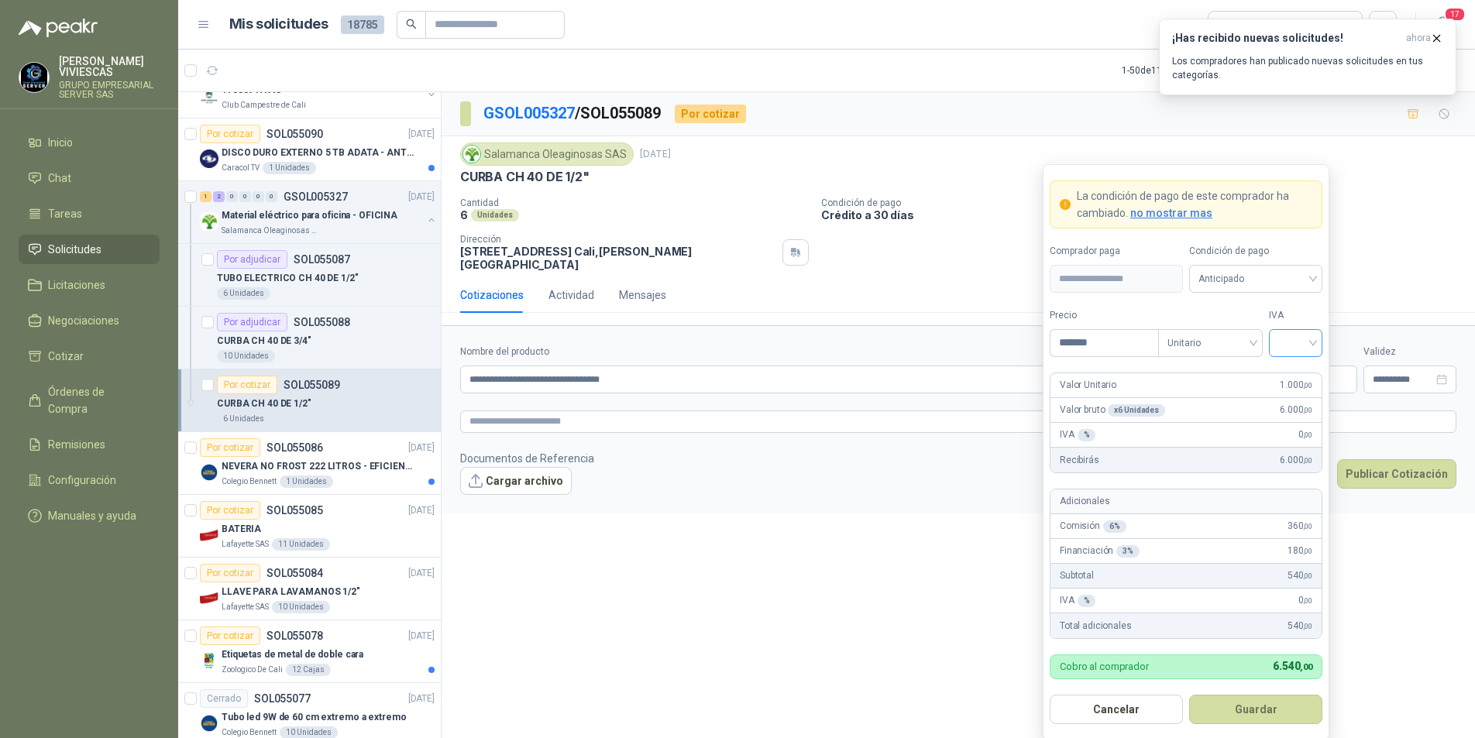
type input "*******"
click at [1307, 335] on input "search" at bounding box center [1295, 341] width 35 height 23
click at [1312, 375] on div "19%" at bounding box center [1295, 375] width 47 height 25
click at [1290, 267] on span "Anticipado" at bounding box center [1255, 278] width 115 height 23
click at [1262, 337] on div "Crédito a 30 días" at bounding box center [1255, 336] width 108 height 17
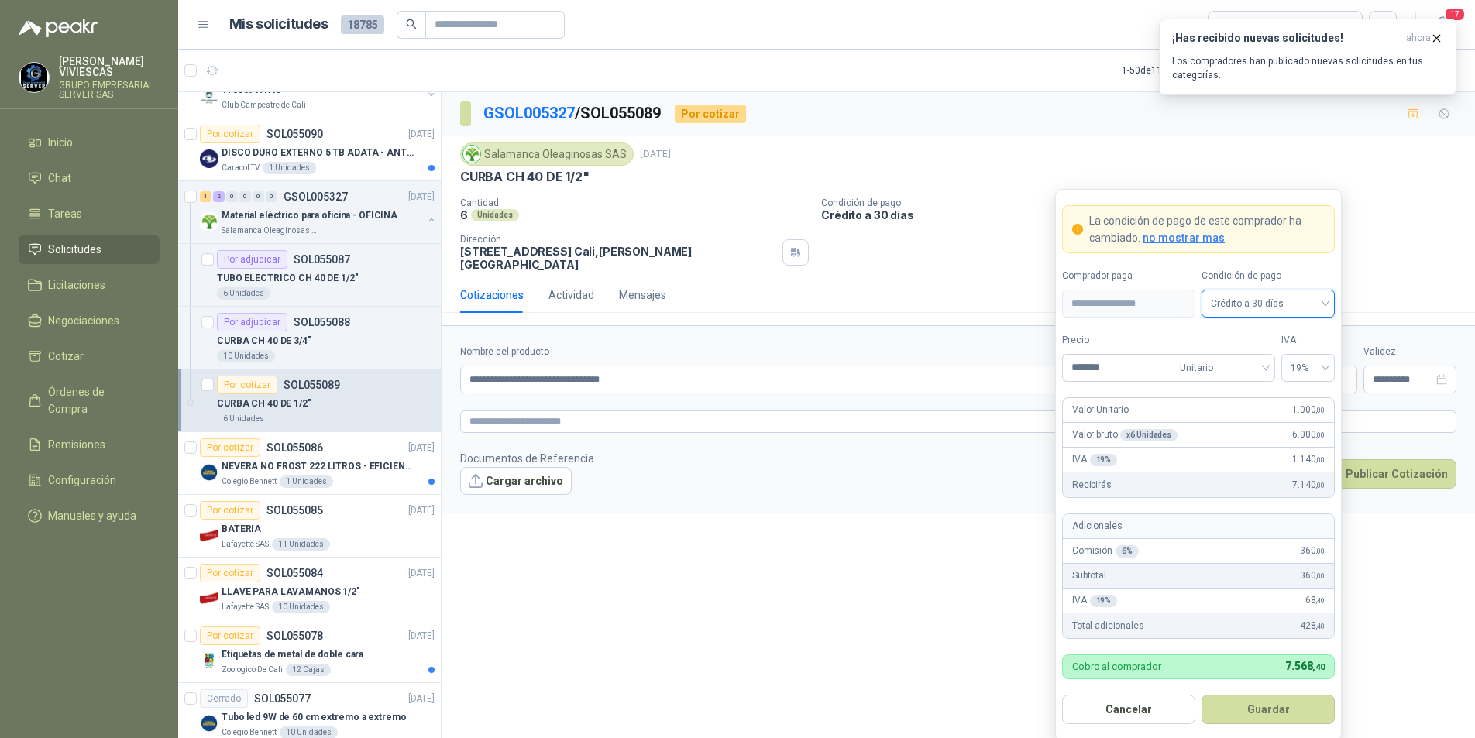
drag, startPoint x: 1249, startPoint y: 709, endPoint x: 1244, endPoint y: 698, distance: 11.8
click at [1249, 709] on button "Guardar" at bounding box center [1267, 709] width 133 height 29
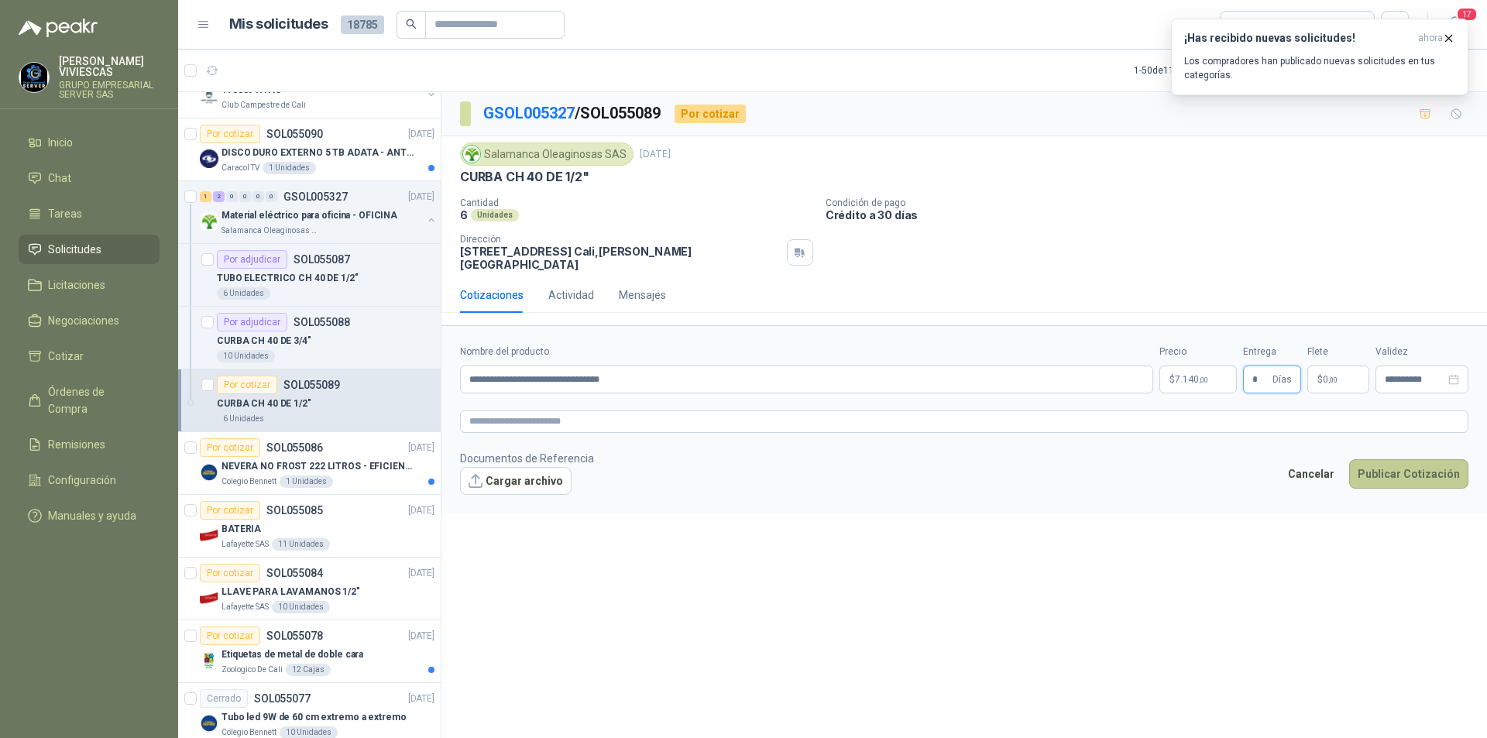
type input "*"
click at [1404, 467] on button "Publicar Cotización" at bounding box center [1408, 473] width 119 height 29
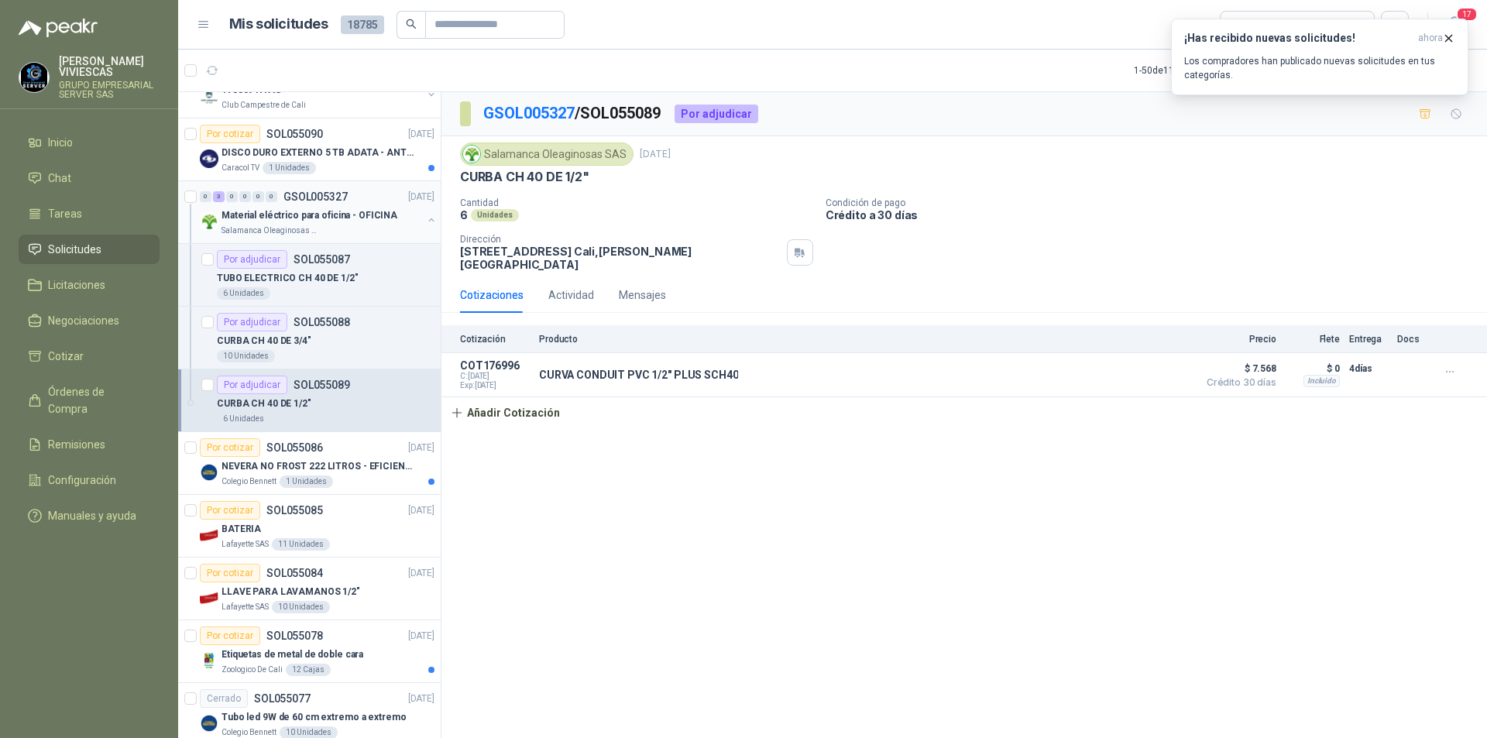
click at [294, 198] on p "GSOL005327" at bounding box center [315, 196] width 64 height 11
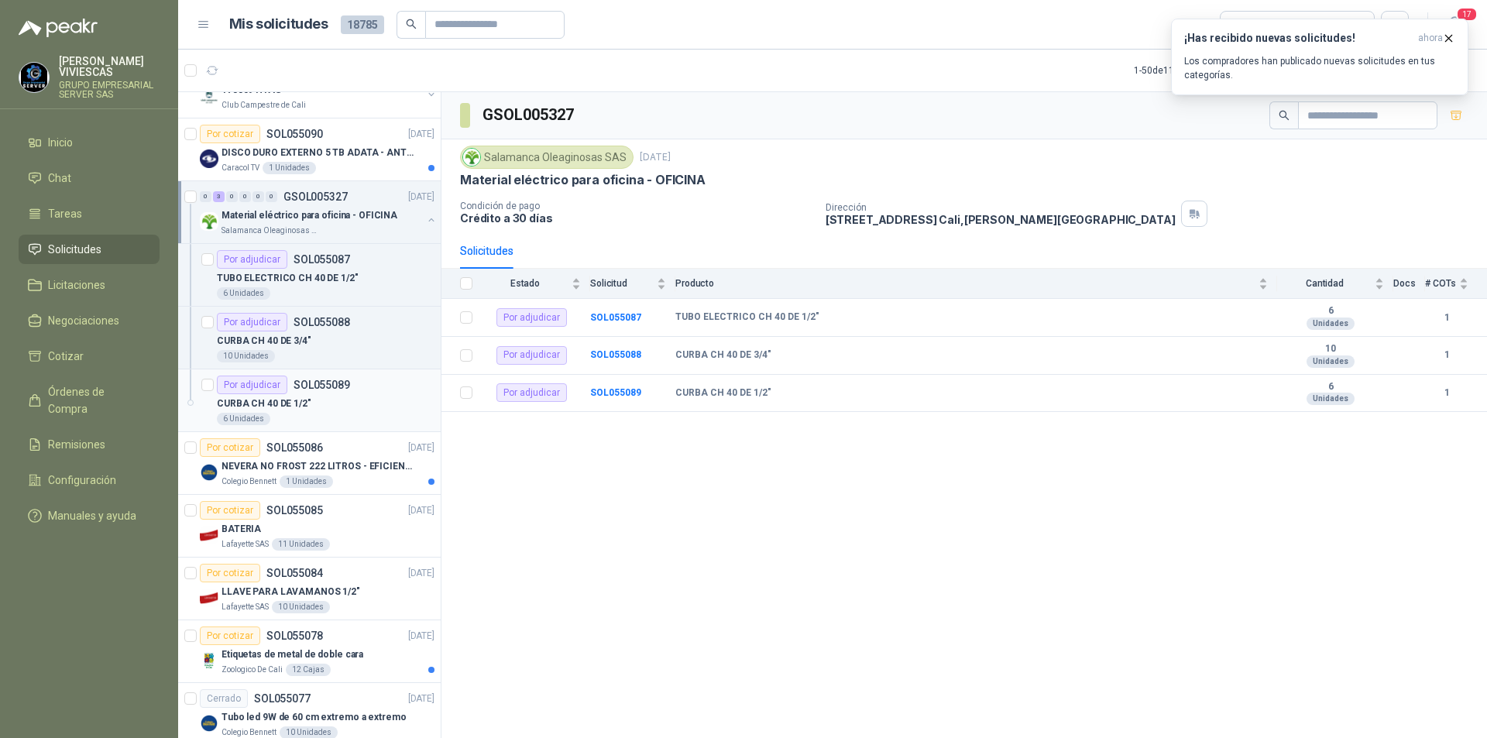
scroll to position [1084, 0]
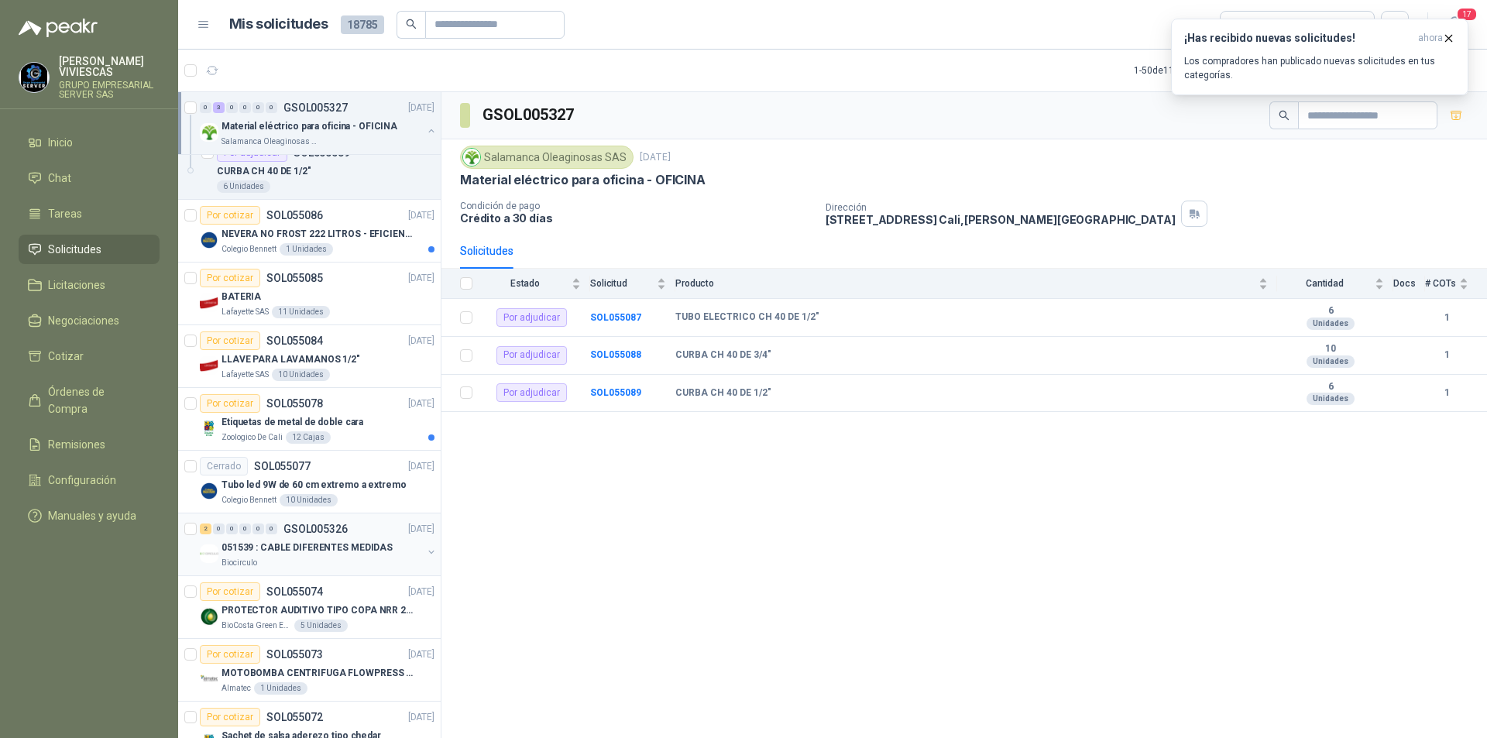
click at [322, 554] on p "051539 : CABLE DIFERENTES MEDIDAS" at bounding box center [307, 548] width 171 height 15
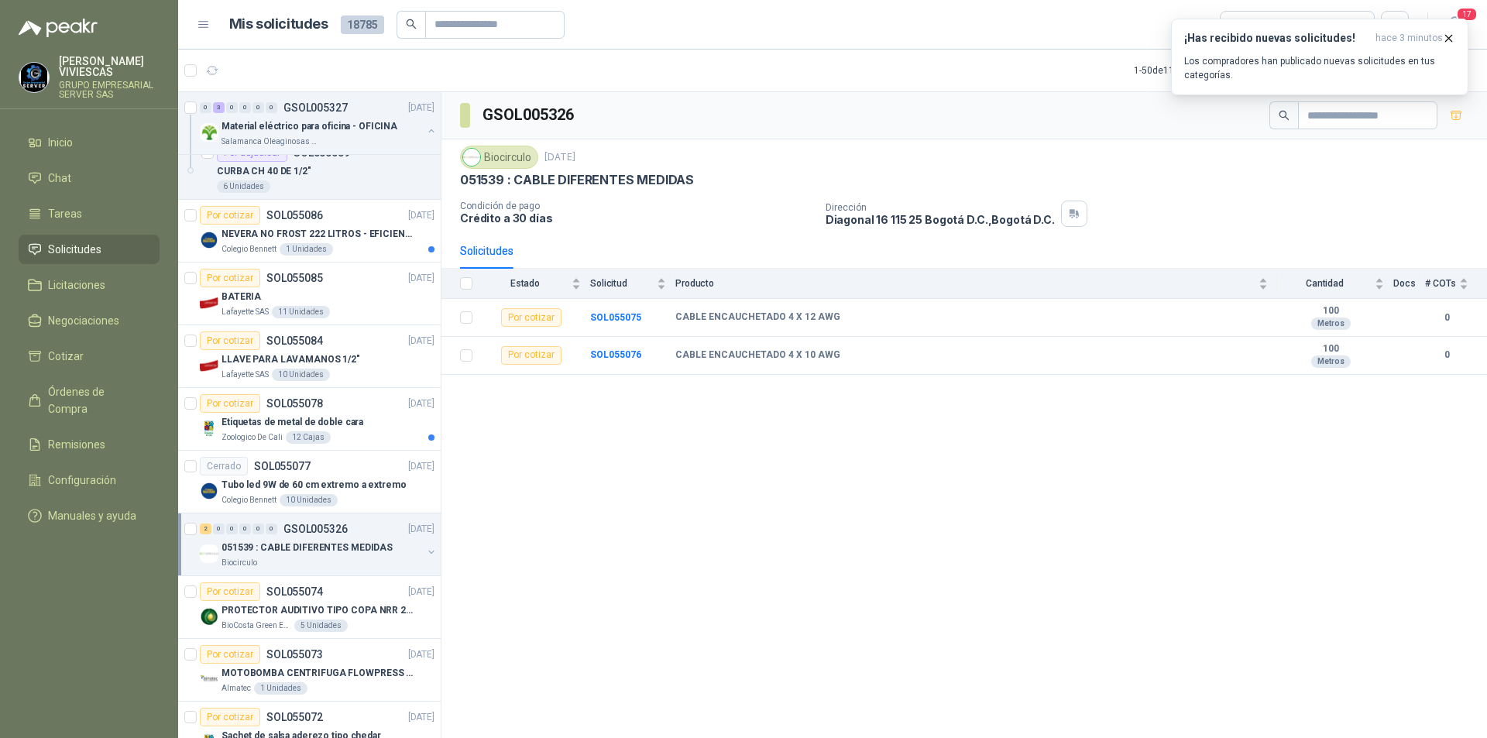
click at [200, 520] on link "2 0 0 0 0 0 GSOL005326 [DATE] 051539 : CABLE DIFERENTES MEDIDAS Biocirculo" at bounding box center [319, 545] width 238 height 50
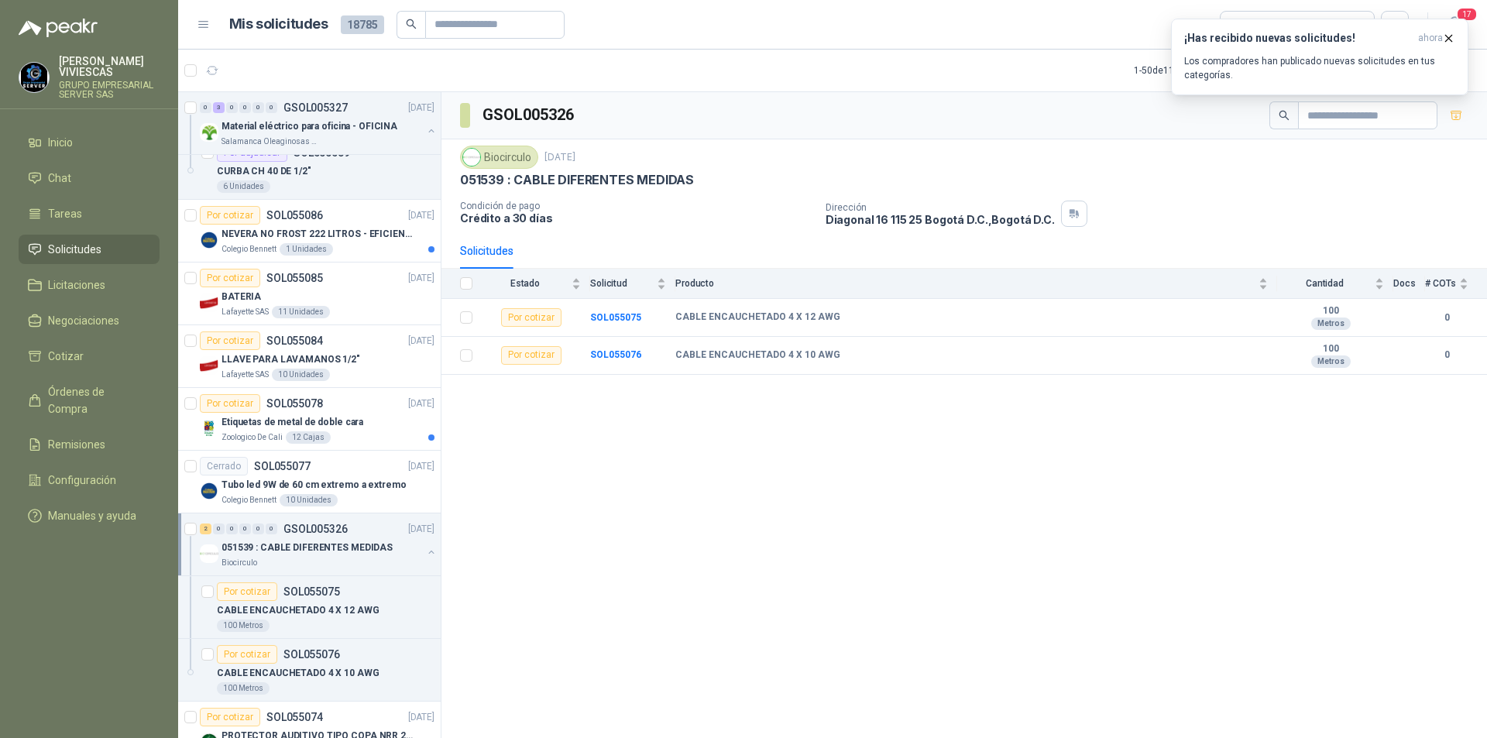
click at [200, 520] on link "2 0 0 0 0 0 GSOL005326 [DATE] 051539 : CABLE DIFERENTES MEDIDAS Biocirculo" at bounding box center [319, 545] width 238 height 50
